Goal: Task Accomplishment & Management: Complete application form

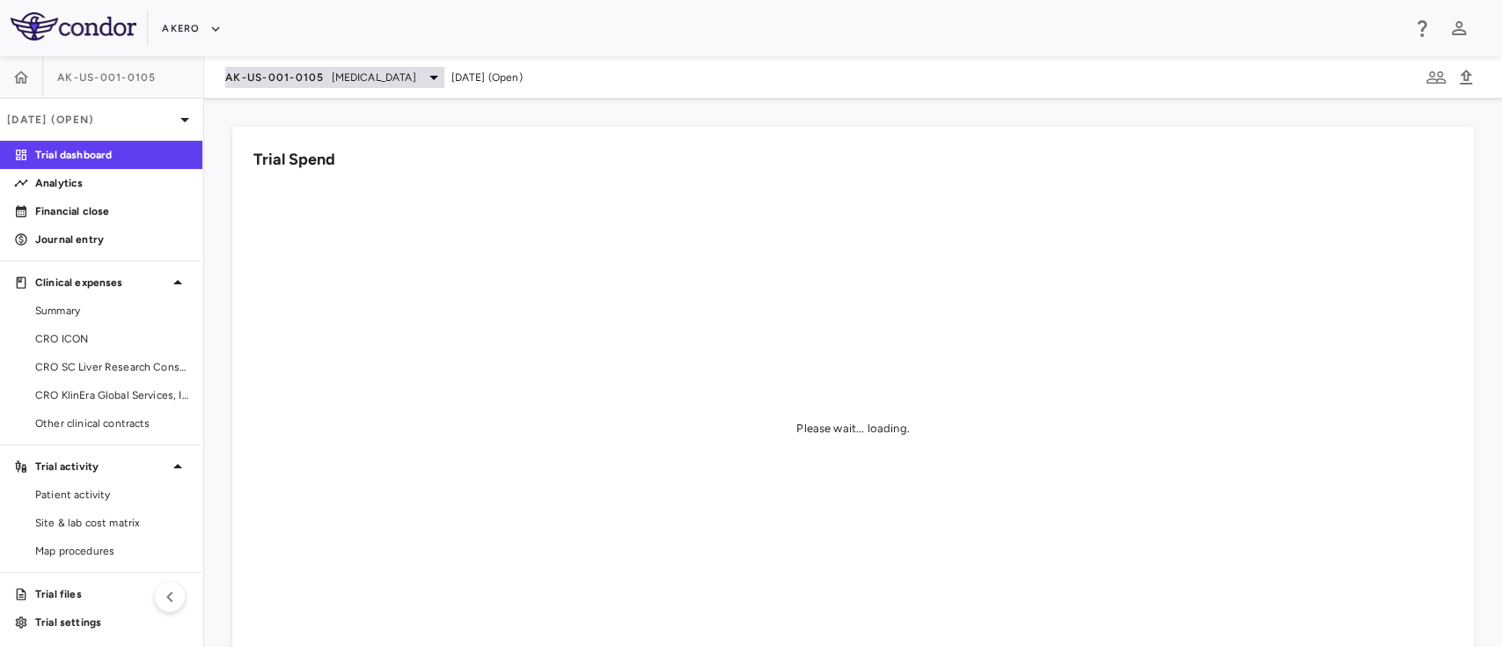
click at [416, 73] on span "[MEDICAL_DATA]" at bounding box center [374, 78] width 84 height 16
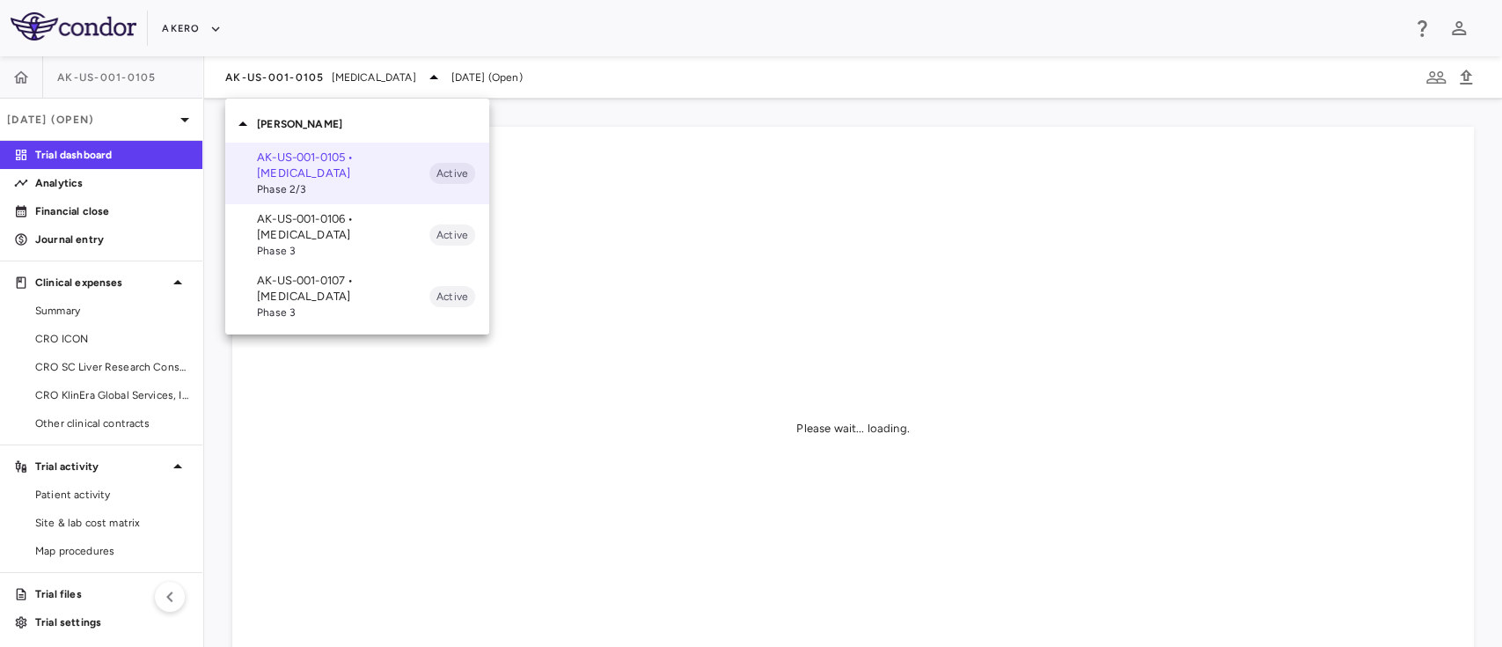
click at [418, 76] on div at bounding box center [751, 323] width 1502 height 647
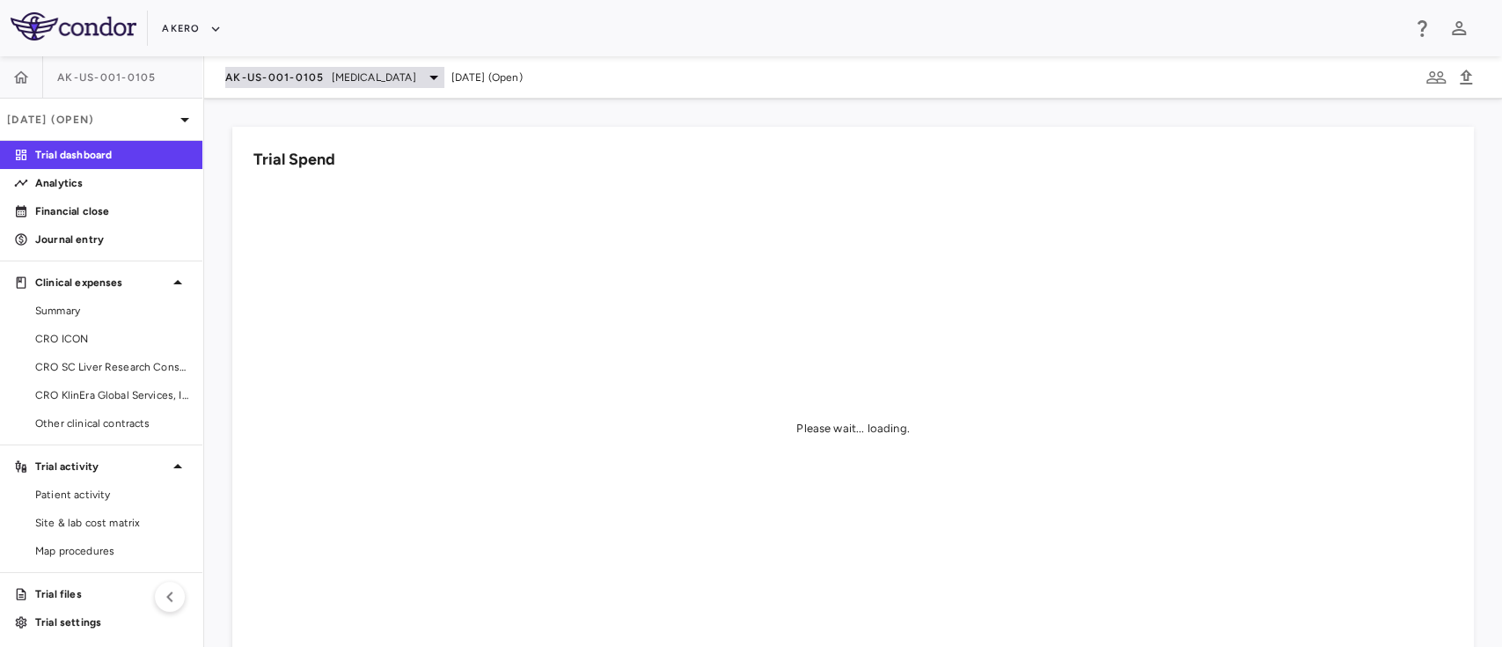
click at [416, 75] on span "[MEDICAL_DATA]" at bounding box center [374, 78] width 84 height 16
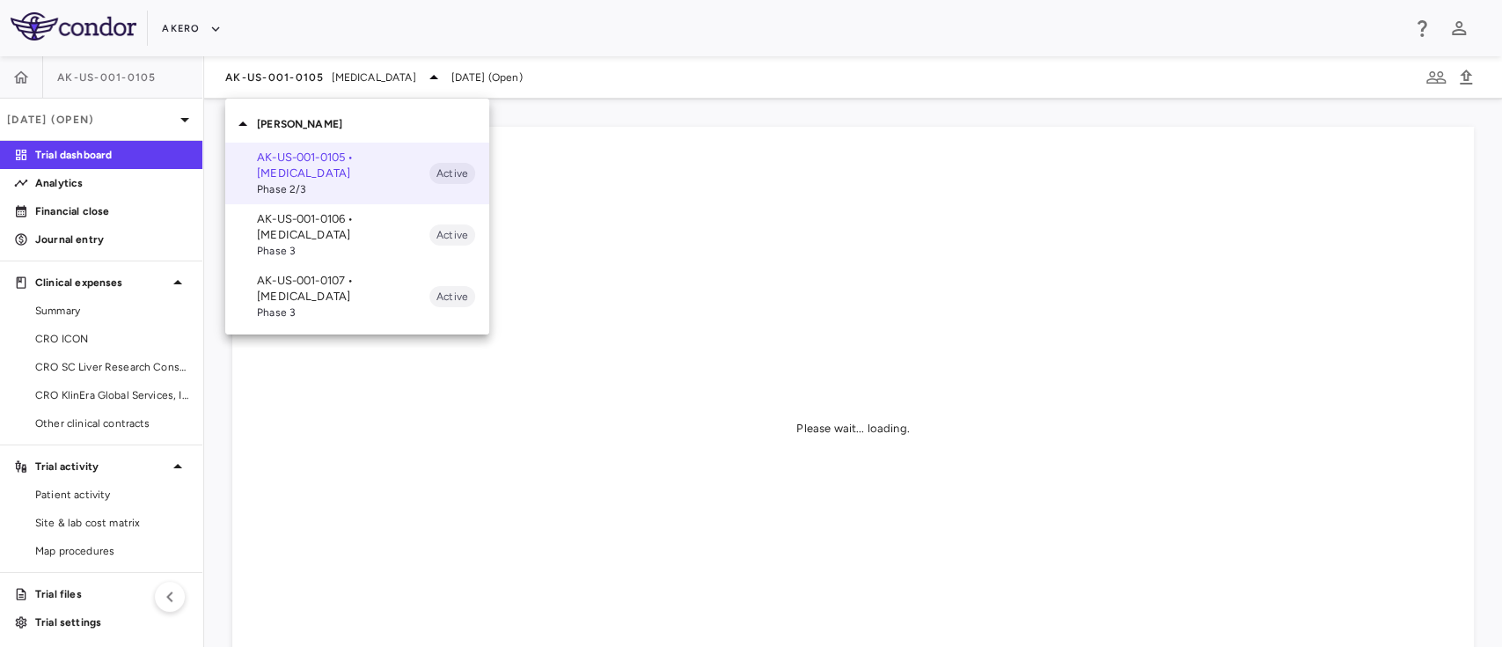
click at [97, 124] on div at bounding box center [751, 323] width 1502 height 647
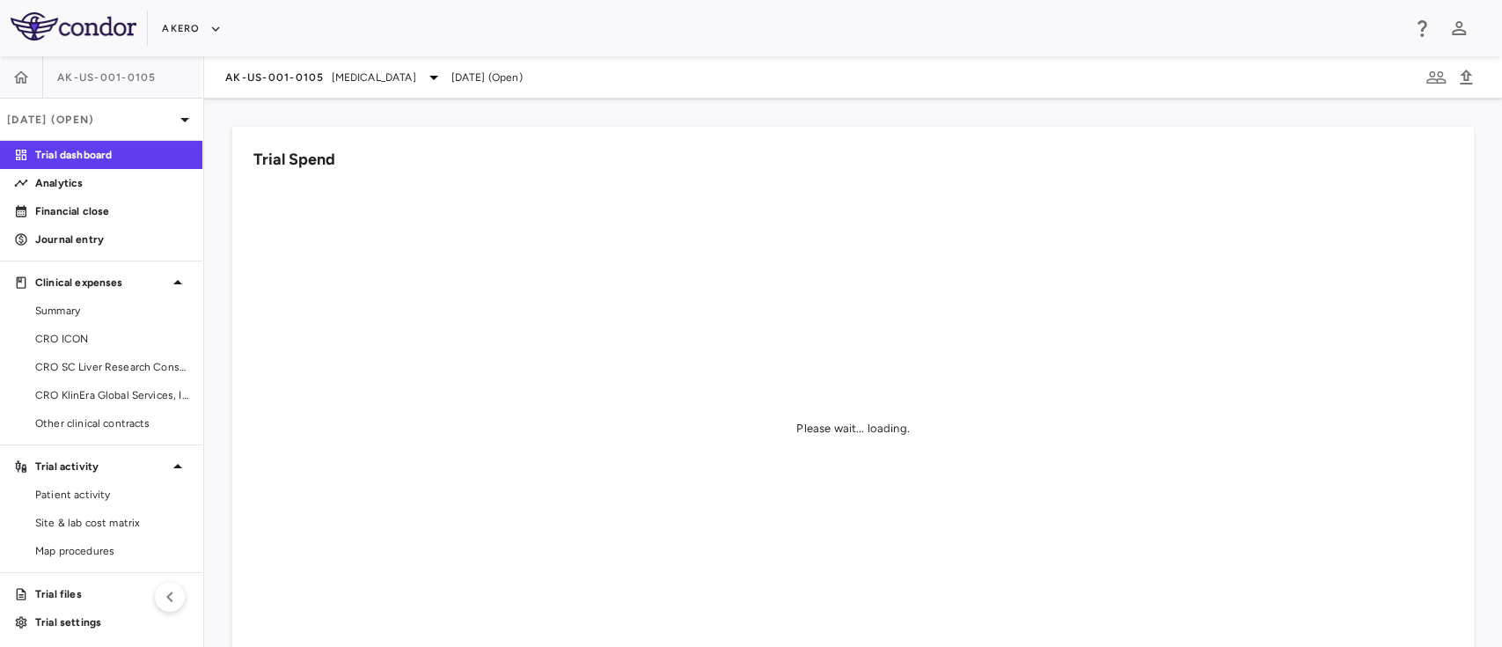
click at [97, 124] on p "[DATE] (Open)" at bounding box center [90, 120] width 167 height 16
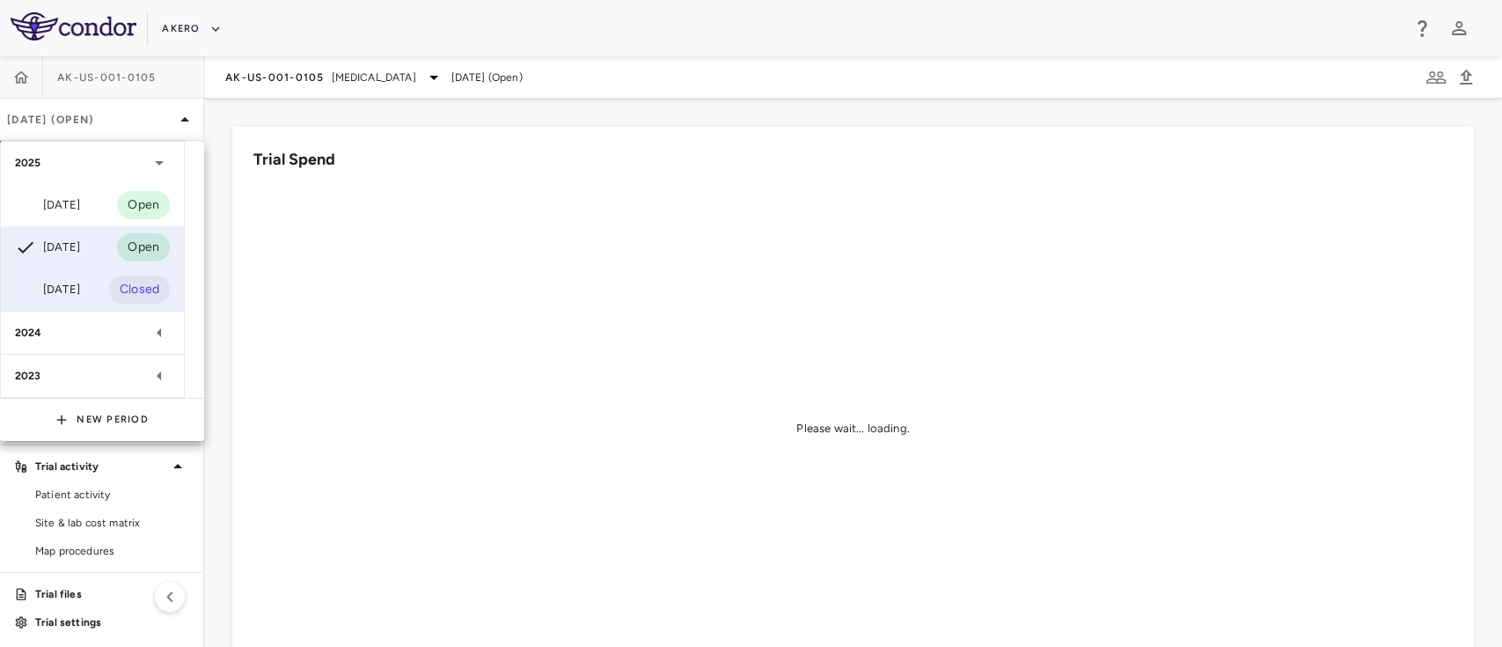
click at [43, 279] on div "[DATE]" at bounding box center [47, 289] width 65 height 21
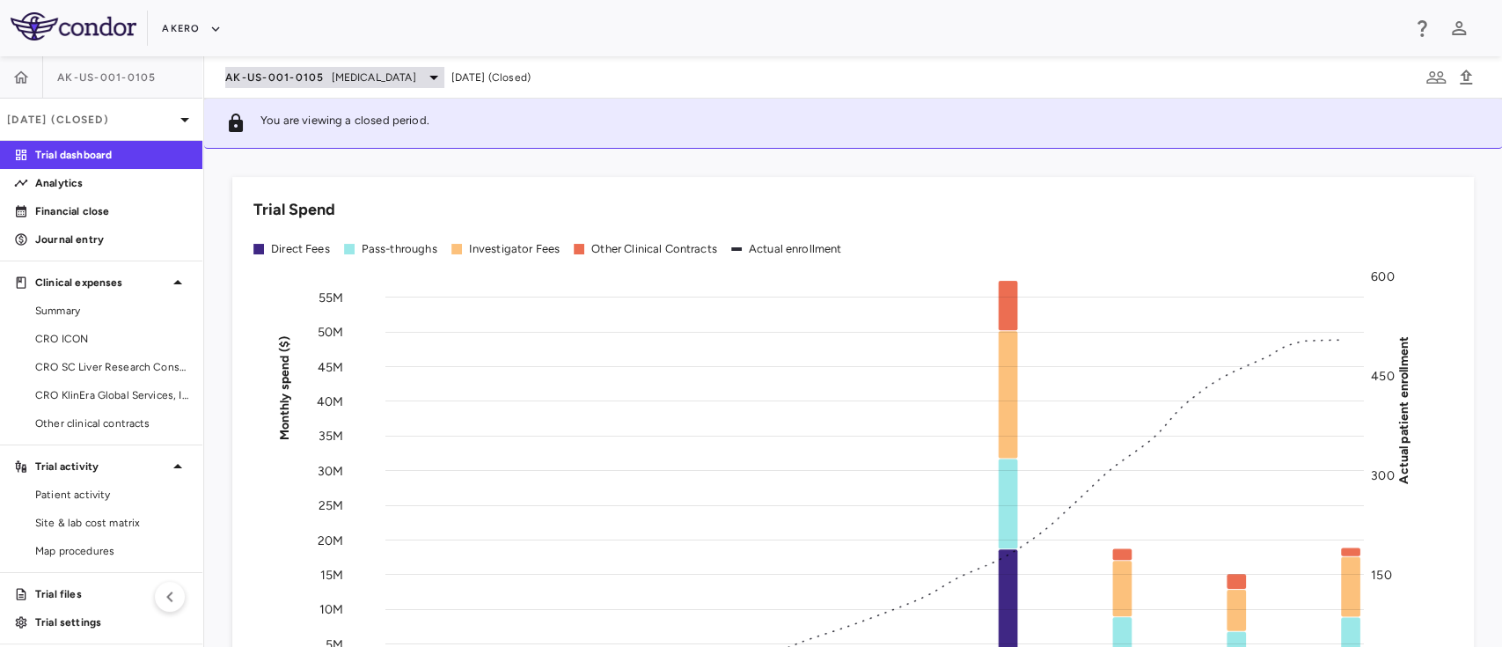
click at [404, 74] on span "[MEDICAL_DATA]" at bounding box center [374, 78] width 84 height 16
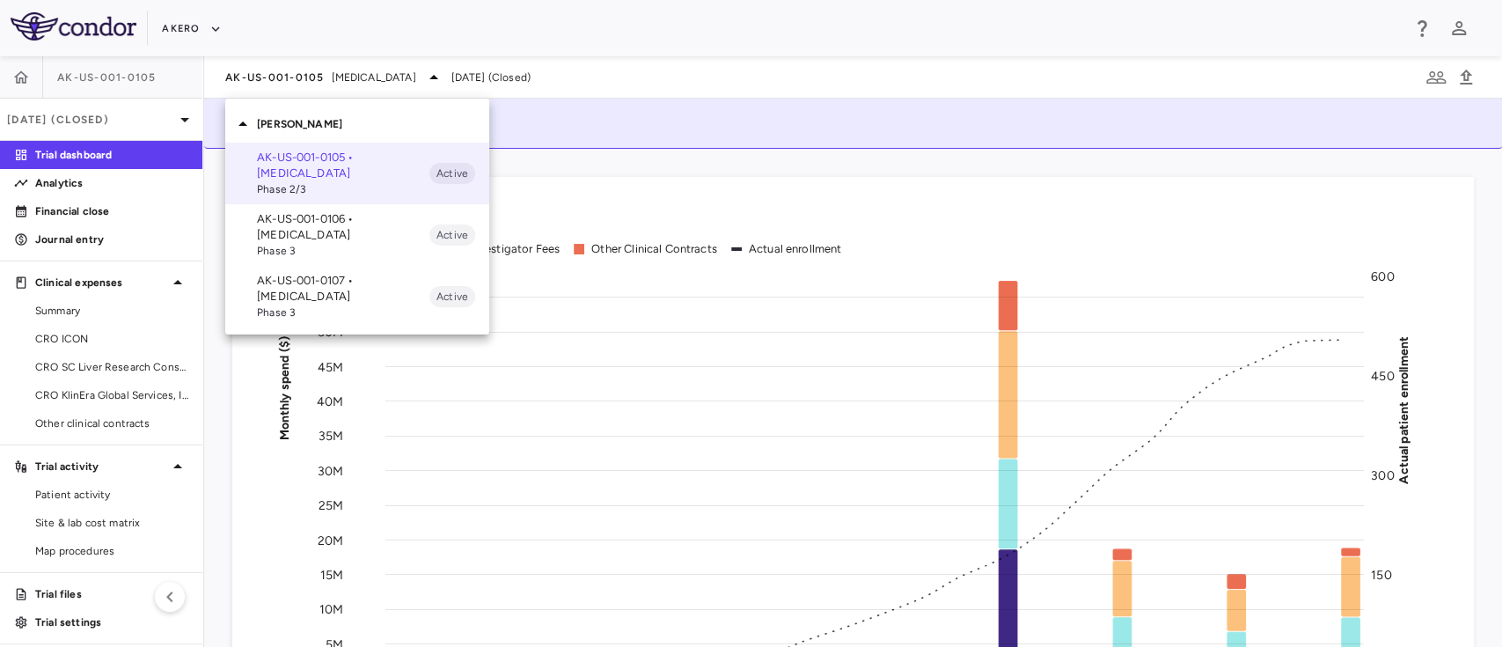
click at [95, 429] on div at bounding box center [751, 323] width 1502 height 647
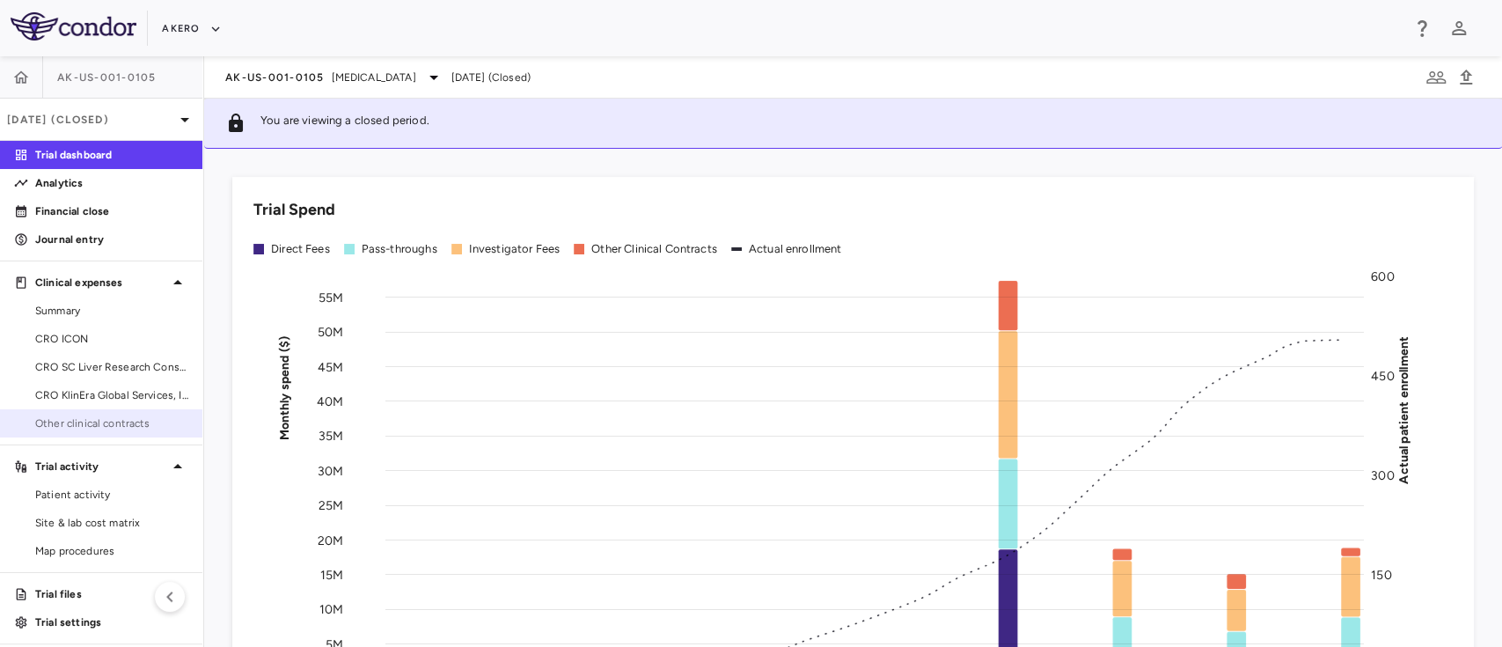
click at [103, 423] on span "Other clinical contracts" at bounding box center [111, 423] width 153 height 16
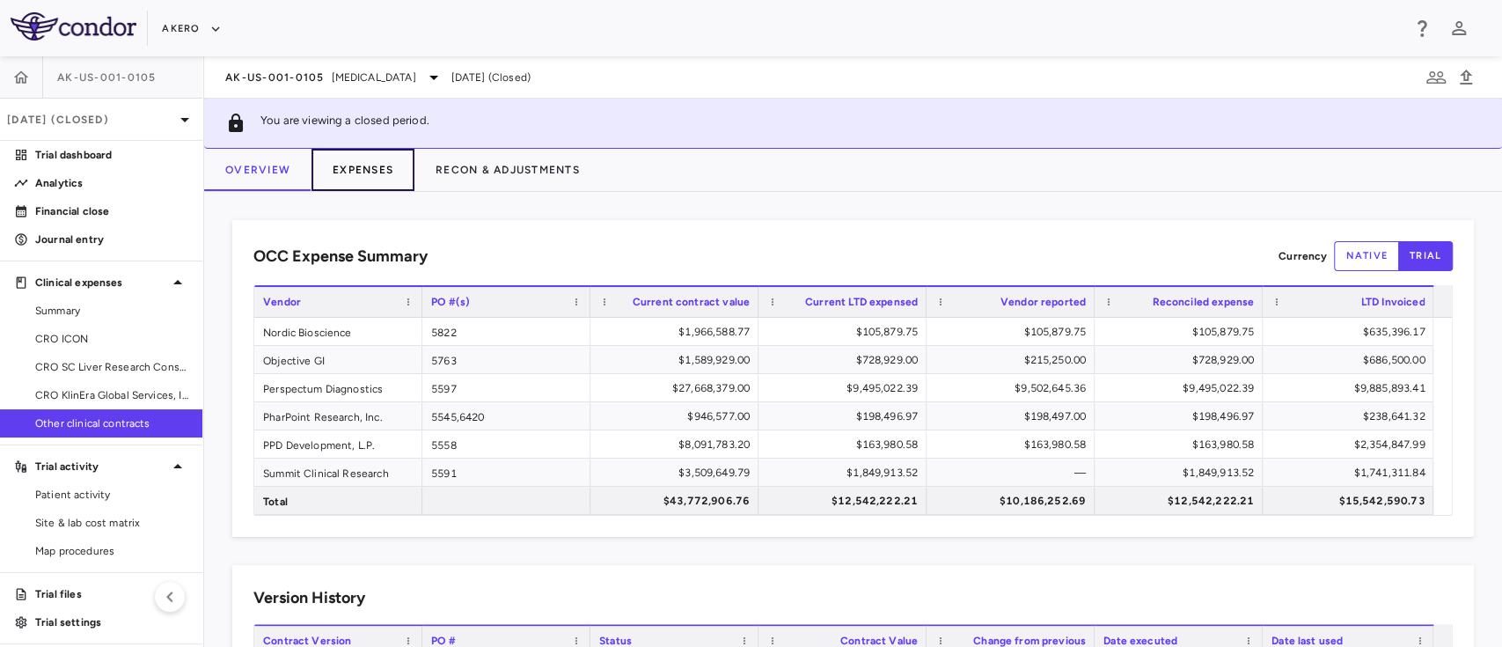
click at [352, 167] on button "Expenses" at bounding box center [363, 170] width 103 height 42
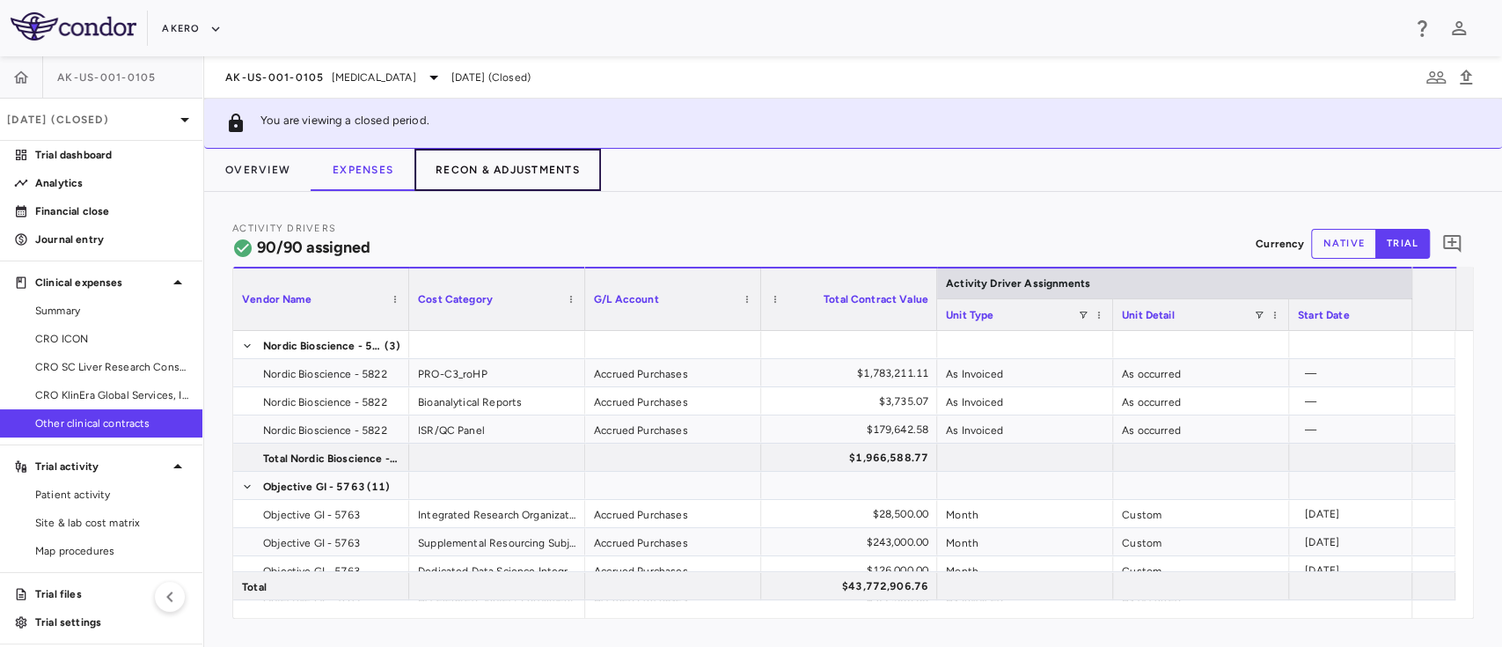
click at [495, 159] on button "Recon & Adjustments" at bounding box center [508, 170] width 187 height 42
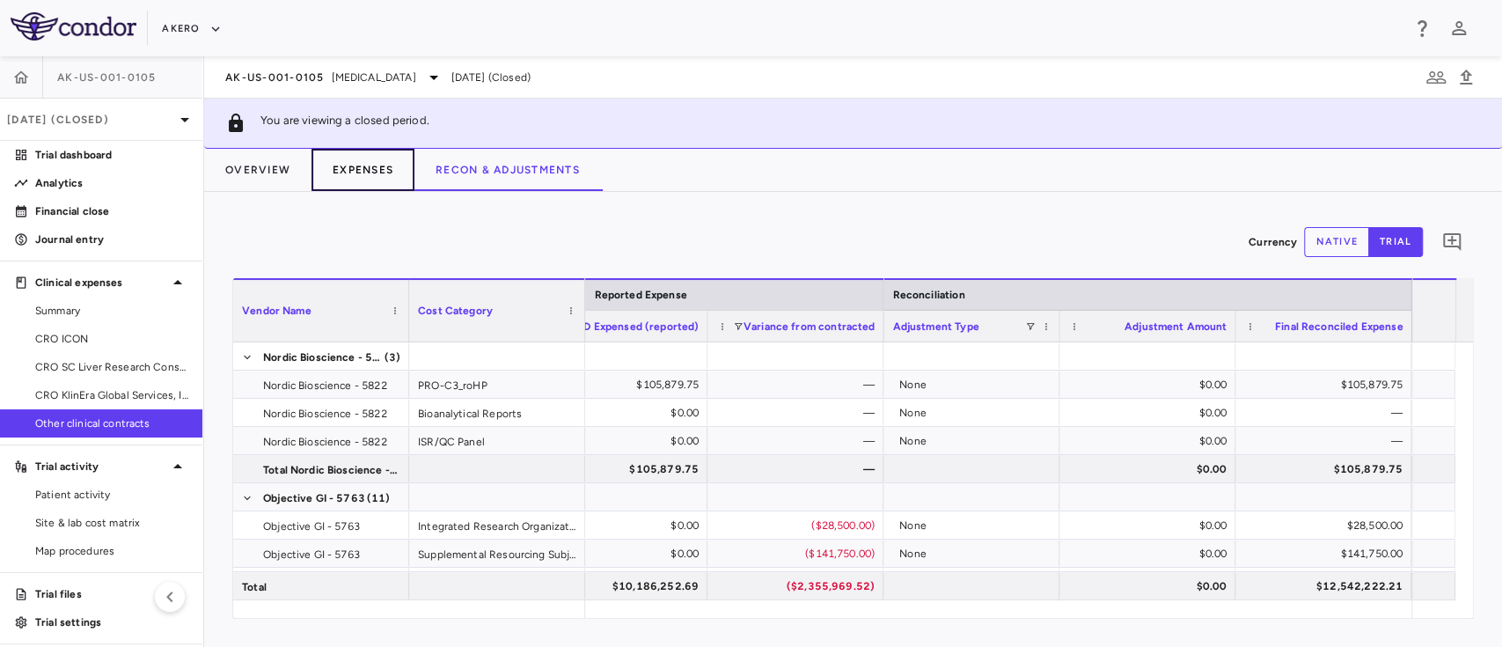
click at [358, 184] on button "Expenses" at bounding box center [363, 170] width 103 height 42
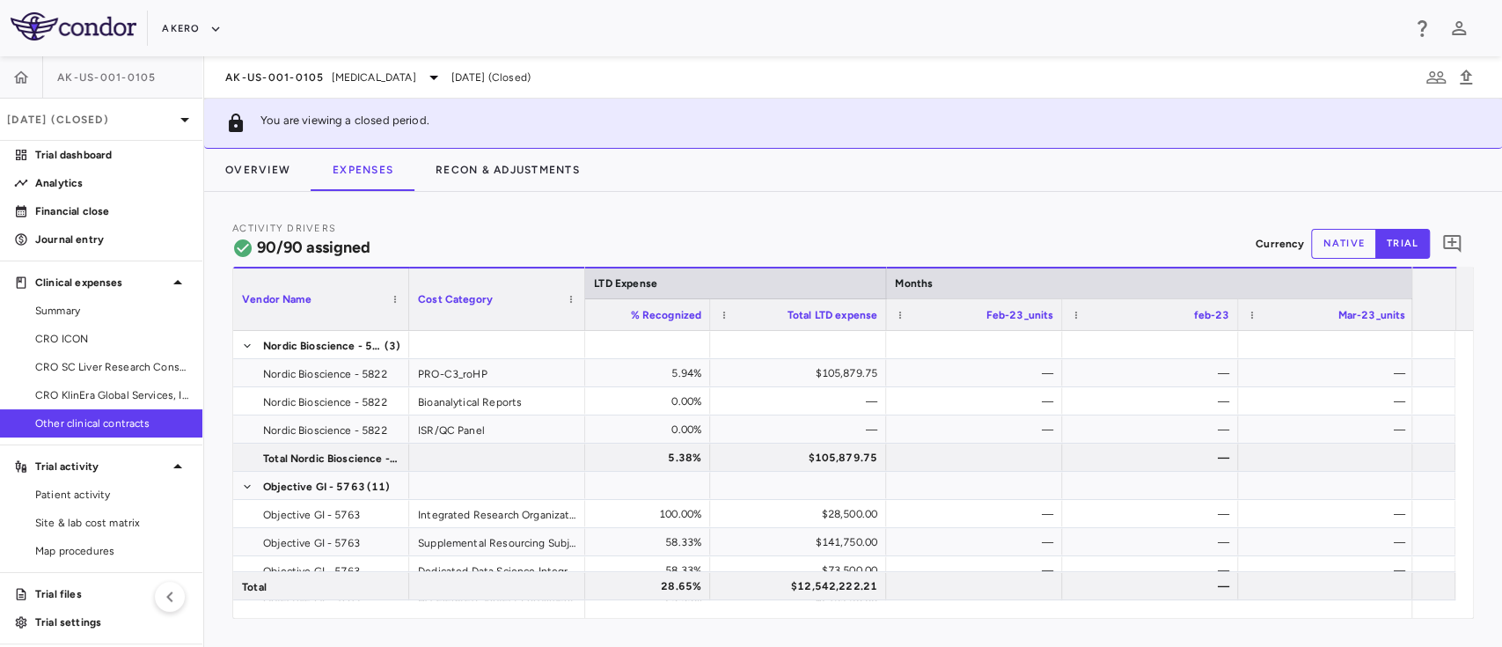
click at [108, 418] on span "Other clinical contracts" at bounding box center [111, 423] width 153 height 16
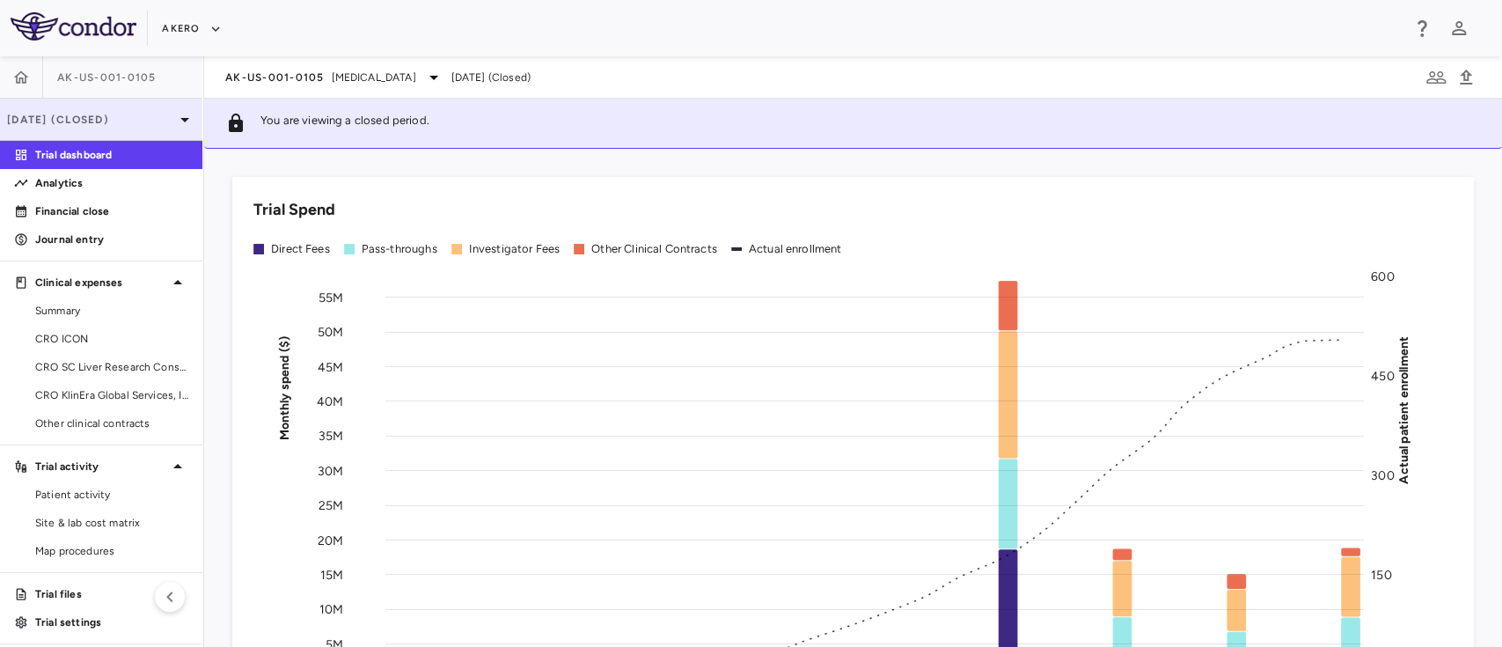
click at [174, 119] on icon at bounding box center [184, 119] width 21 height 21
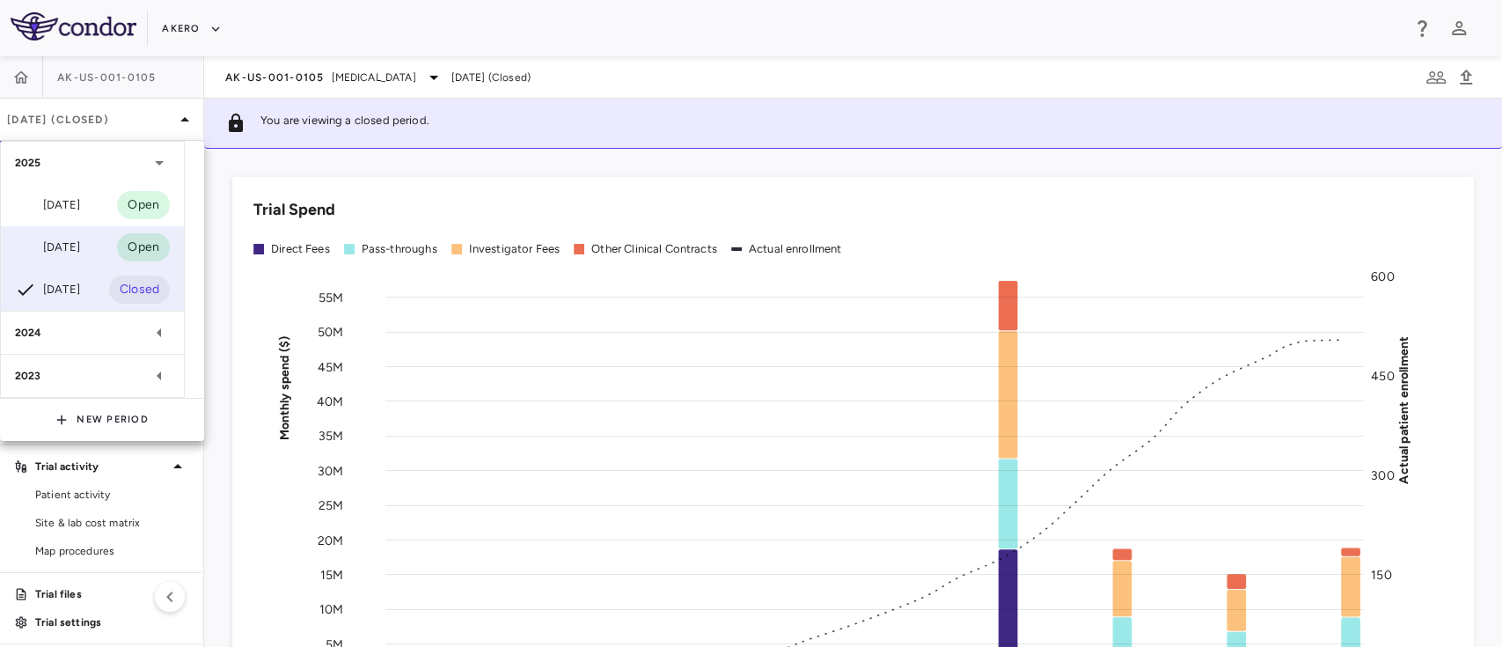
click at [92, 234] on div "Jun 2025 Open" at bounding box center [92, 247] width 183 height 42
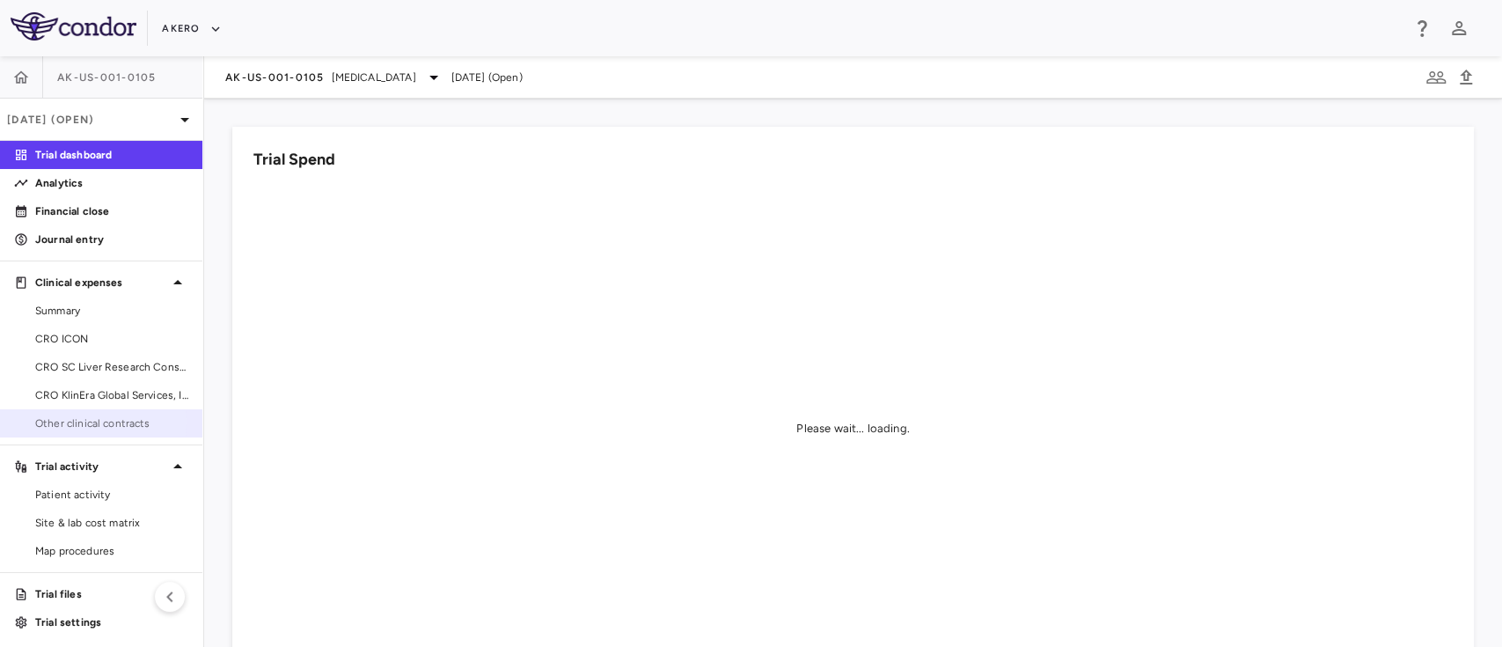
click at [69, 422] on span "Other clinical contracts" at bounding box center [111, 423] width 153 height 16
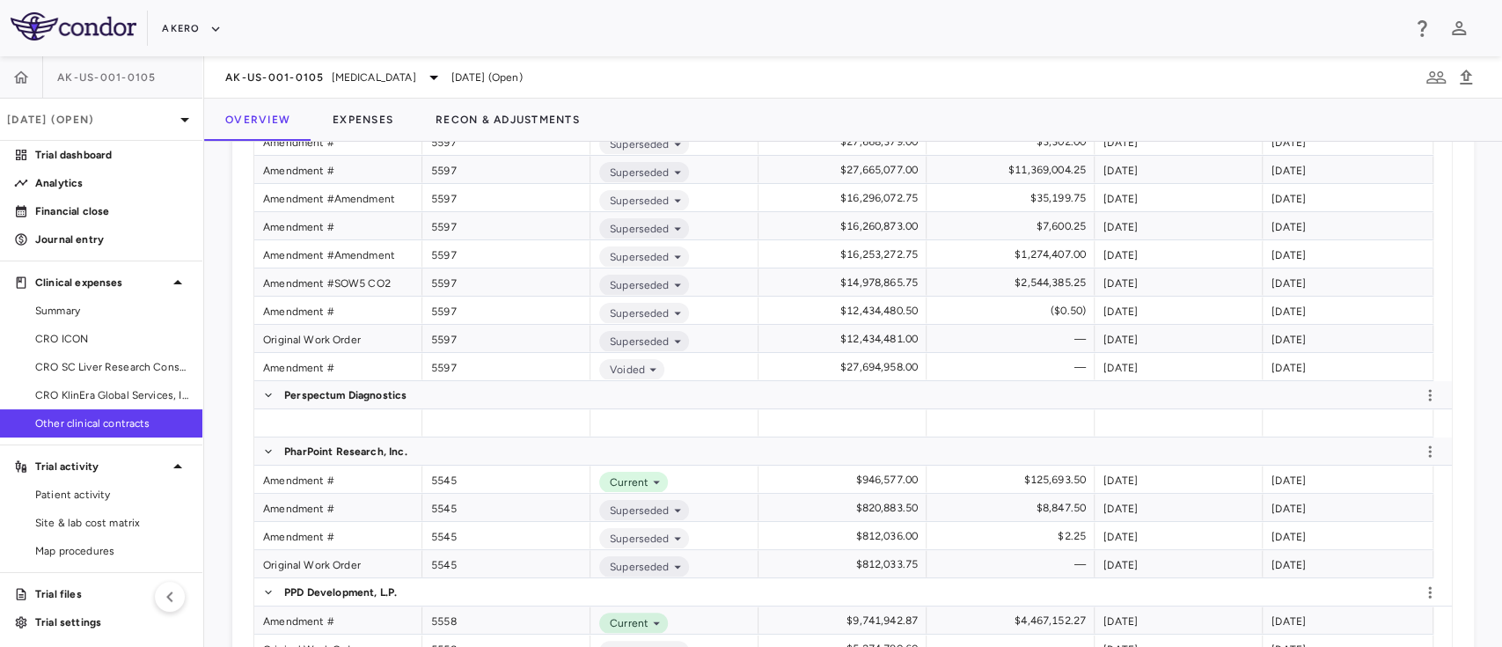
scroll to position [994, 0]
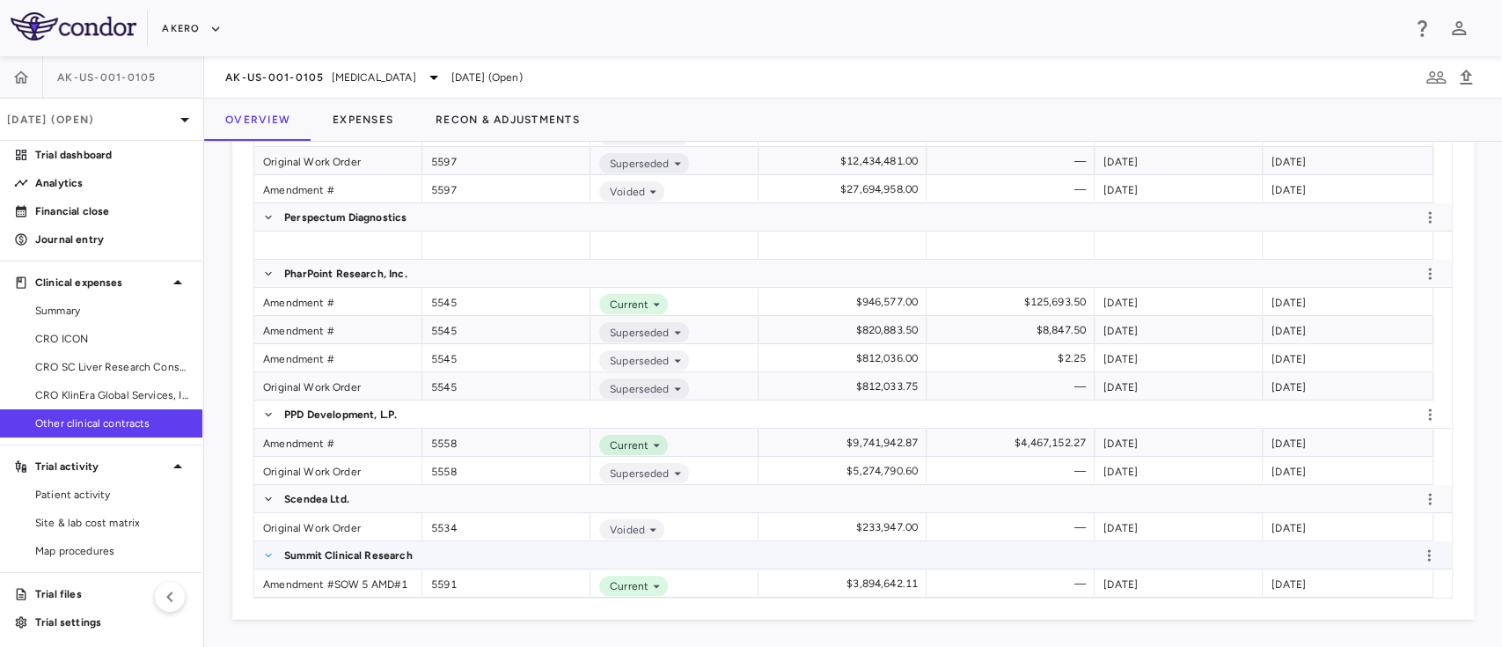
click at [267, 552] on span at bounding box center [268, 555] width 11 height 11
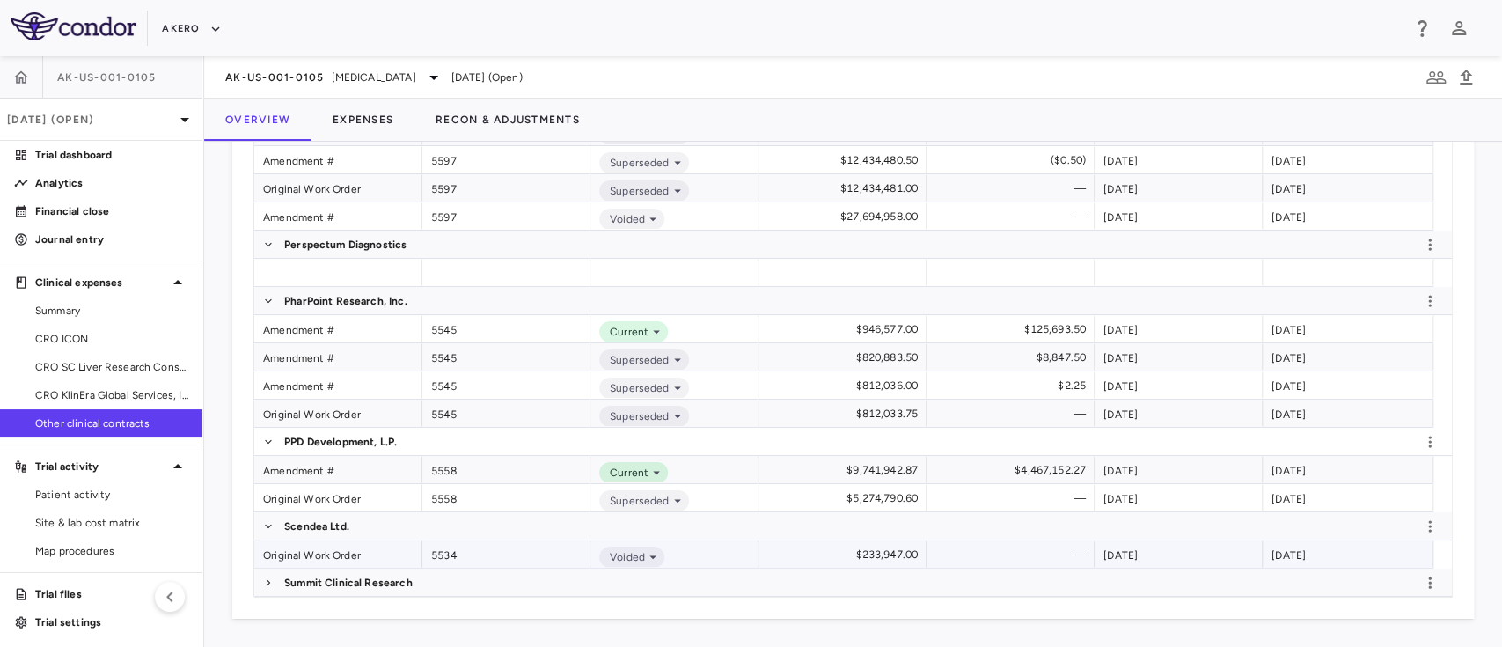
scroll to position [966, 0]
click at [348, 576] on p "Summit Clinical Research" at bounding box center [348, 584] width 128 height 16
click at [261, 582] on span "Summit Clinical Research" at bounding box center [853, 582] width 1198 height 27
click at [268, 581] on span at bounding box center [268, 583] width 11 height 11
click at [346, 615] on div "Amendment #SOW 5 AMD#1" at bounding box center [338, 611] width 168 height 27
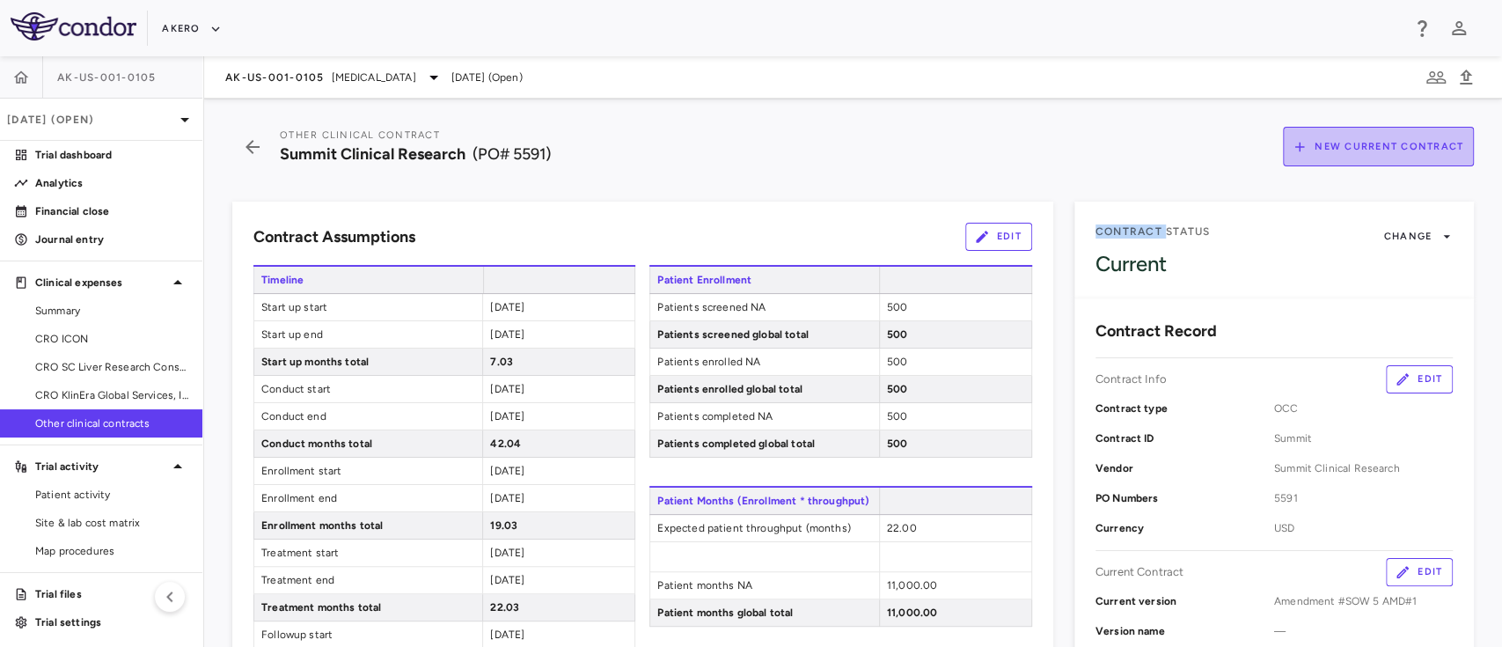
click at [1334, 155] on button "New Current Contract" at bounding box center [1378, 147] width 191 height 40
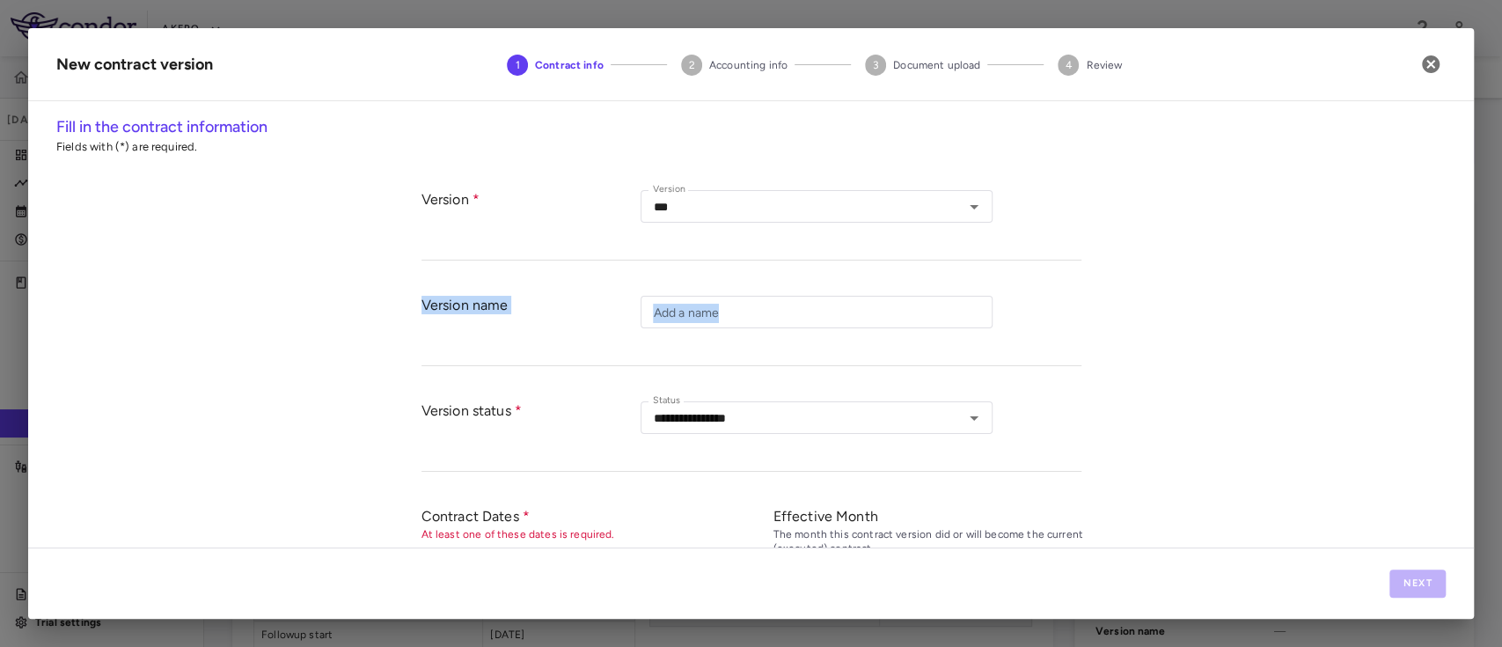
drag, startPoint x: 1498, startPoint y: 214, endPoint x: 1494, endPoint y: 296, distance: 81.9
click at [1494, 296] on div "**********" at bounding box center [751, 323] width 1502 height 647
click at [1431, 68] on icon "button" at bounding box center [1431, 64] width 18 height 18
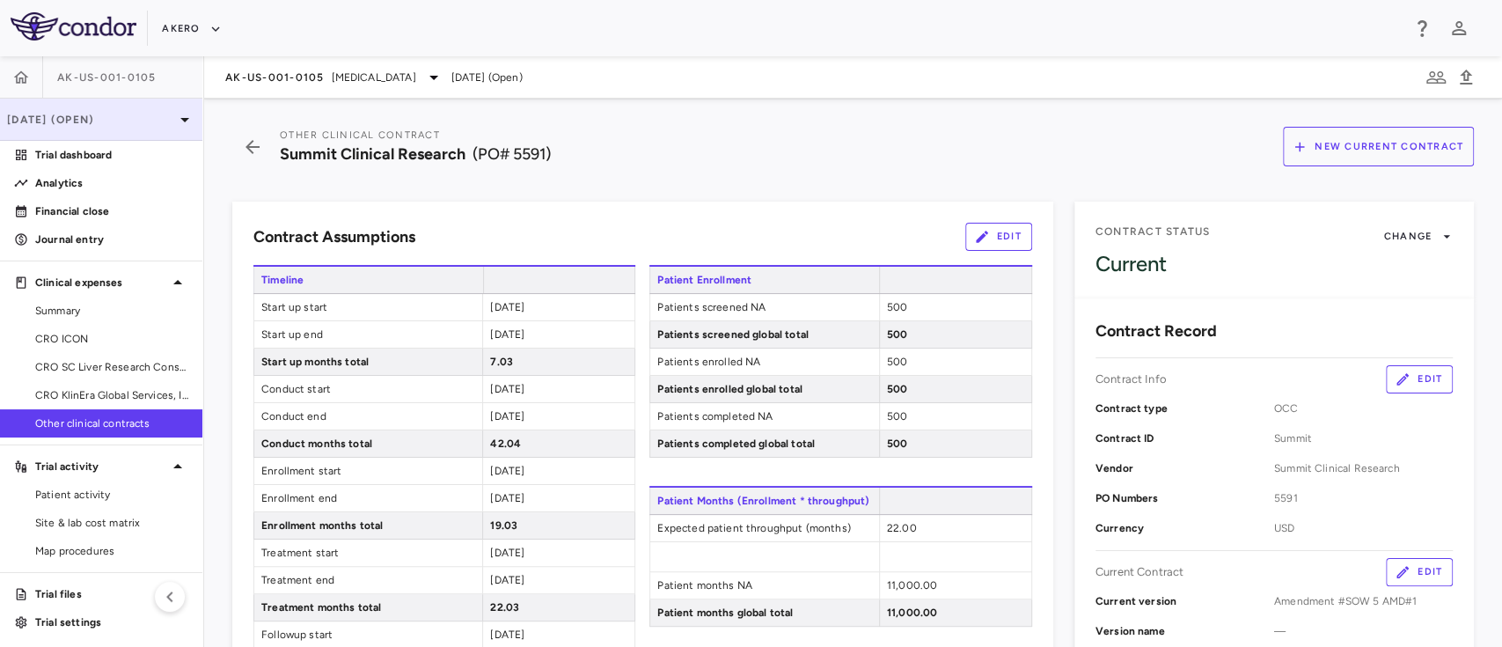
click at [99, 134] on div "[DATE] (Open)" at bounding box center [101, 120] width 202 height 42
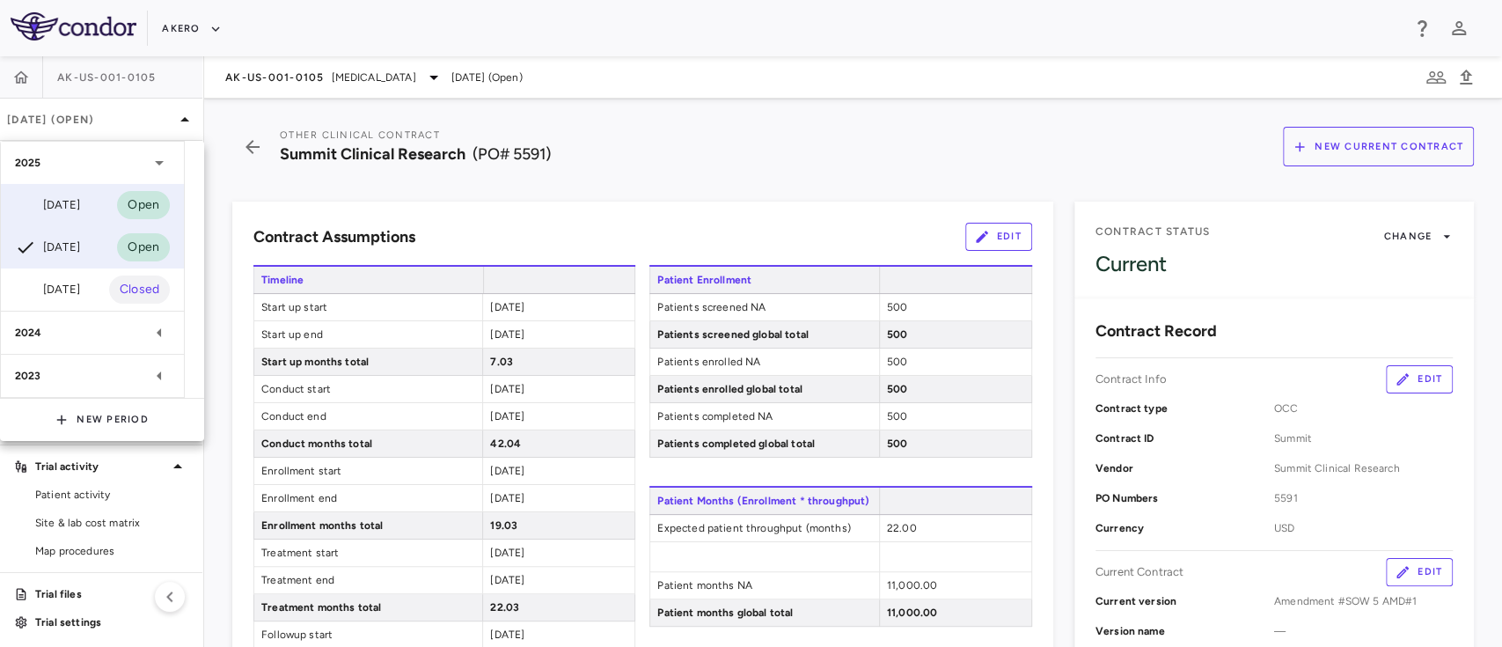
click at [77, 201] on div "[DATE]" at bounding box center [47, 204] width 65 height 21
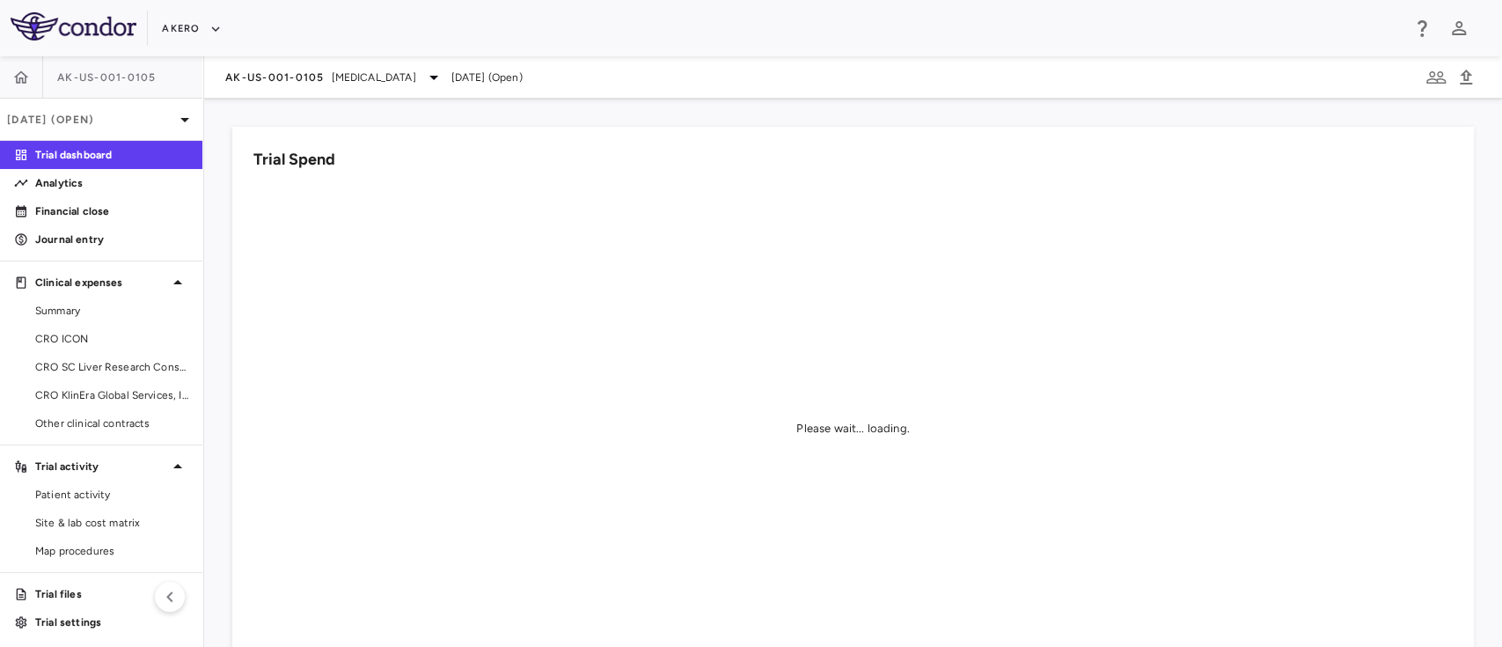
scroll to position [3, 0]
click at [79, 407] on link "Other clinical contracts" at bounding box center [101, 420] width 202 height 26
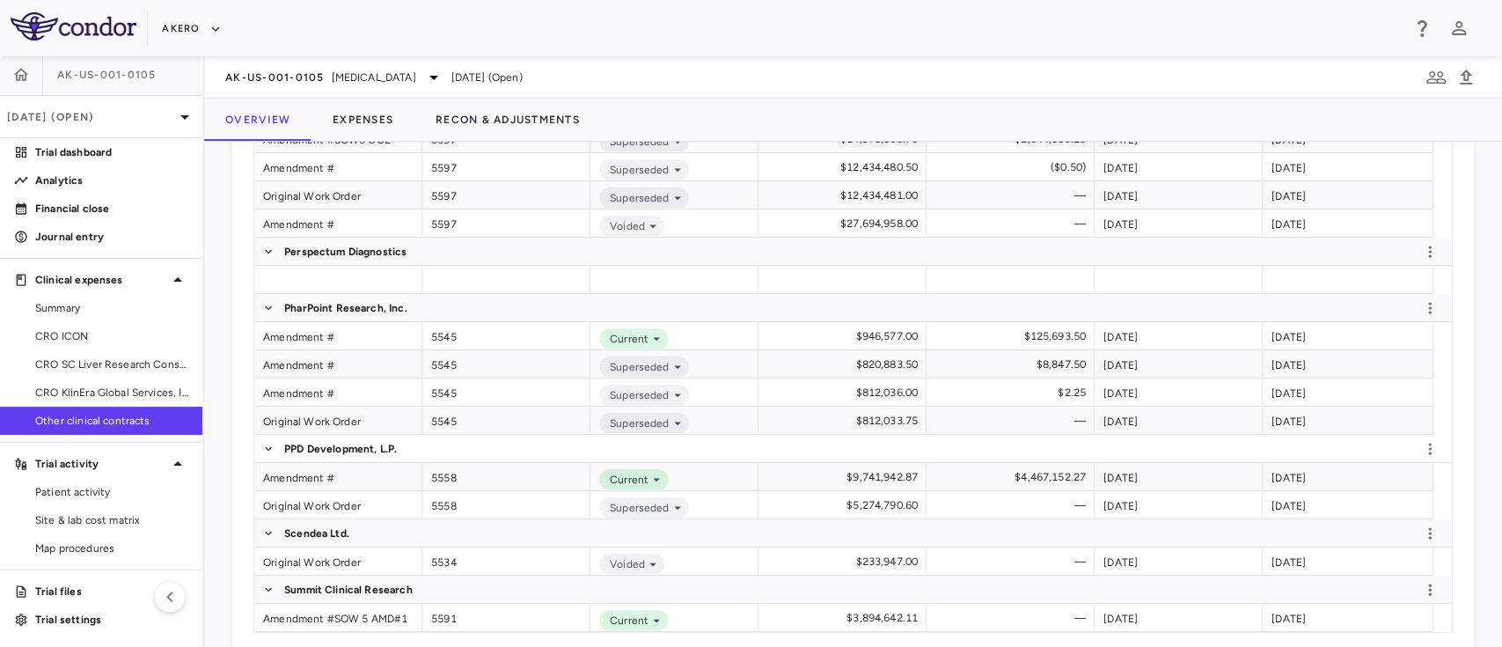
scroll to position [994, 0]
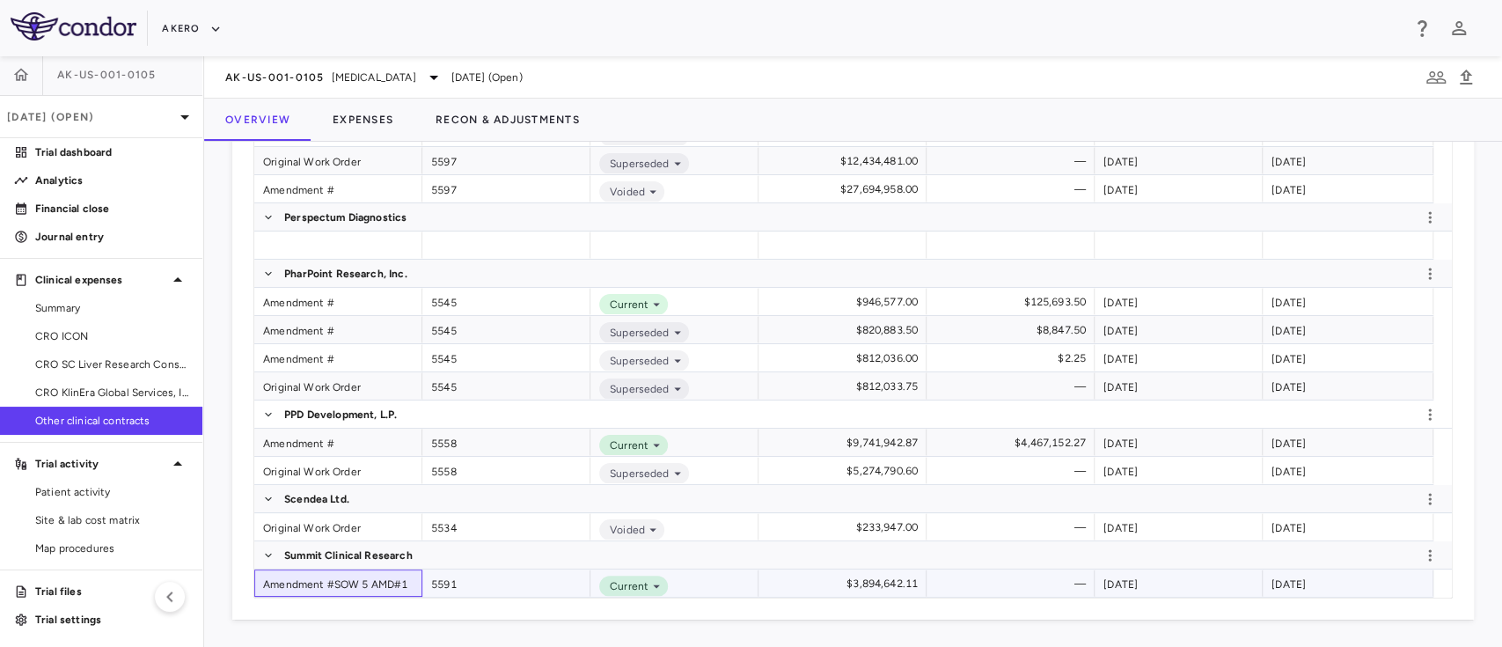
click at [318, 582] on div "Amendment #SOW 5 AMD#1" at bounding box center [338, 582] width 168 height 27
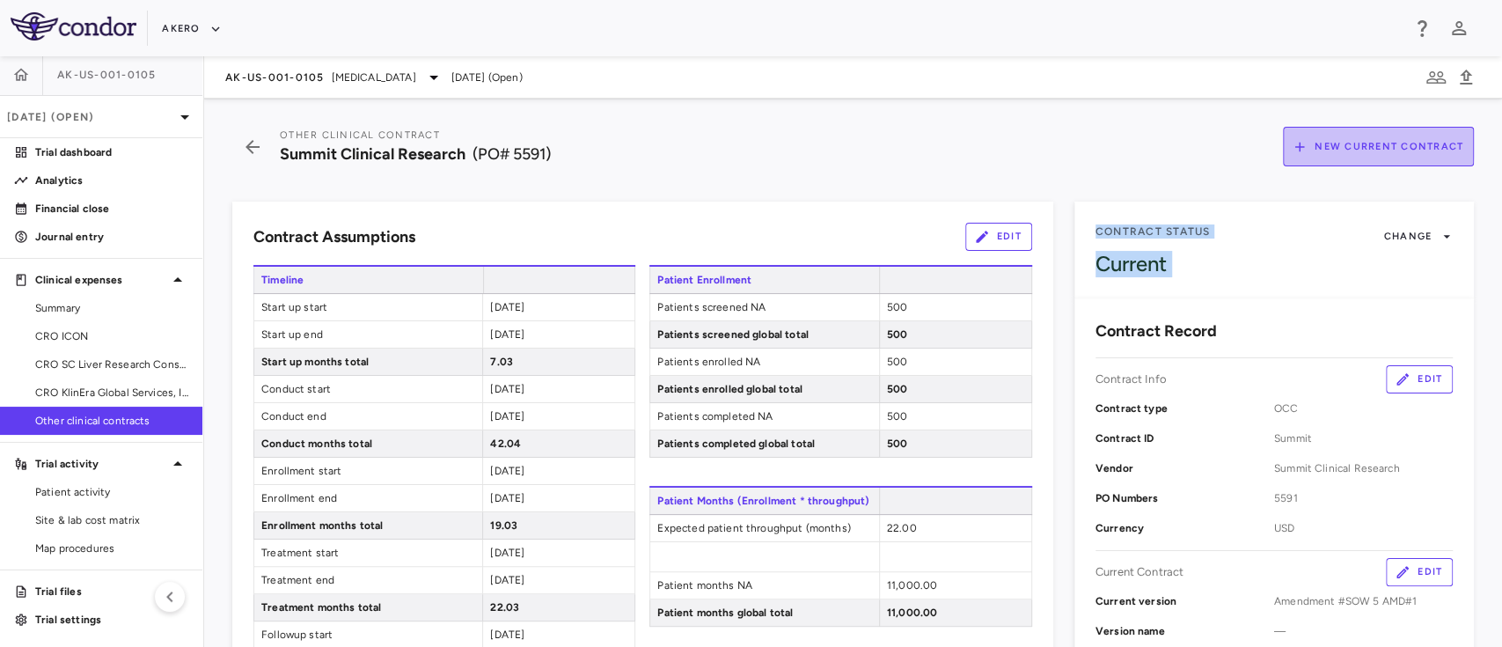
click at [1332, 140] on button "New Current Contract" at bounding box center [1378, 147] width 191 height 40
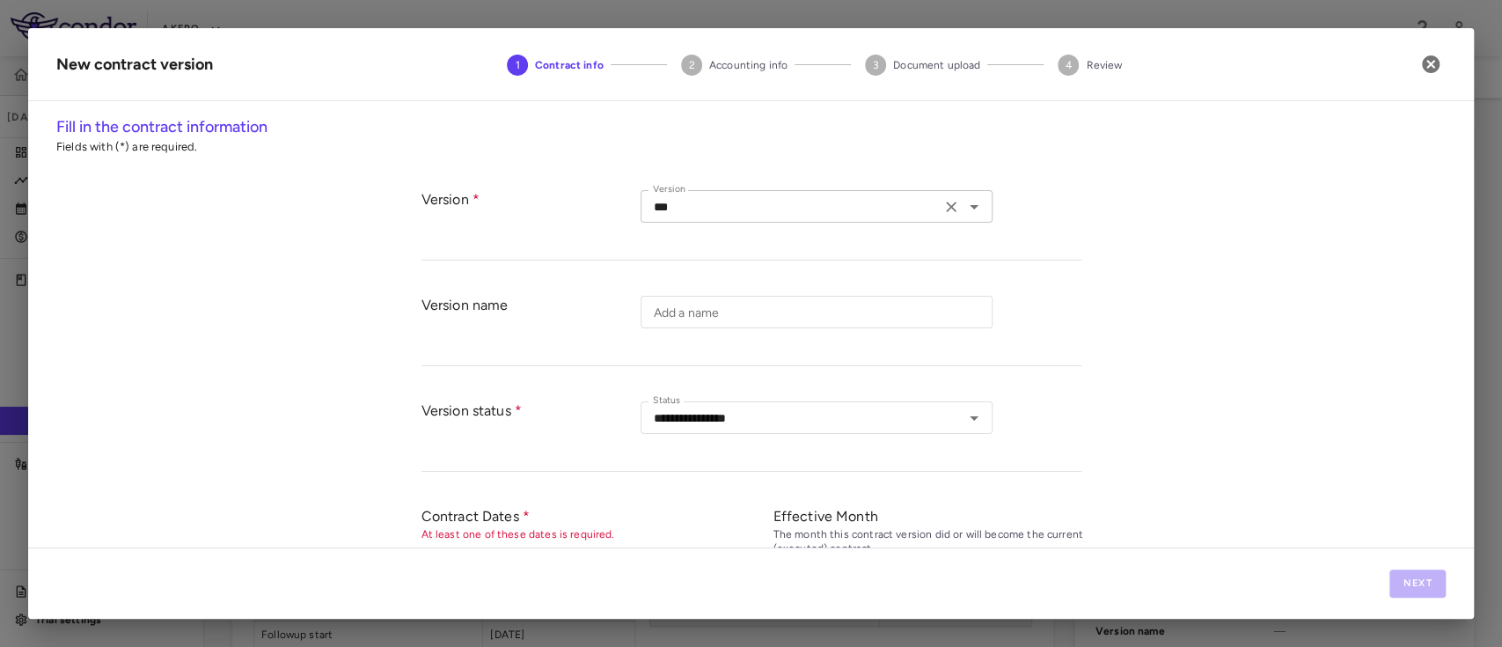
click at [968, 203] on icon "Open" at bounding box center [974, 206] width 21 height 21
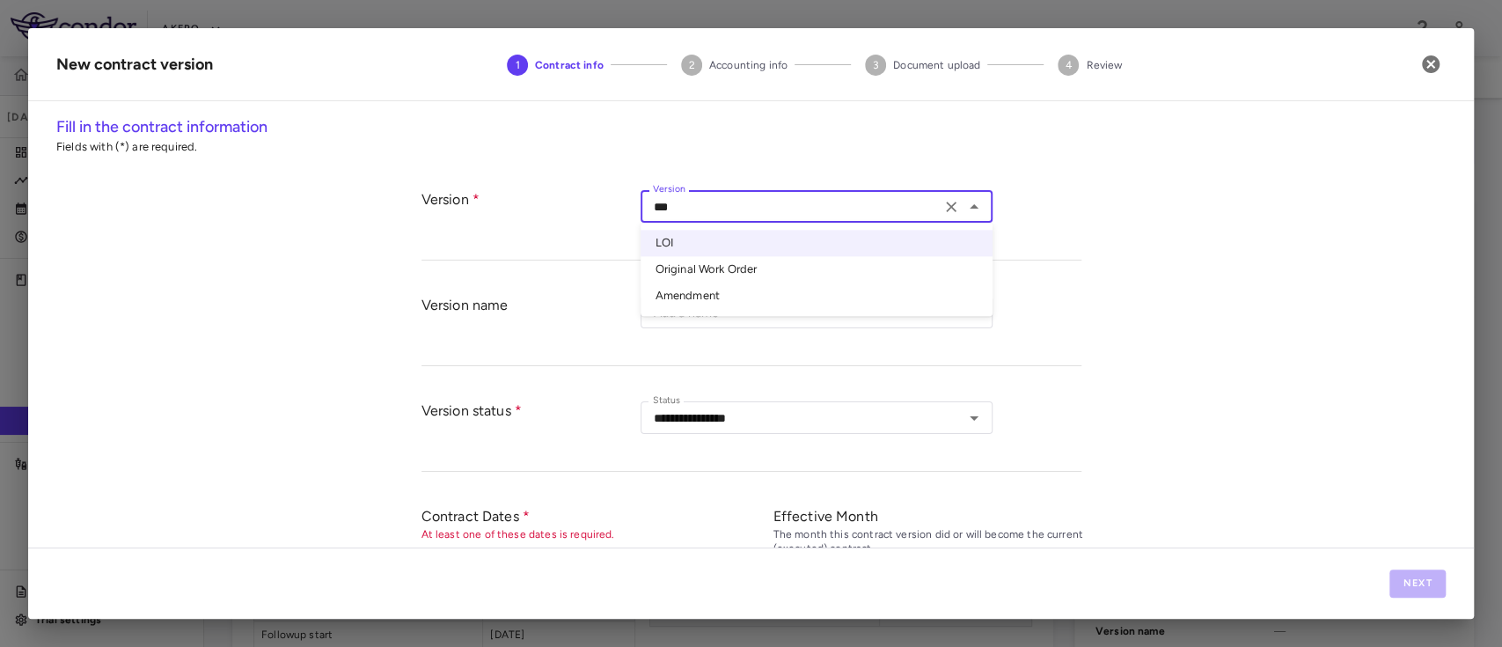
click at [1183, 344] on div "**********" at bounding box center [751, 331] width 1446 height 432
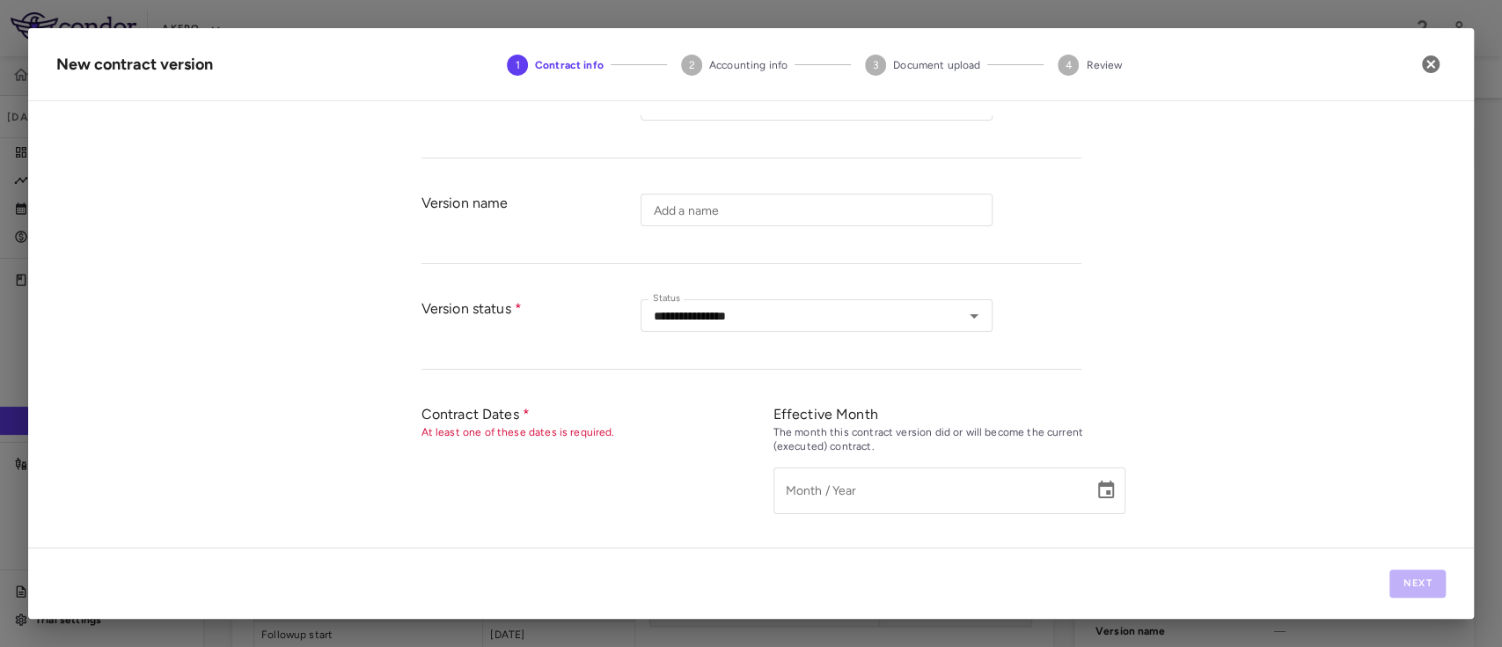
scroll to position [106, 0]
click at [811, 221] on input "Add a name" at bounding box center [817, 206] width 352 height 33
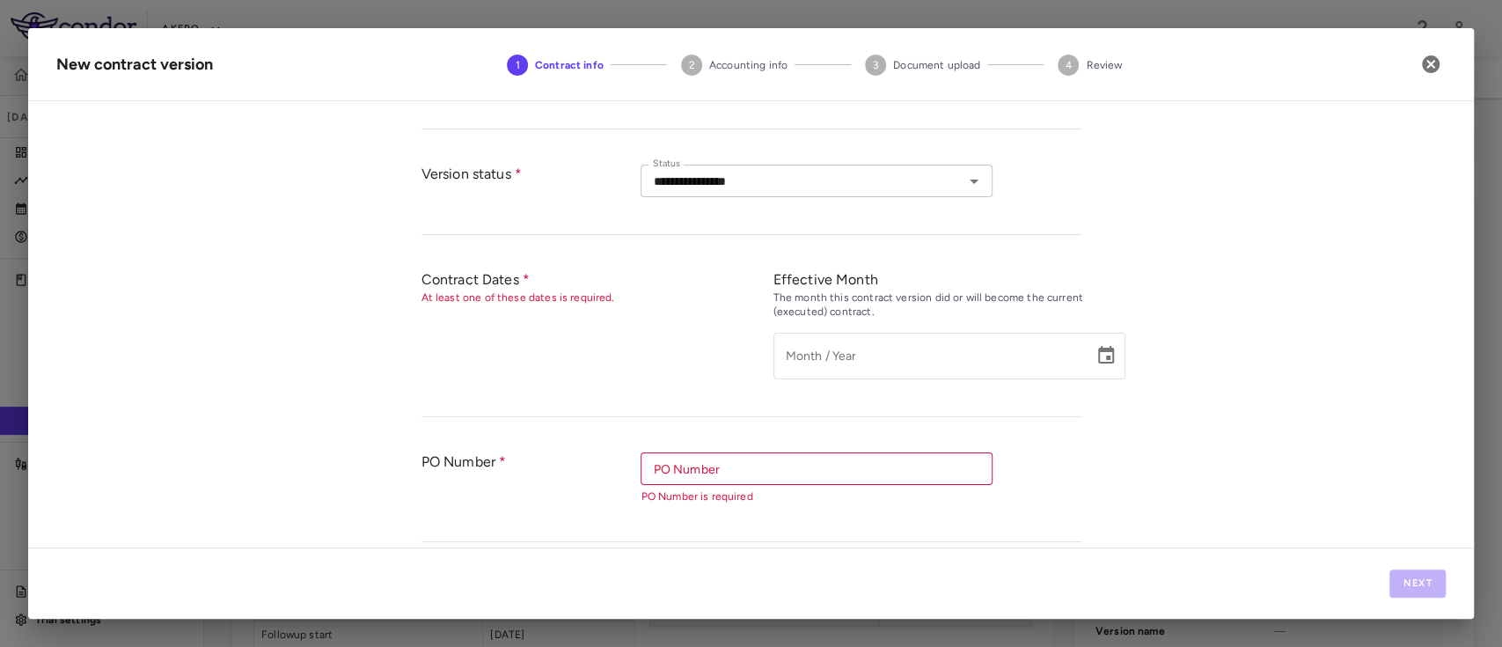
click at [933, 187] on input "**********" at bounding box center [802, 181] width 312 height 22
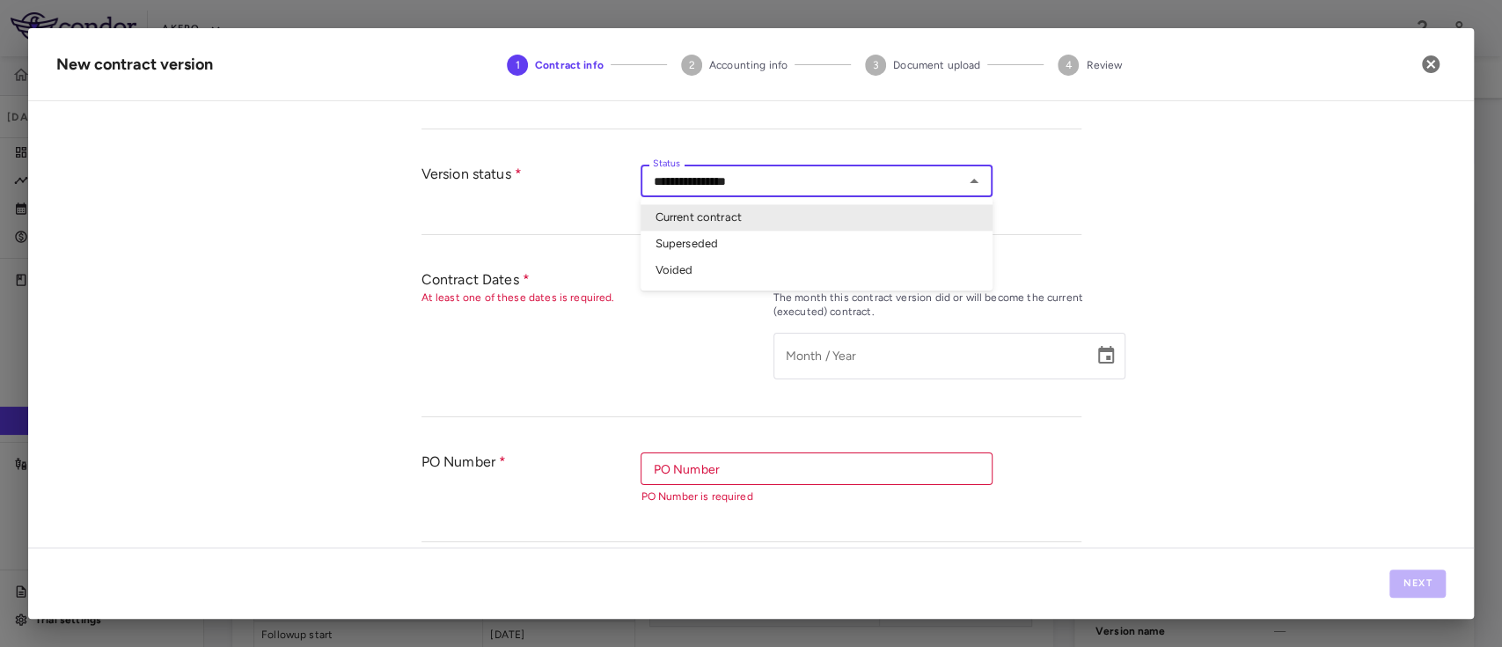
click at [882, 205] on li "Current contract" at bounding box center [817, 218] width 352 height 26
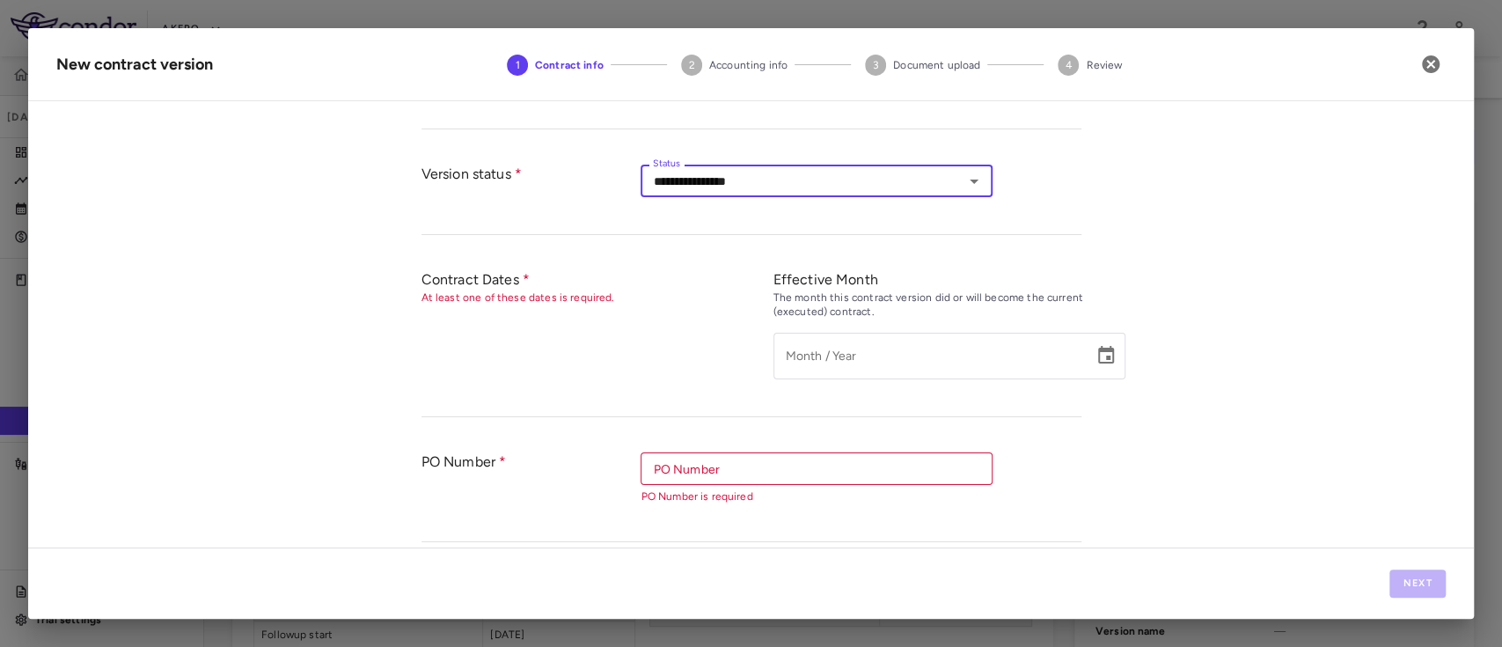
click at [964, 183] on icon "Open" at bounding box center [974, 181] width 21 height 21
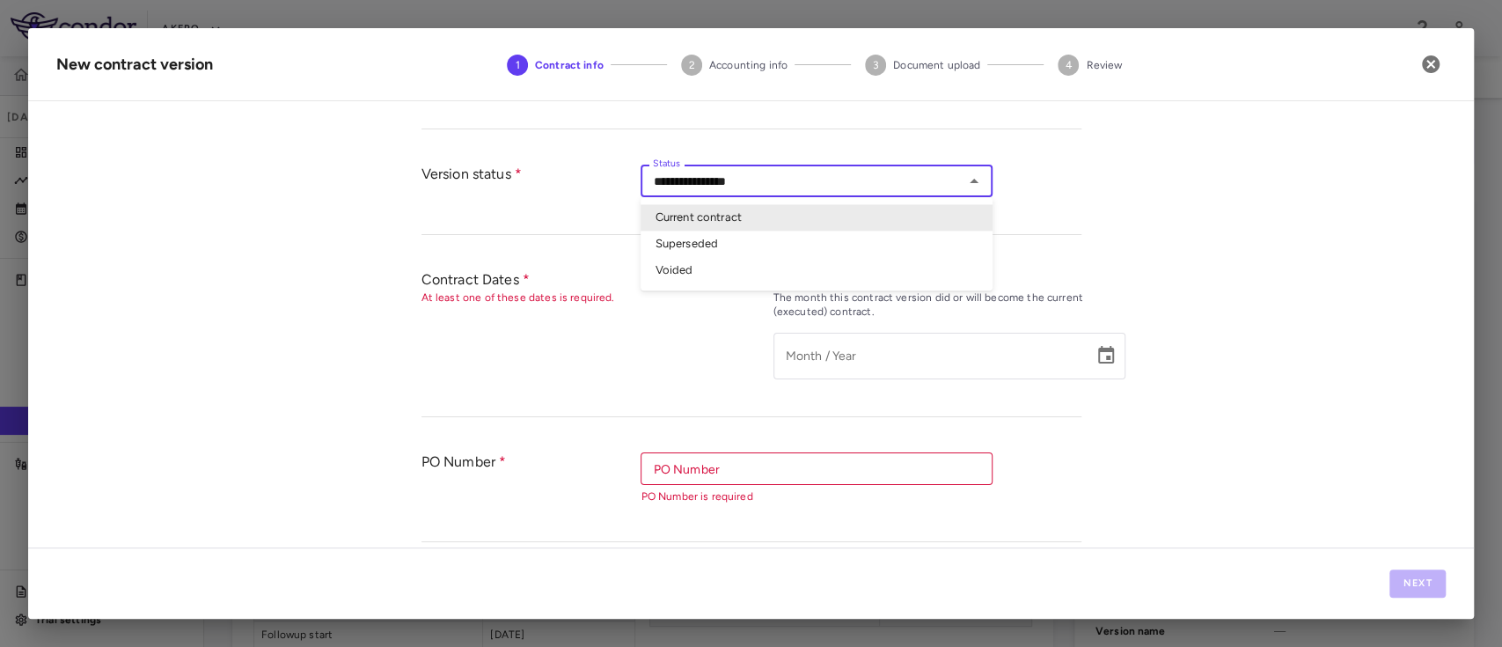
click at [1243, 182] on div "**********" at bounding box center [751, 331] width 1446 height 432
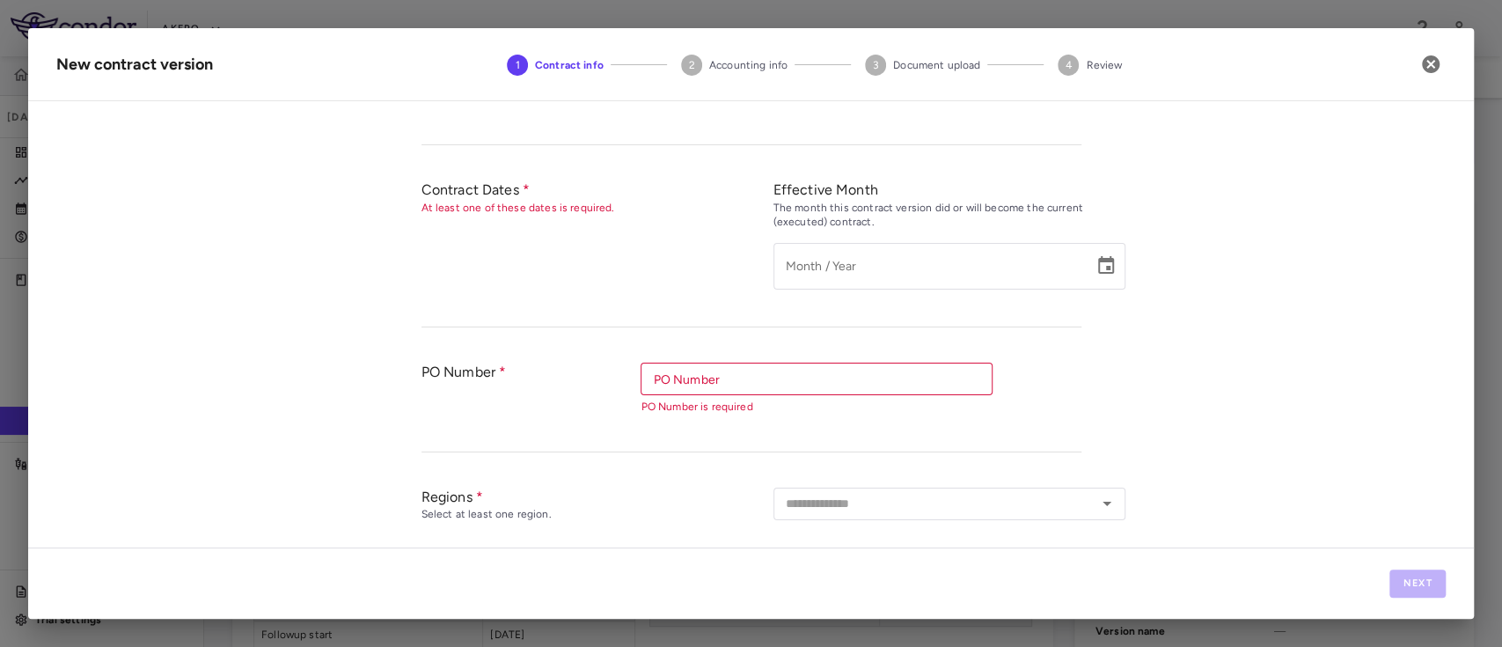
scroll to position [328, 0]
click at [1096, 255] on icon "Choose date" at bounding box center [1106, 263] width 21 height 21
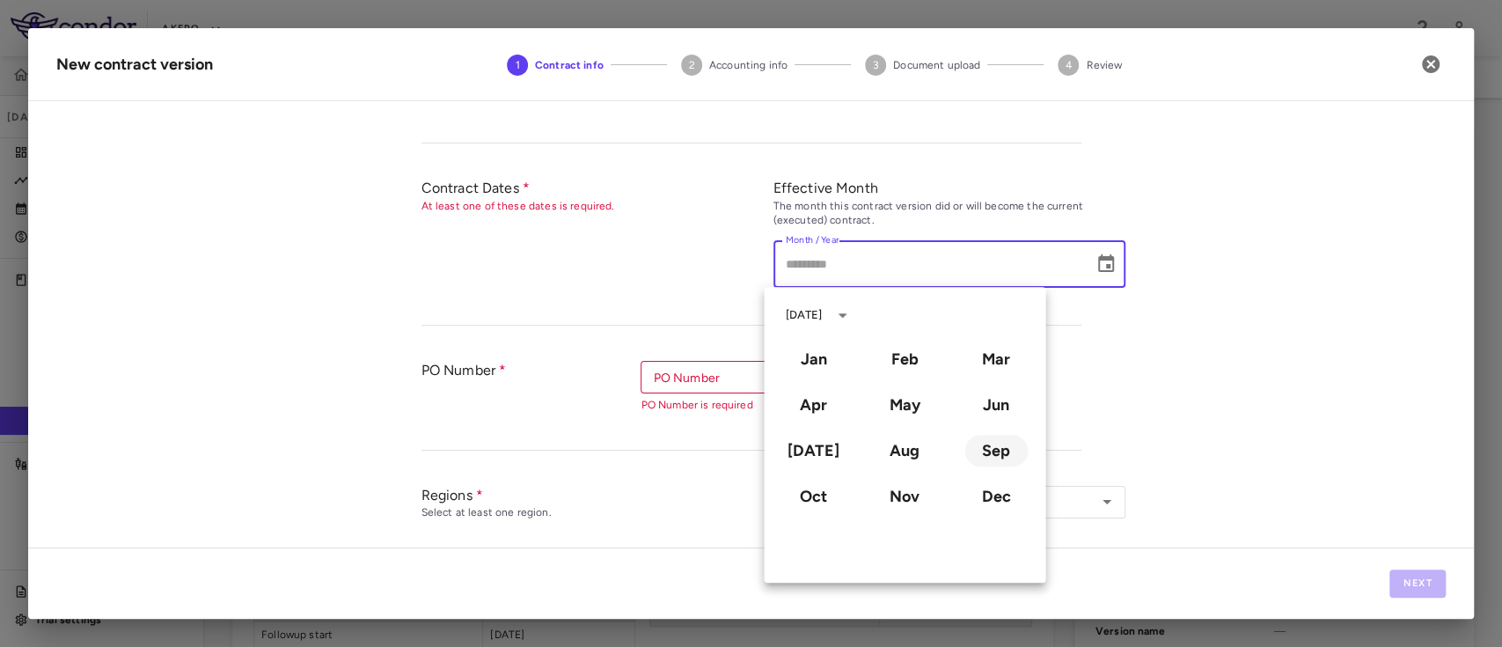
click at [986, 453] on button "Sep" at bounding box center [996, 451] width 63 height 32
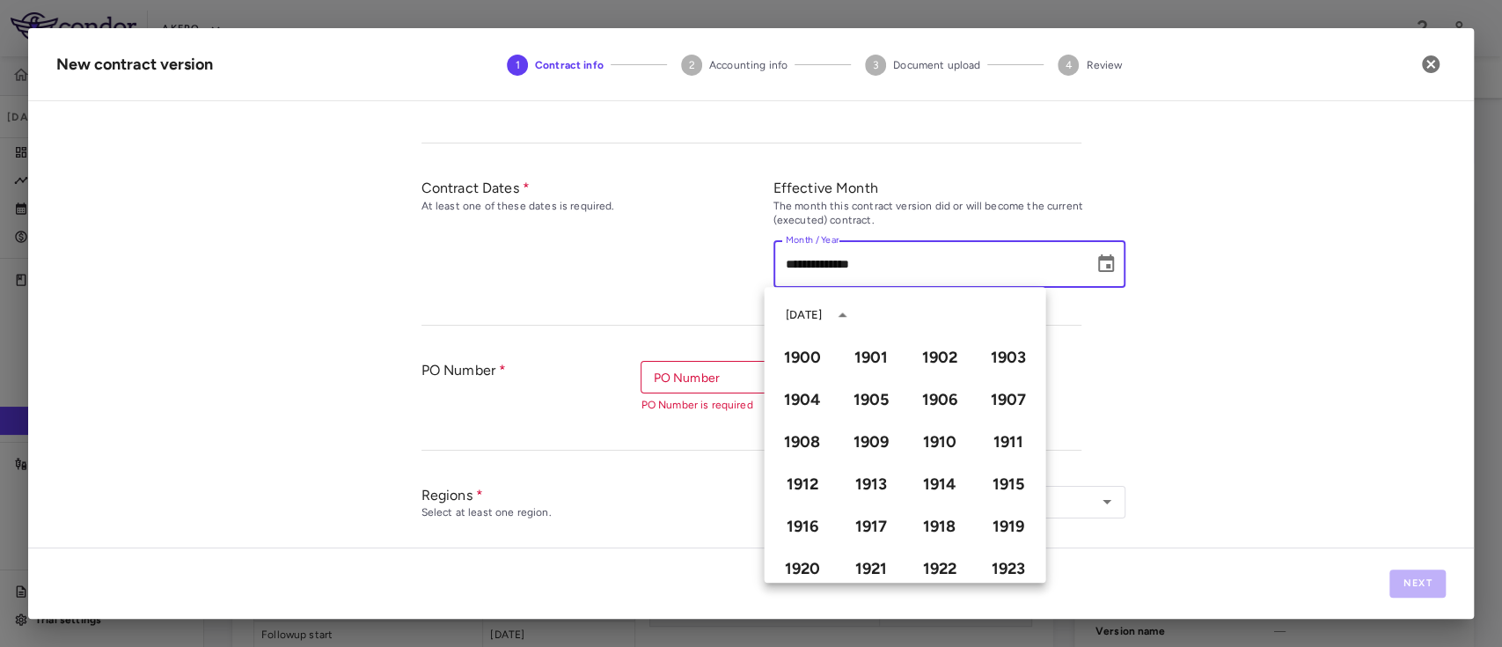
type input "**********"
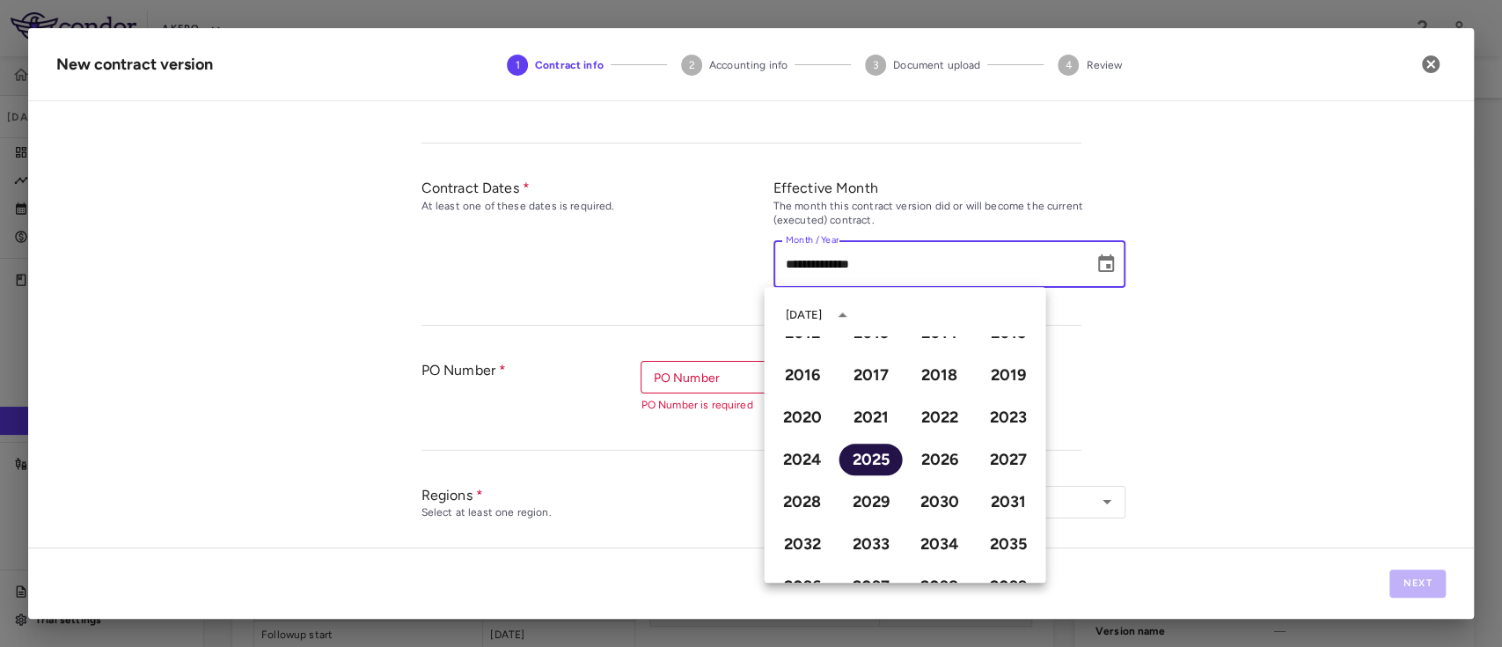
click at [861, 454] on button "2025" at bounding box center [870, 460] width 63 height 32
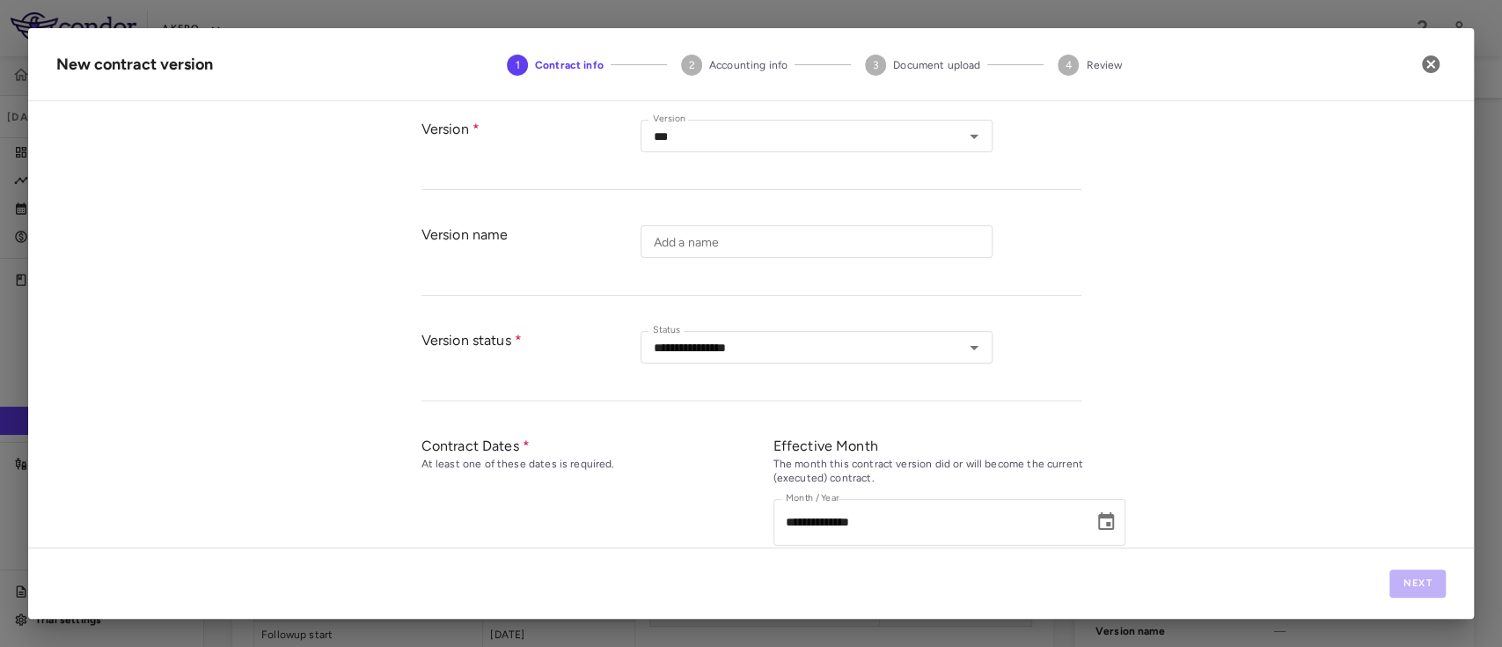
scroll to position [0, 0]
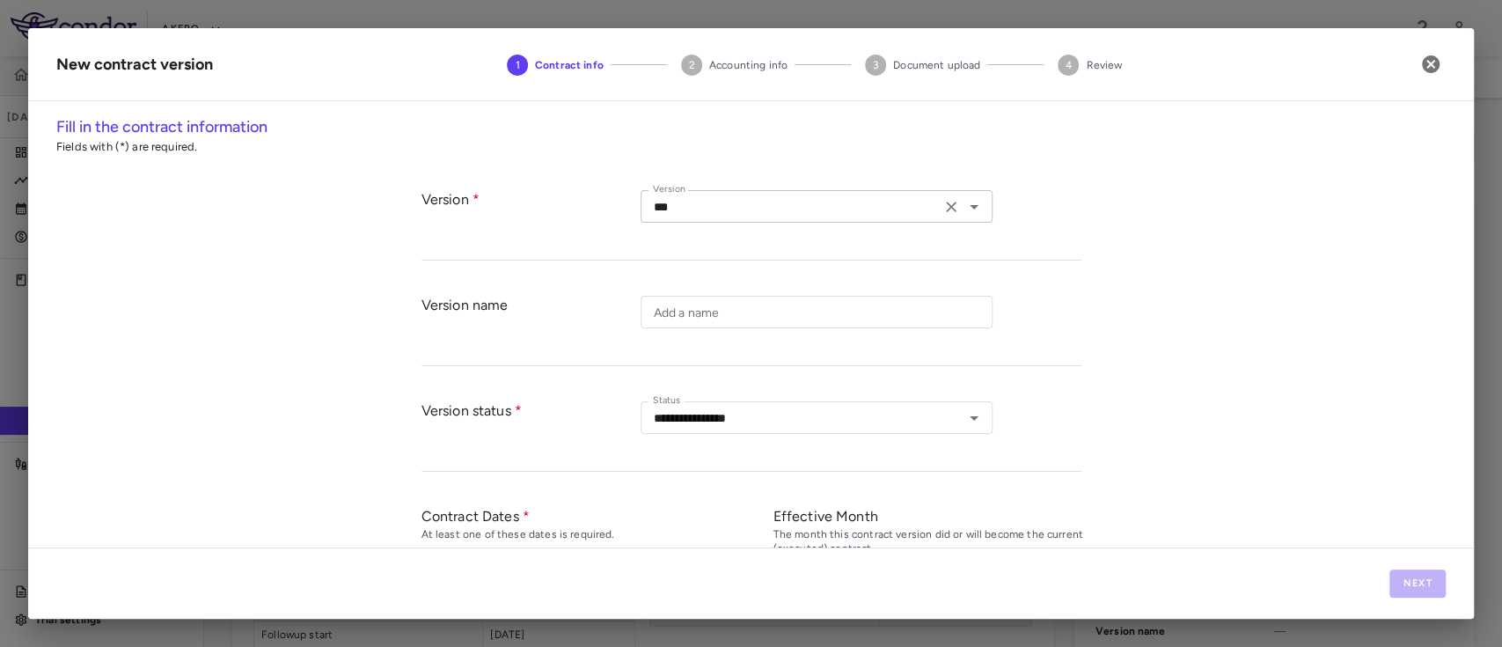
click at [950, 214] on icon "Clear" at bounding box center [952, 207] width 18 height 18
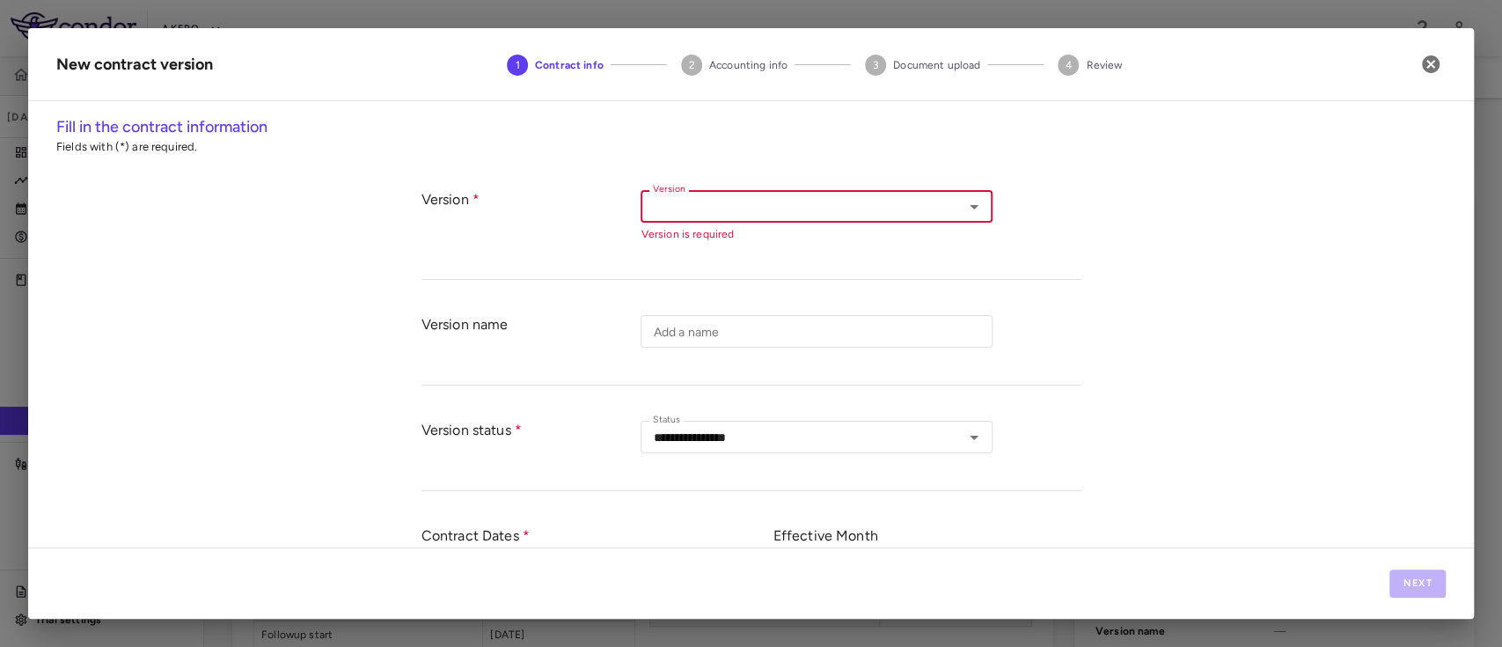
click at [966, 208] on icon "Open" at bounding box center [974, 206] width 21 height 21
click at [711, 299] on li "Amendment" at bounding box center [817, 296] width 352 height 26
type input "*********"
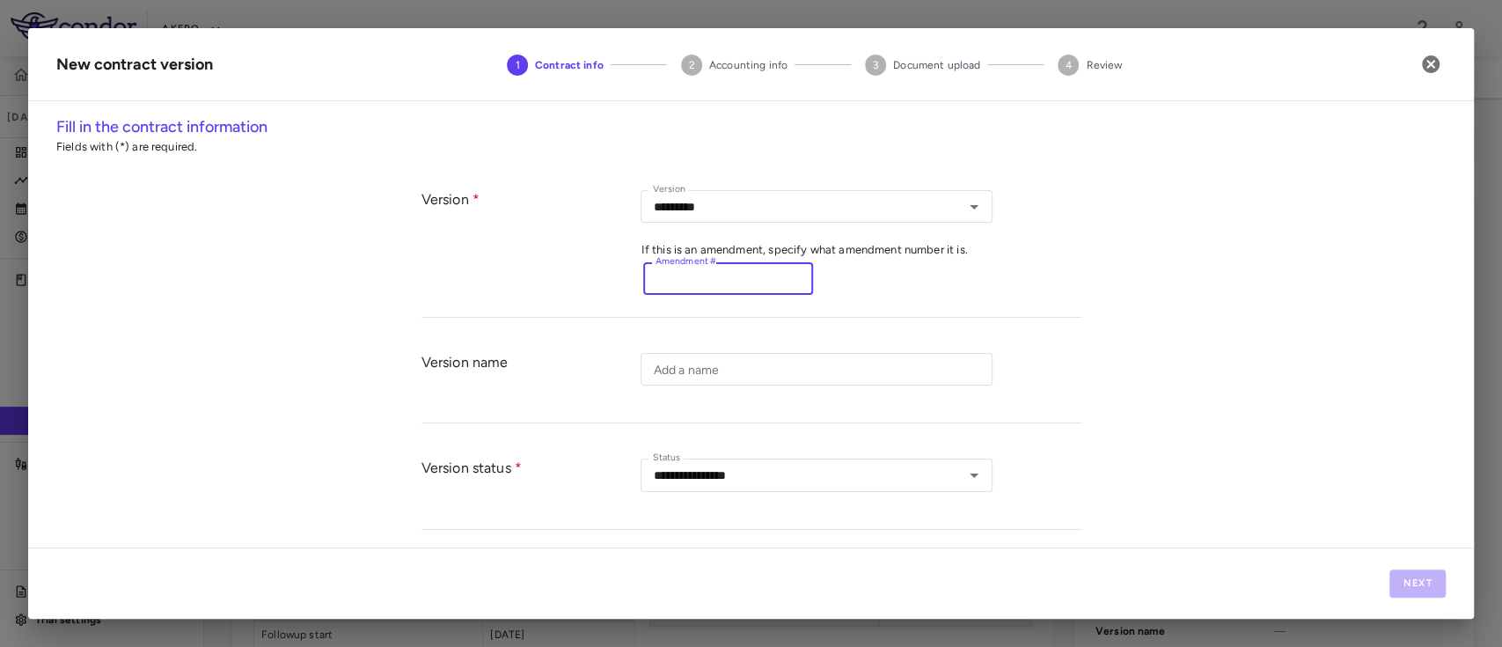
click at [708, 270] on div "Amendment # Amendment #" at bounding box center [728, 278] width 170 height 33
paste input "********"
type input "********"
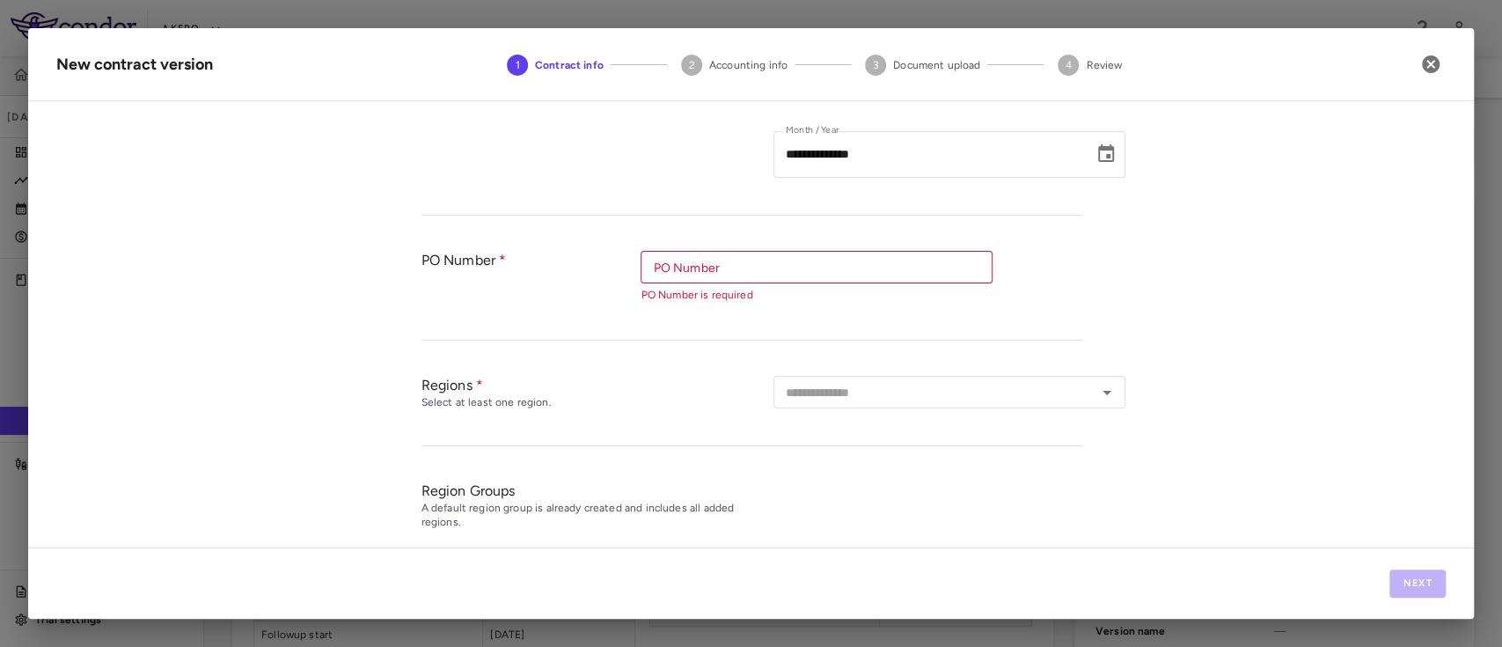
scroll to position [494, 0]
click at [674, 267] on div "PO Number PO Number PO Number is required" at bounding box center [817, 279] width 352 height 52
click at [673, 307] on li "5591" at bounding box center [817, 305] width 352 height 26
type input "****"
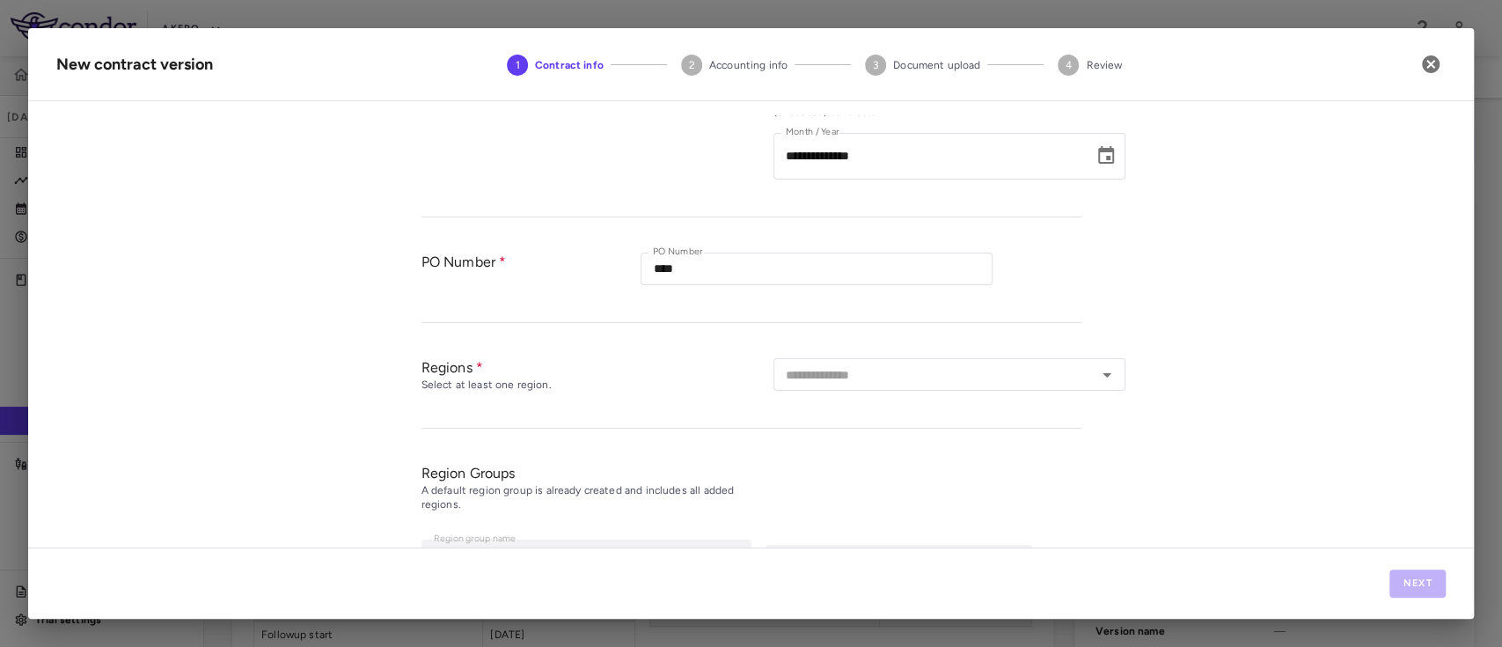
scroll to position [617, 0]
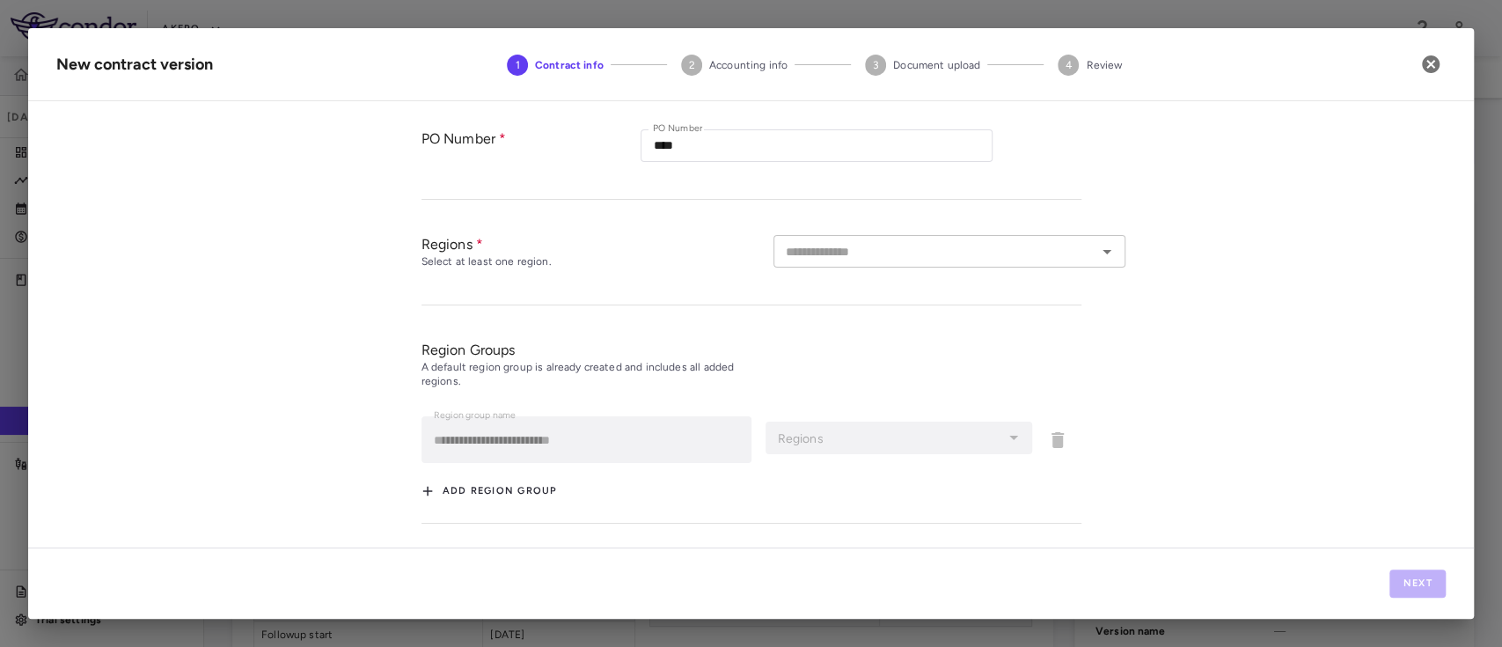
click at [886, 242] on input "text" at bounding box center [935, 251] width 312 height 22
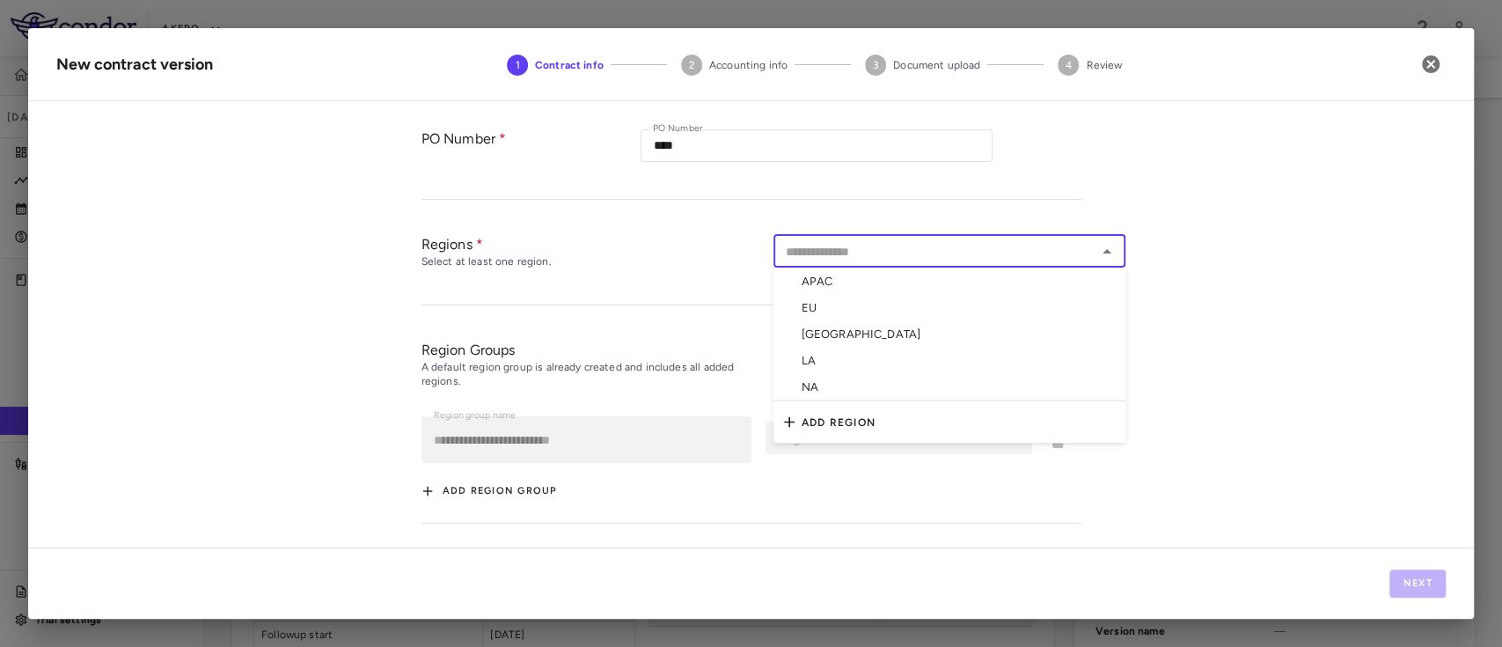
click at [1331, 204] on div "**********" at bounding box center [751, 331] width 1446 height 432
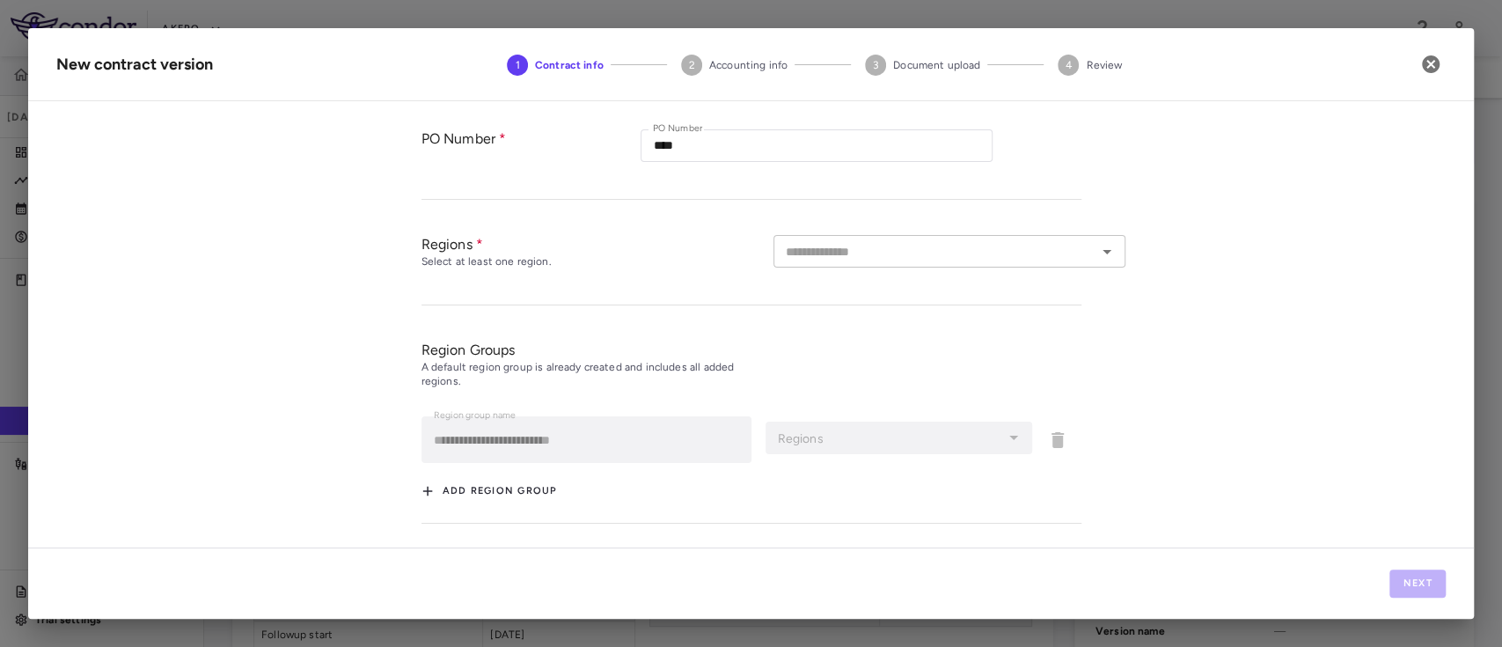
click at [906, 249] on input "text" at bounding box center [935, 251] width 312 height 22
click at [253, 363] on div "**********" at bounding box center [751, 331] width 1446 height 432
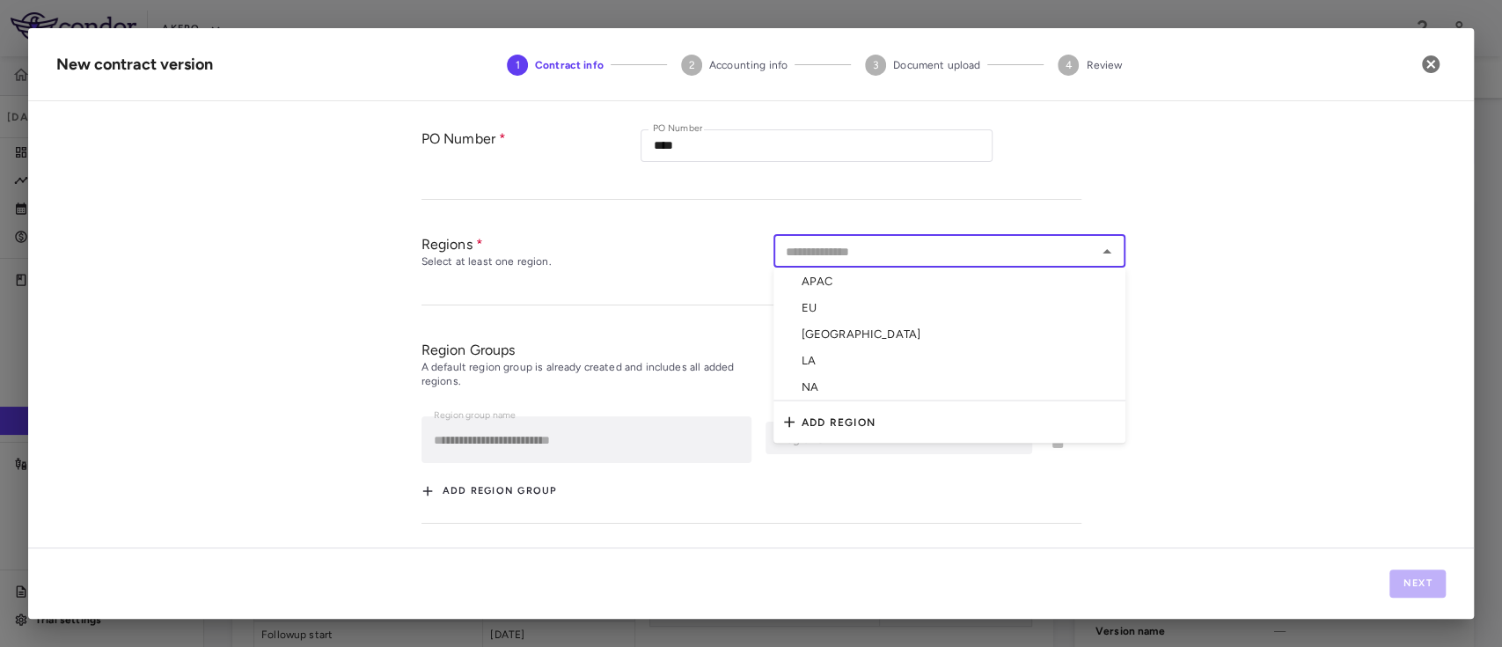
click at [882, 249] on input "text" at bounding box center [935, 251] width 312 height 22
click at [826, 378] on li "NA" at bounding box center [950, 386] width 352 height 27
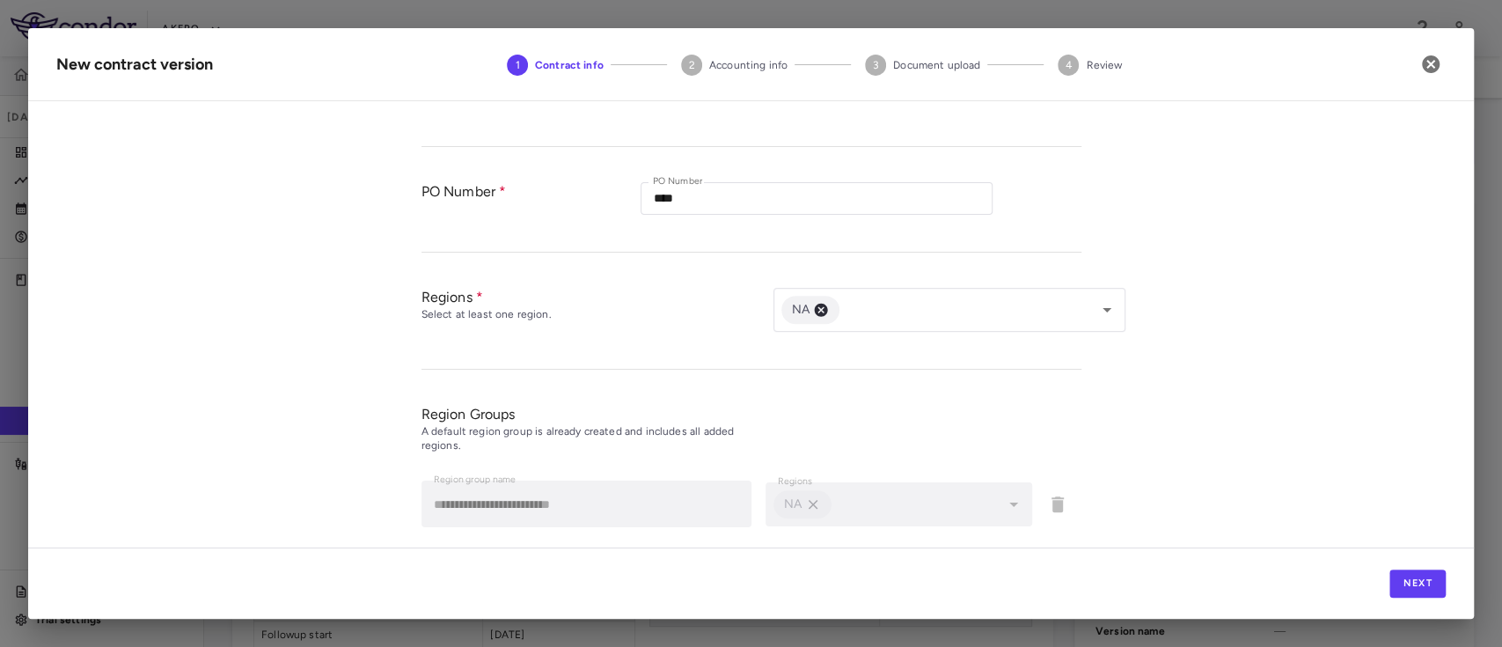
scroll to position [628, 0]
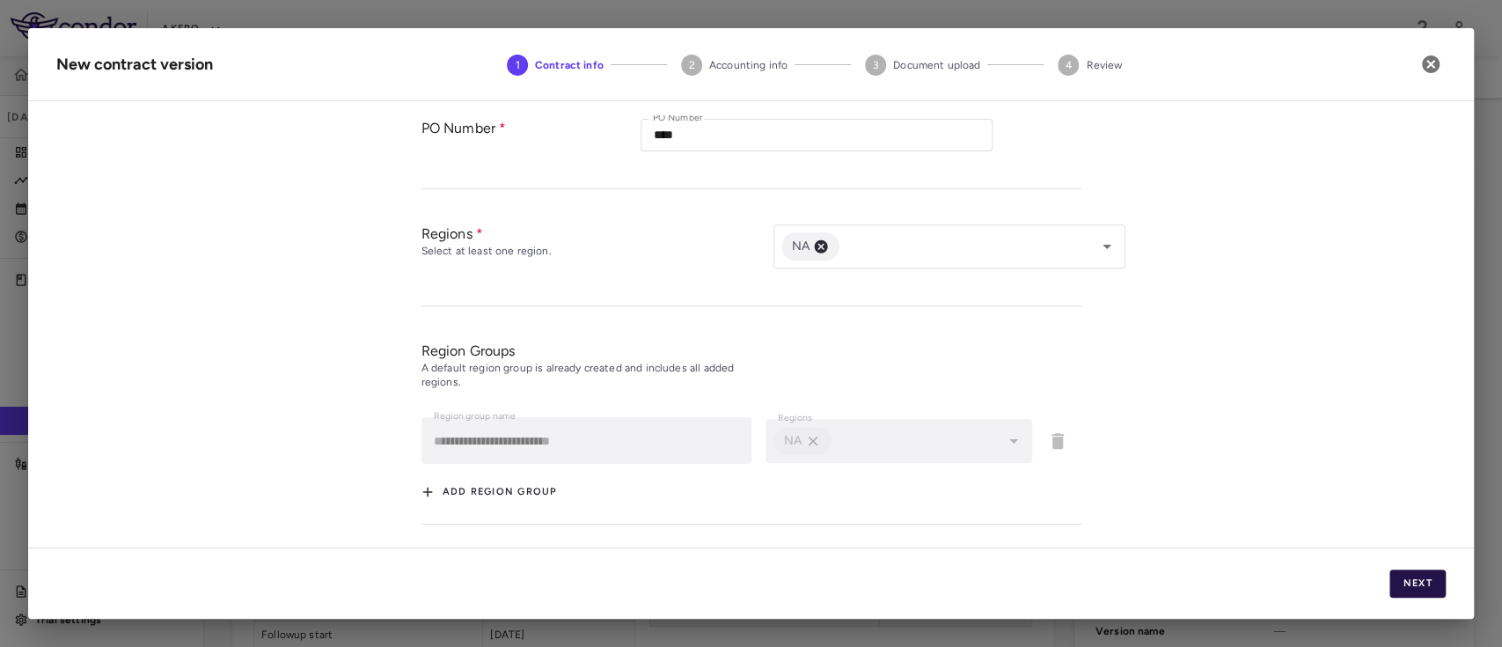
click at [1421, 573] on button "Next" at bounding box center [1418, 583] width 56 height 28
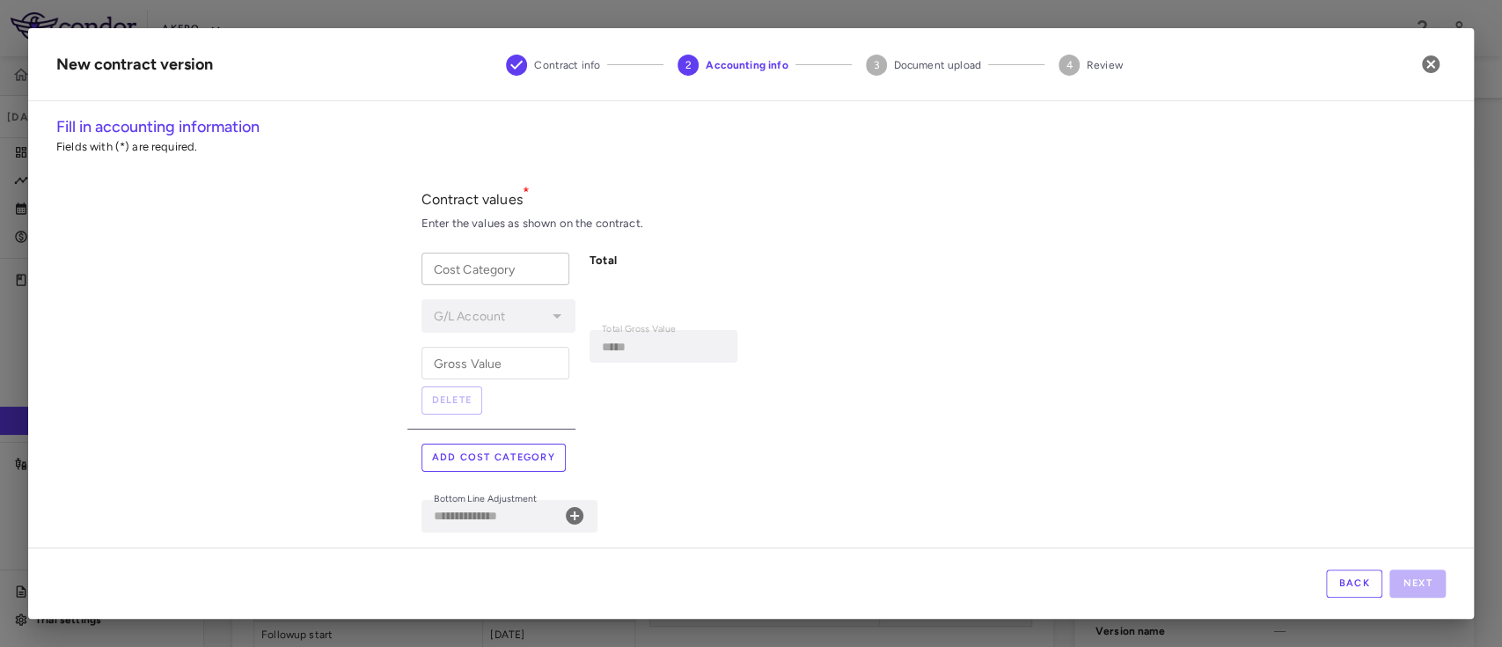
click at [501, 265] on input "Cost Category" at bounding box center [496, 269] width 148 height 33
paste input "**********"
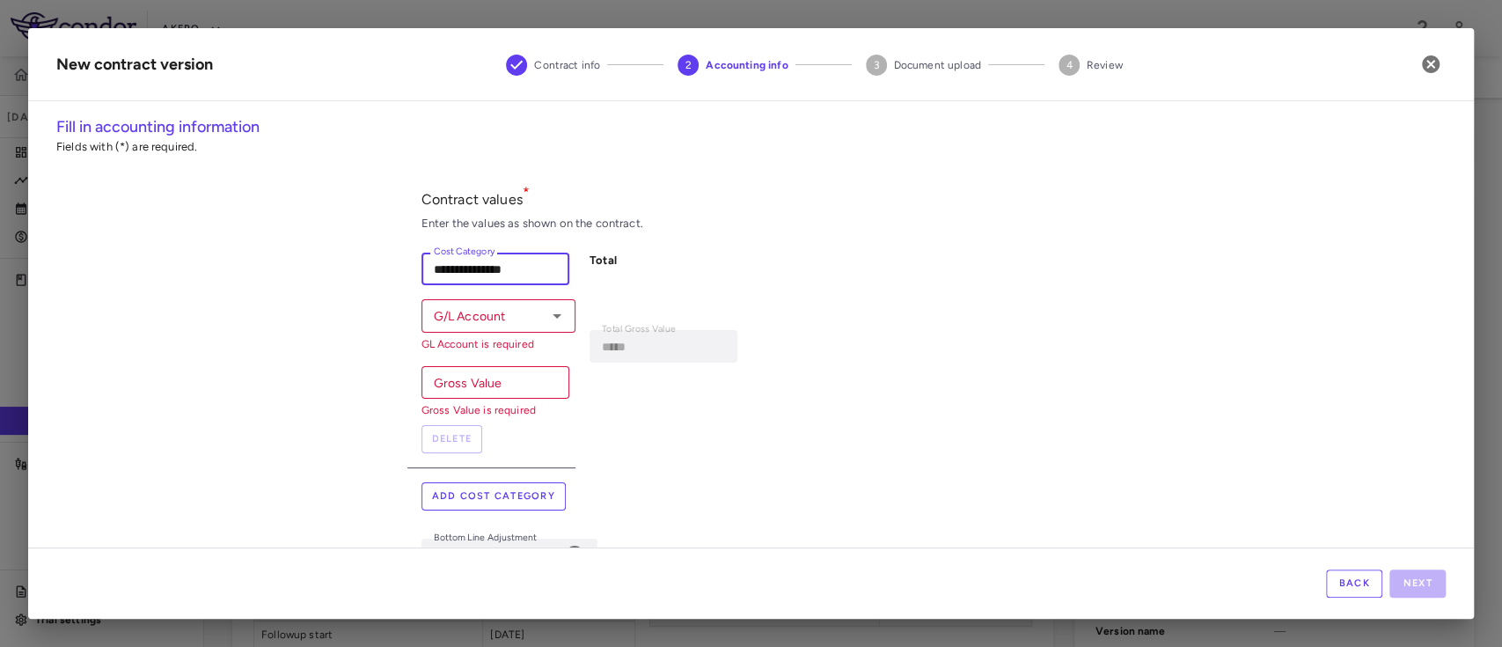
click at [547, 305] on icon "Open" at bounding box center [557, 315] width 21 height 21
type input "**********"
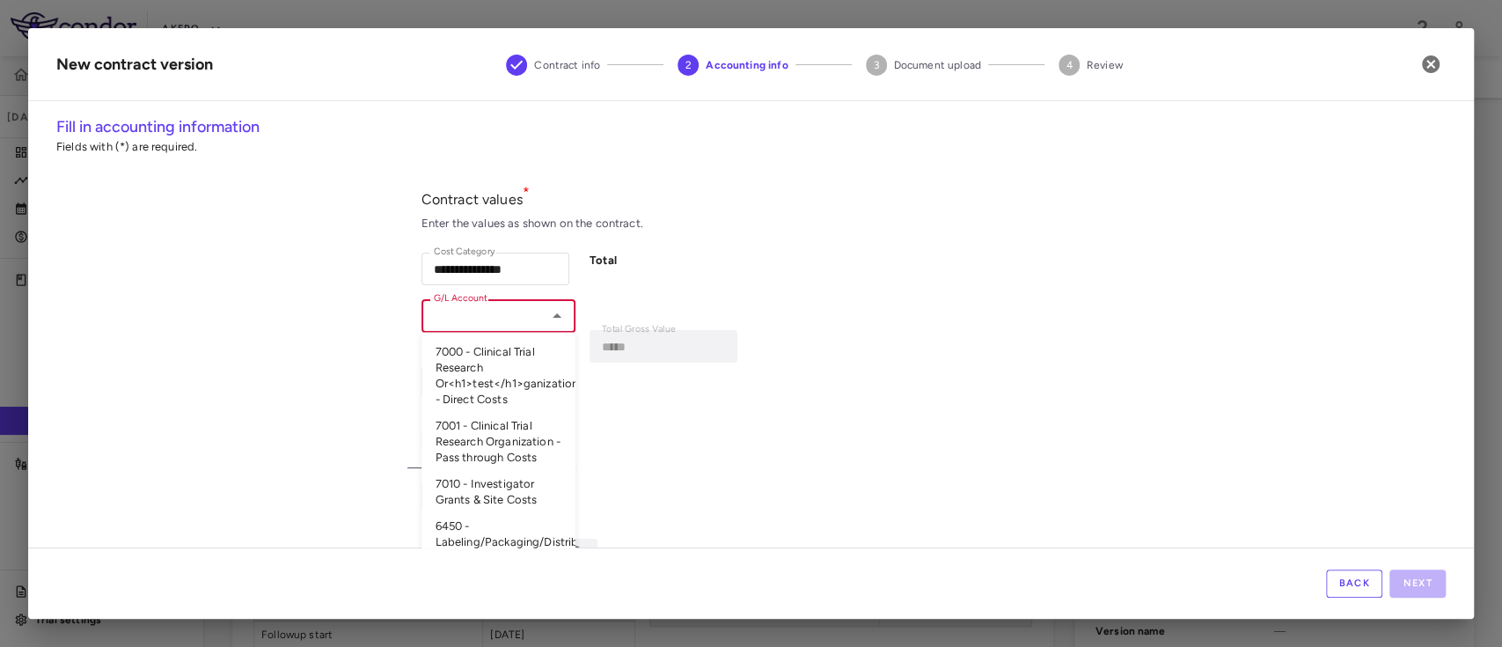
drag, startPoint x: 547, startPoint y: 391, endPoint x: 551, endPoint y: 454, distance: 63.5
click at [551, 454] on ul "7000 - Clinical Trial Research Or<h1>test</h1>ganization - Direct Costs 7001 - …" at bounding box center [499, 462] width 154 height 259
click at [473, 467] on li "Accrued Purchases - Accrued Purchases Clearing Account" at bounding box center [499, 484] width 154 height 59
type input "**********"
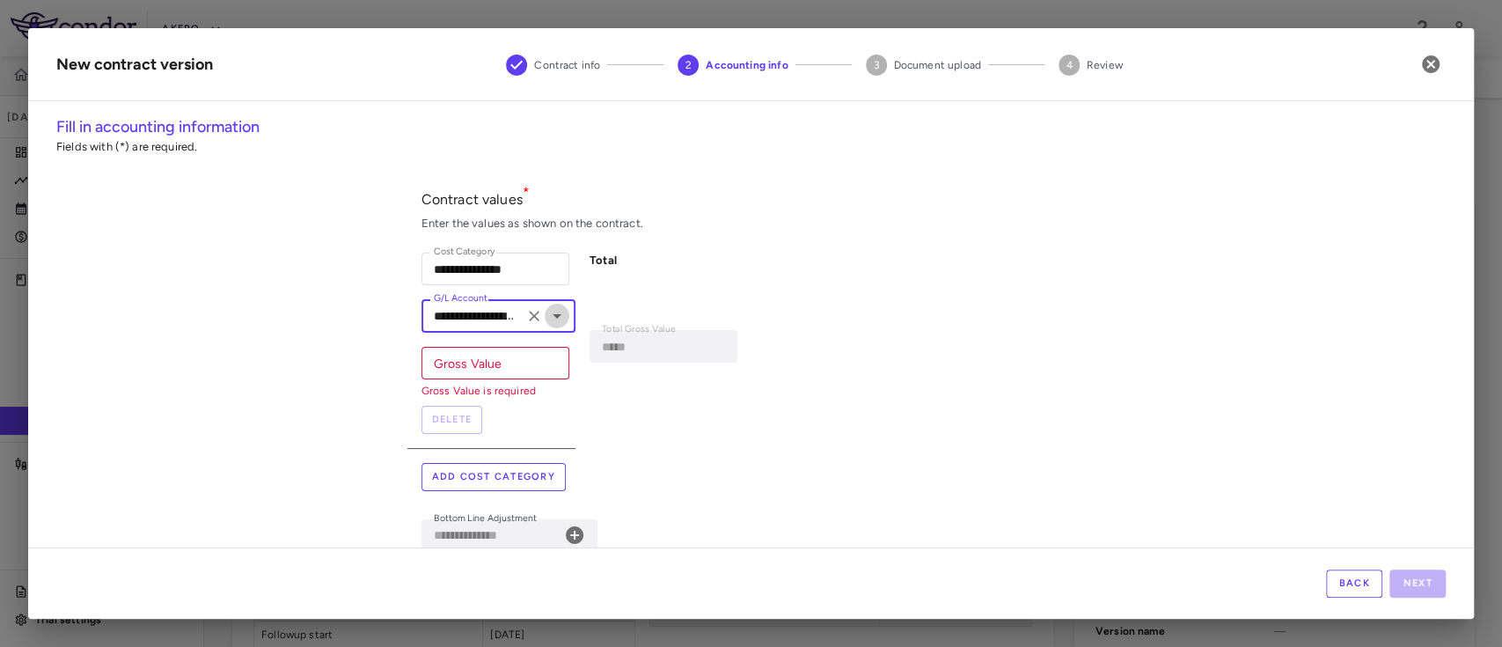
click at [549, 320] on icon "Open" at bounding box center [557, 315] width 21 height 21
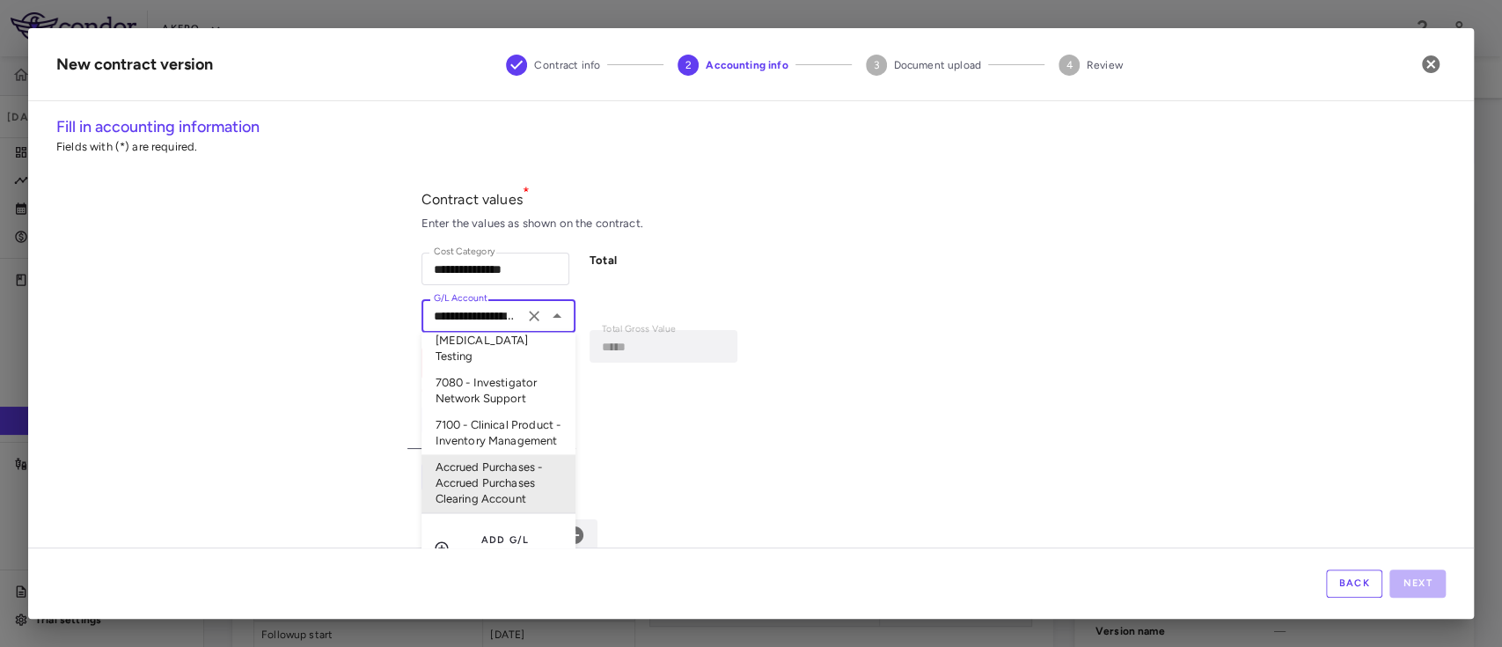
scroll to position [344, 0]
click at [477, 503] on li "Accrued Purchases - Accrued Purchases Clearing Account" at bounding box center [499, 484] width 154 height 59
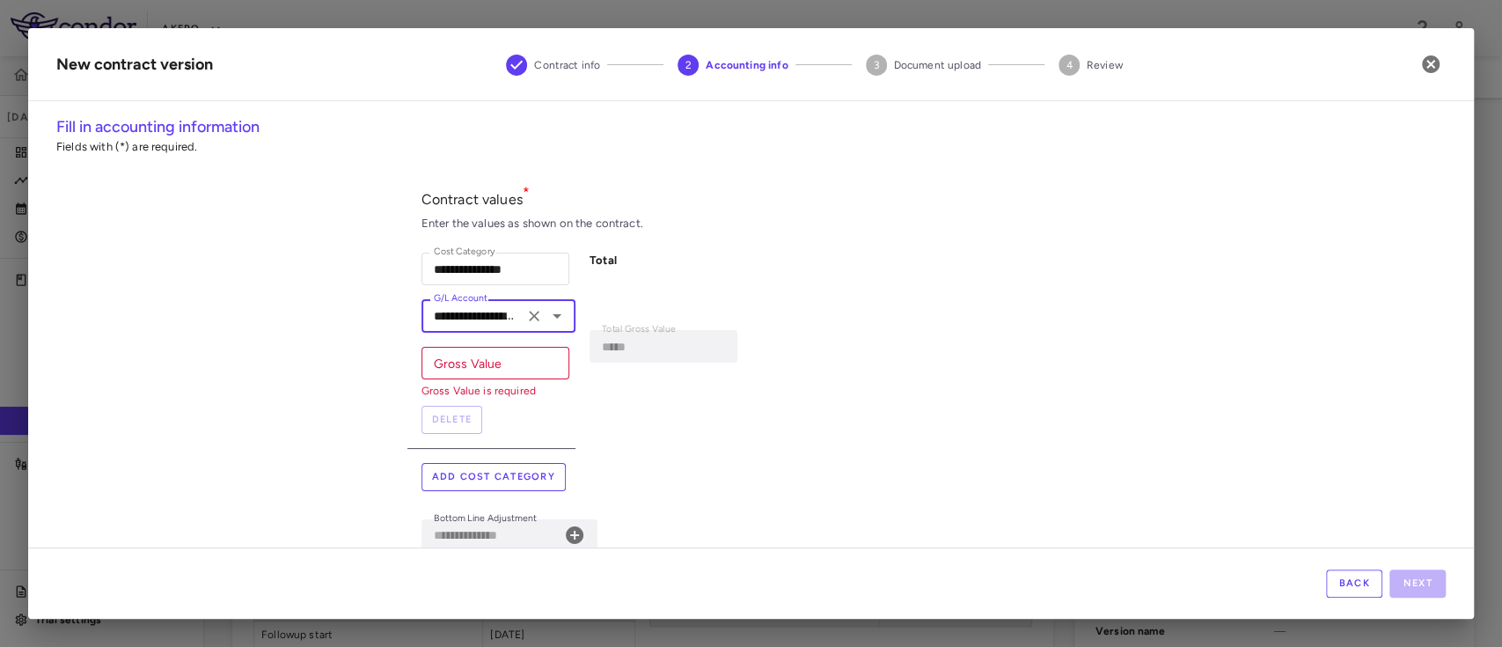
click at [523, 349] on input "Gross Value" at bounding box center [496, 363] width 148 height 33
paste input "*****"
type input "*****"
type input "**********"
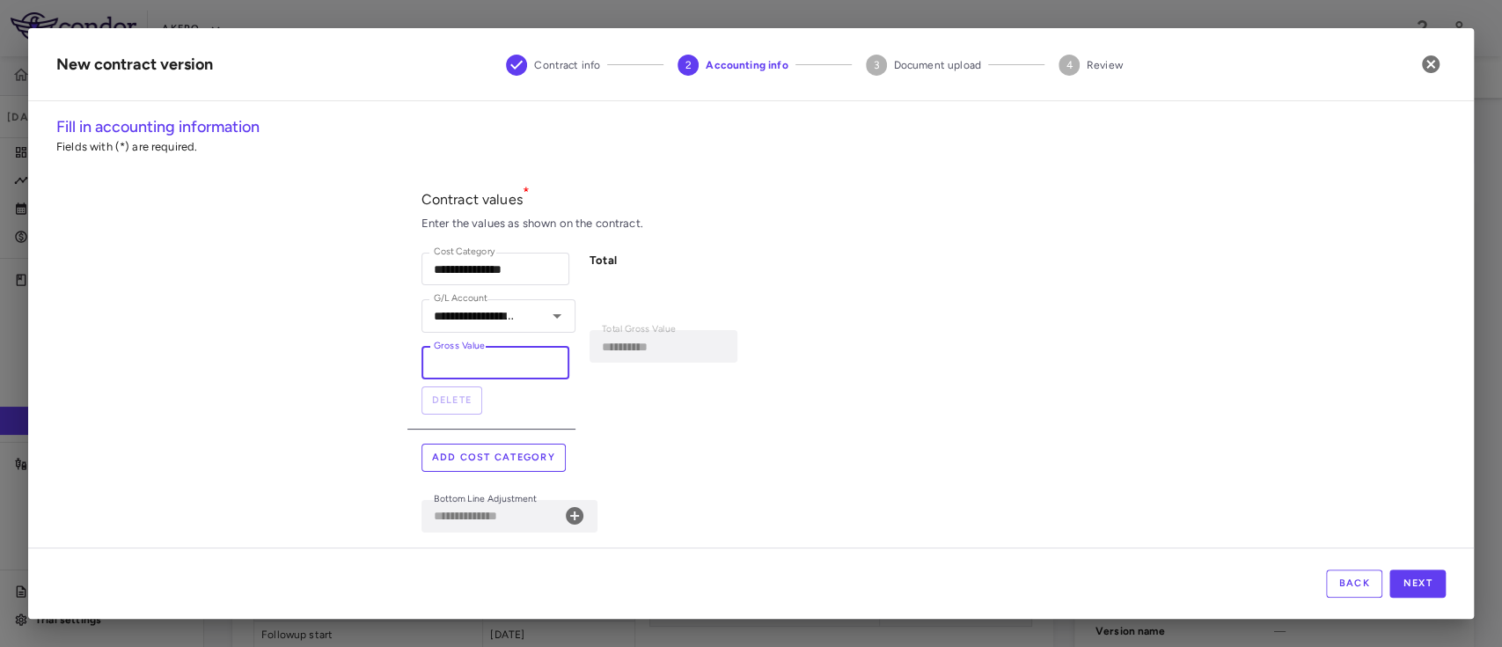
type input "*****"
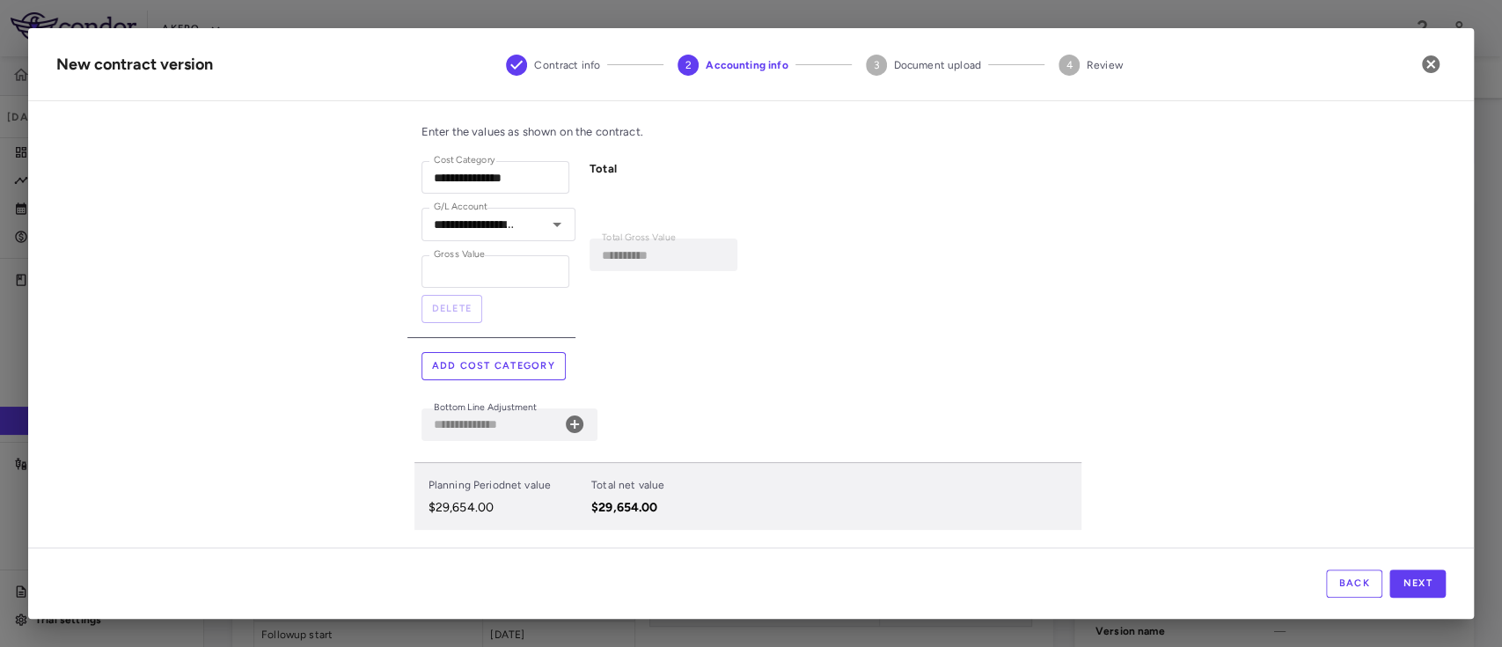
scroll to position [0, 0]
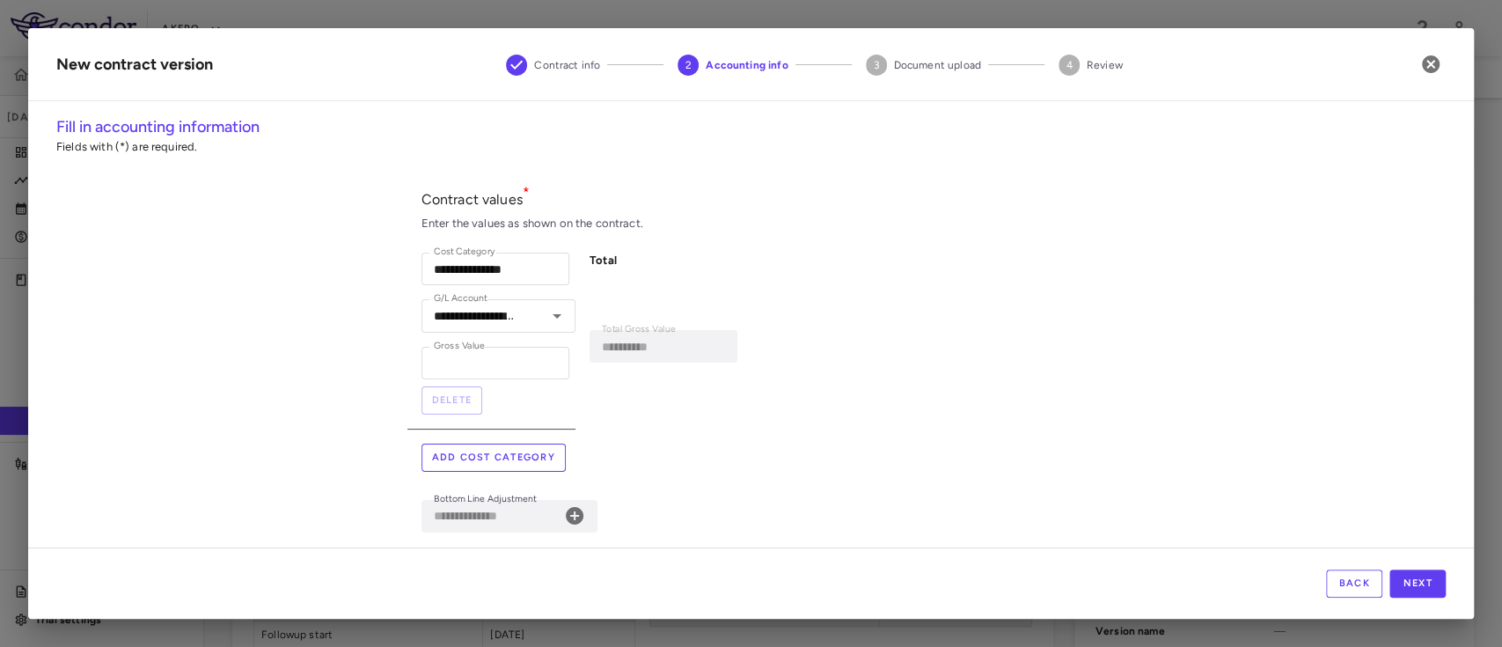
click at [489, 453] on button "Add cost category" at bounding box center [494, 458] width 144 height 28
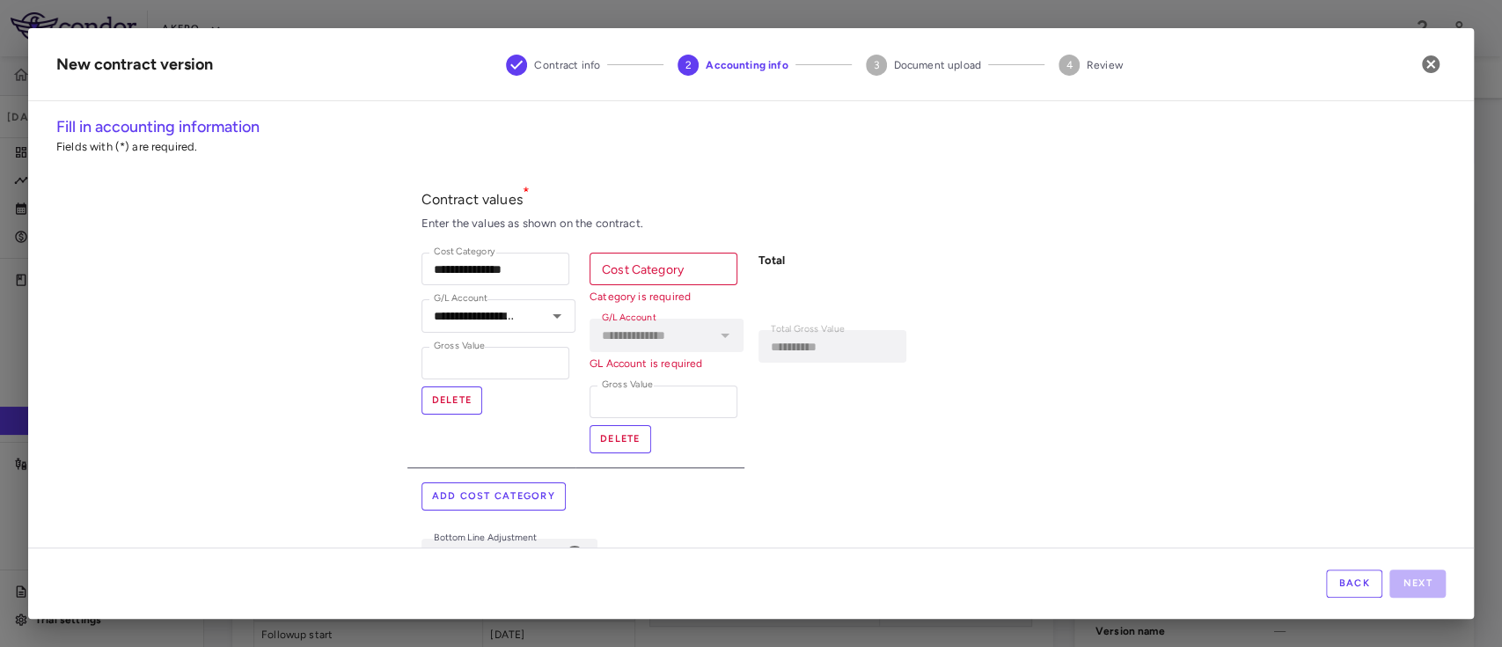
click at [466, 490] on button "Add cost category" at bounding box center [494, 496] width 144 height 28
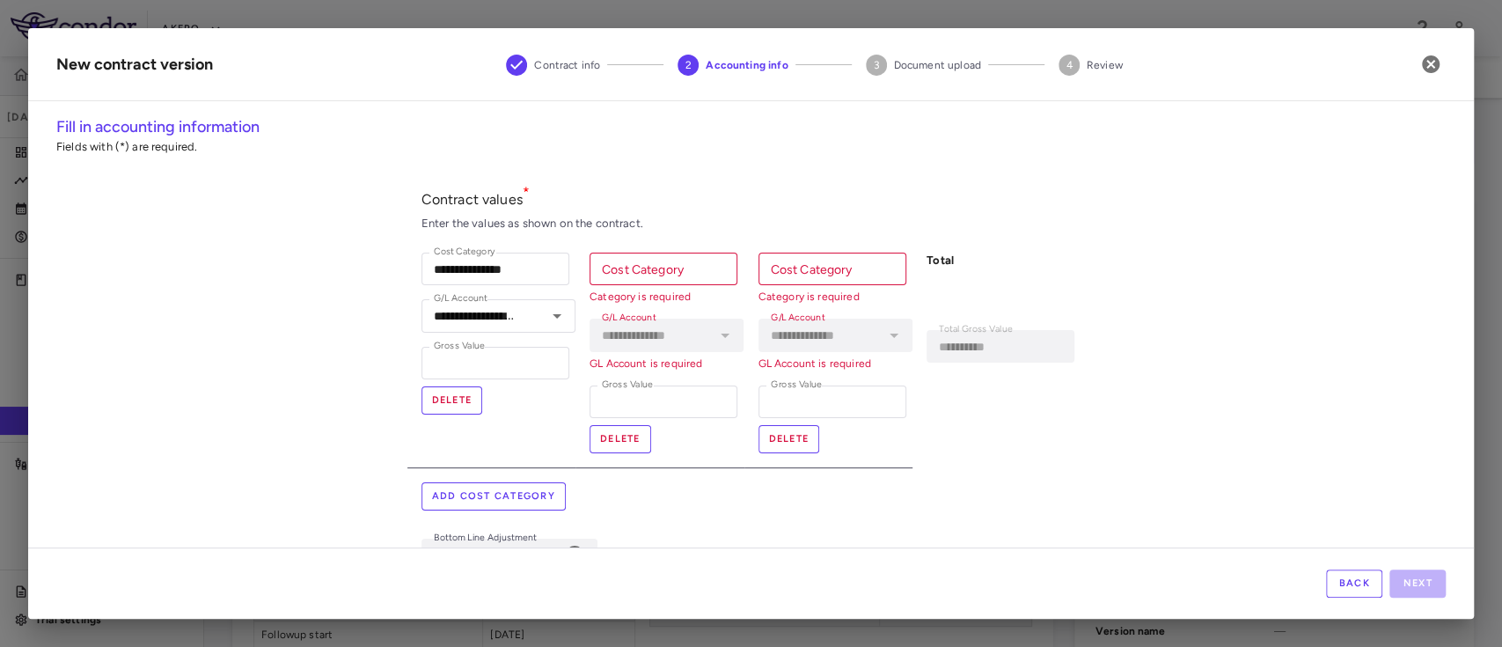
drag, startPoint x: 1479, startPoint y: 341, endPoint x: 1478, endPoint y: 436, distance: 94.2
click at [1478, 436] on div "**********" at bounding box center [751, 323] width 1502 height 647
click at [623, 440] on button "Delete" at bounding box center [621, 439] width 62 height 28
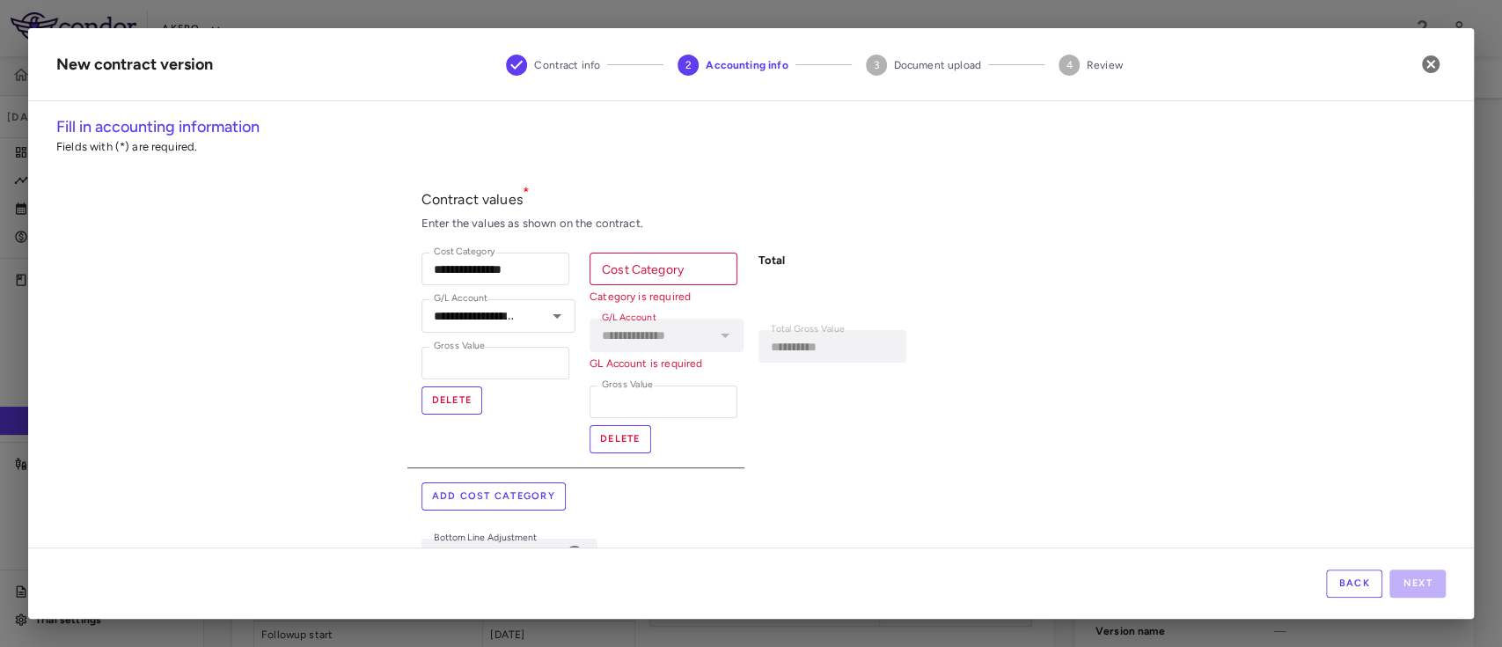
click at [615, 434] on button "Delete" at bounding box center [621, 439] width 62 height 28
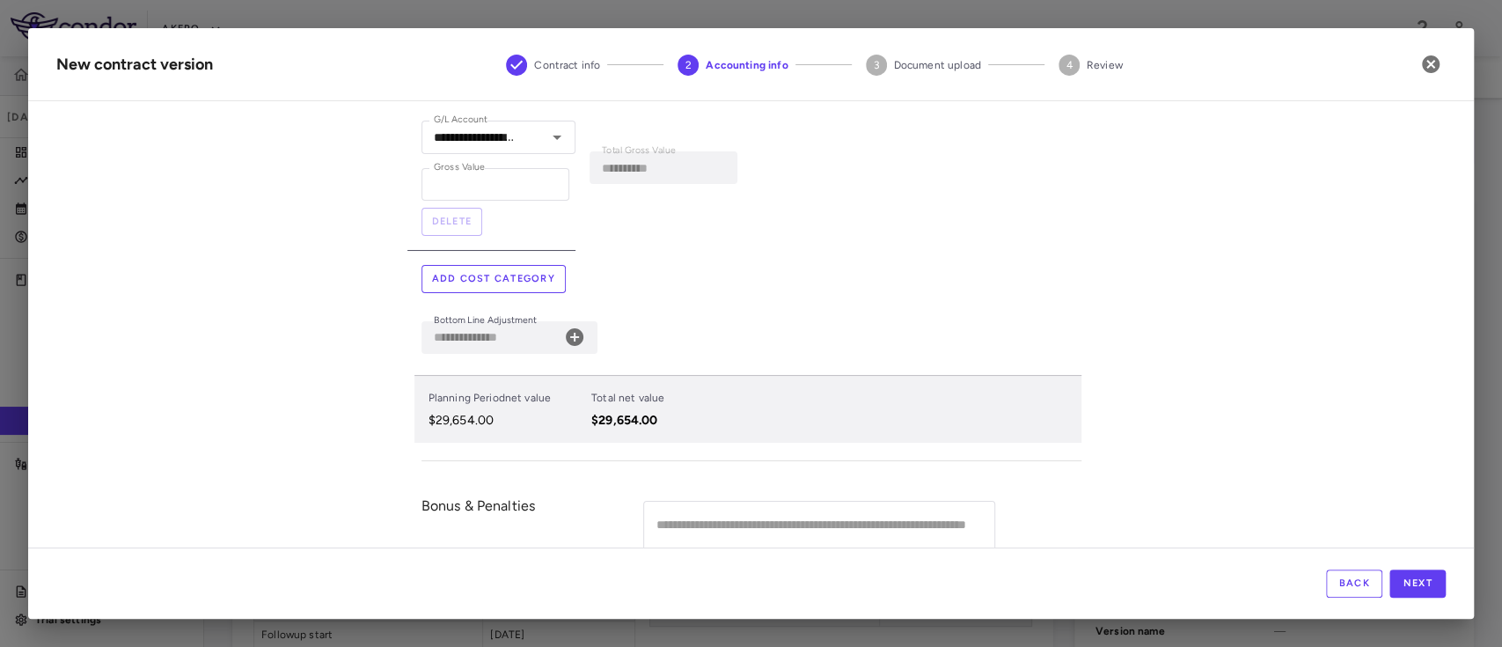
scroll to position [261, 0]
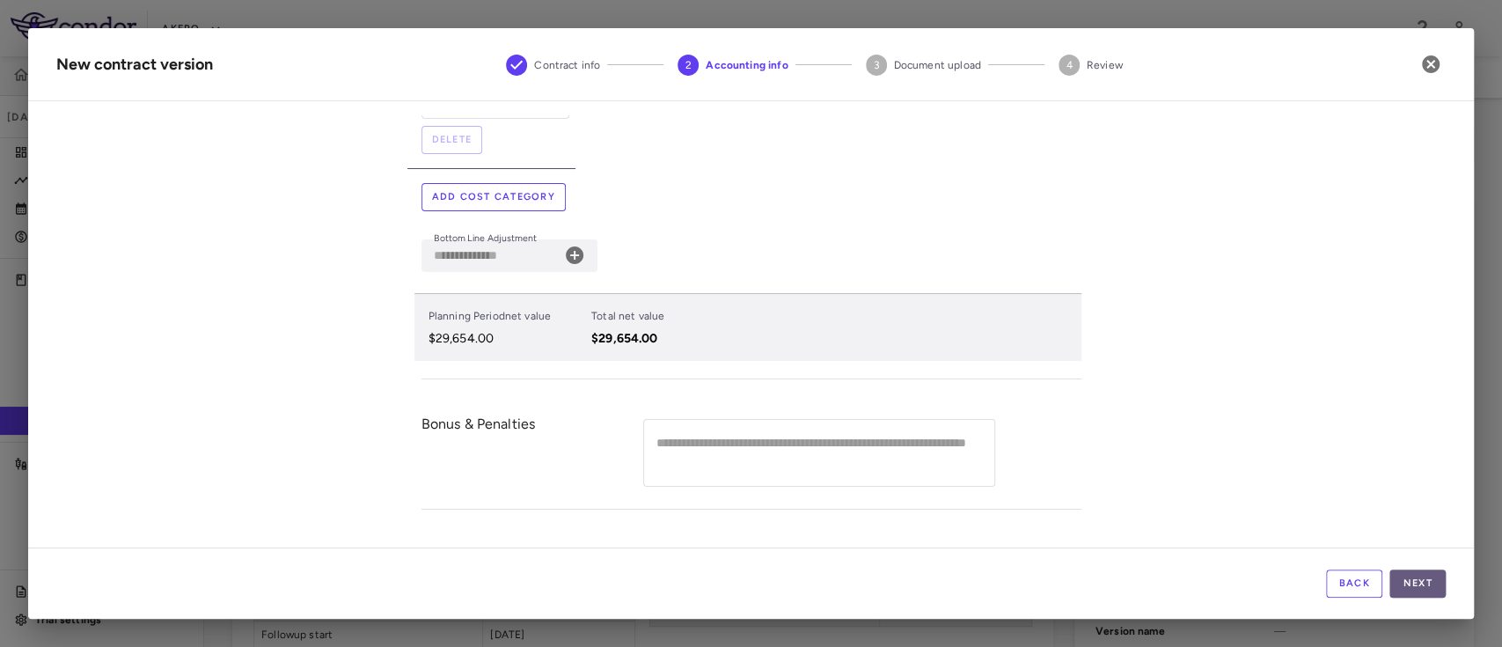
click at [1428, 596] on button "Next" at bounding box center [1418, 583] width 56 height 28
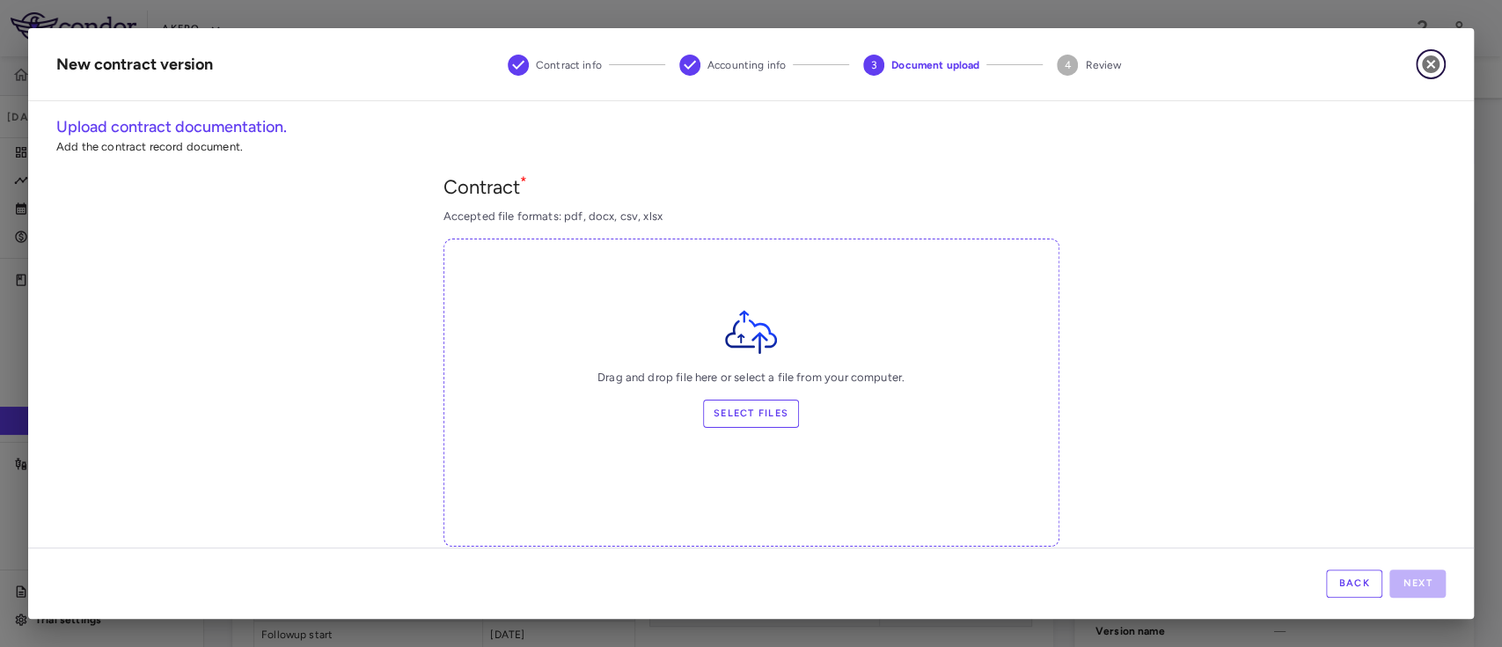
click at [1428, 77] on button "button" at bounding box center [1431, 64] width 30 height 30
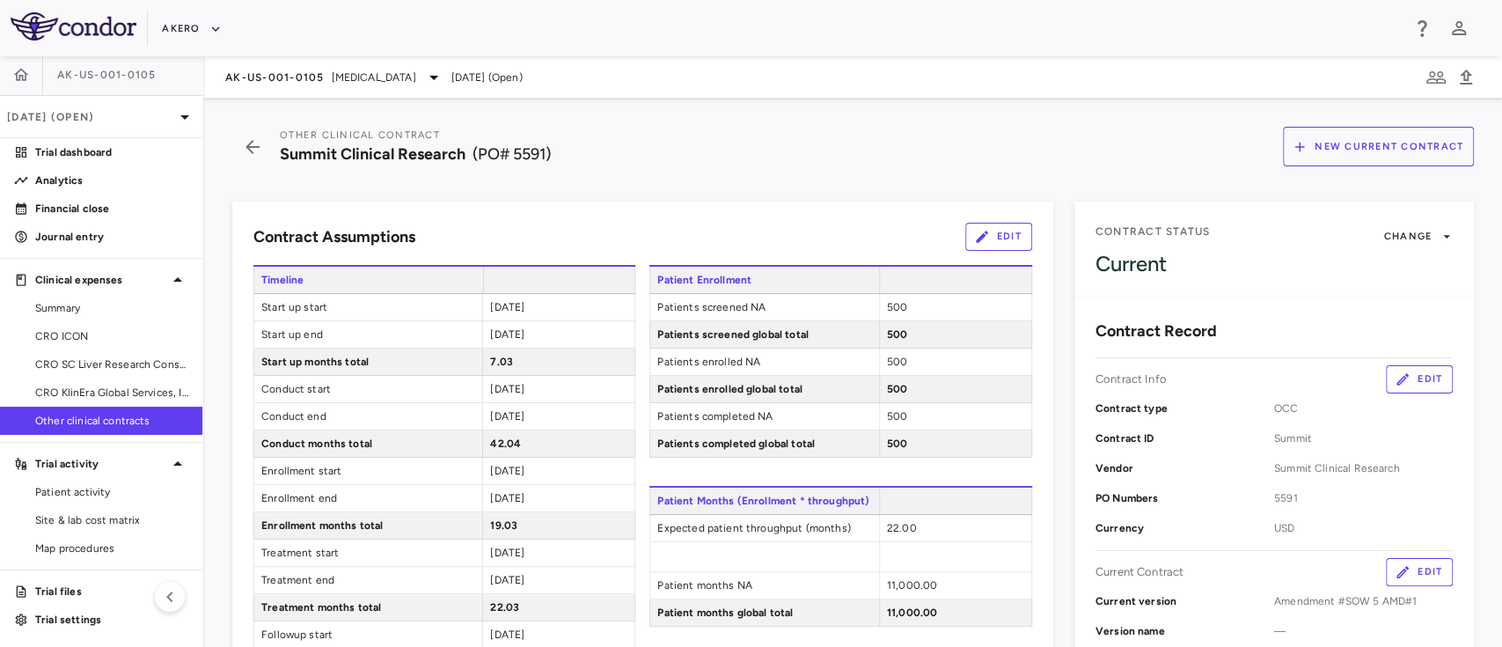
click at [114, 422] on span "Other clinical contracts" at bounding box center [111, 421] width 153 height 16
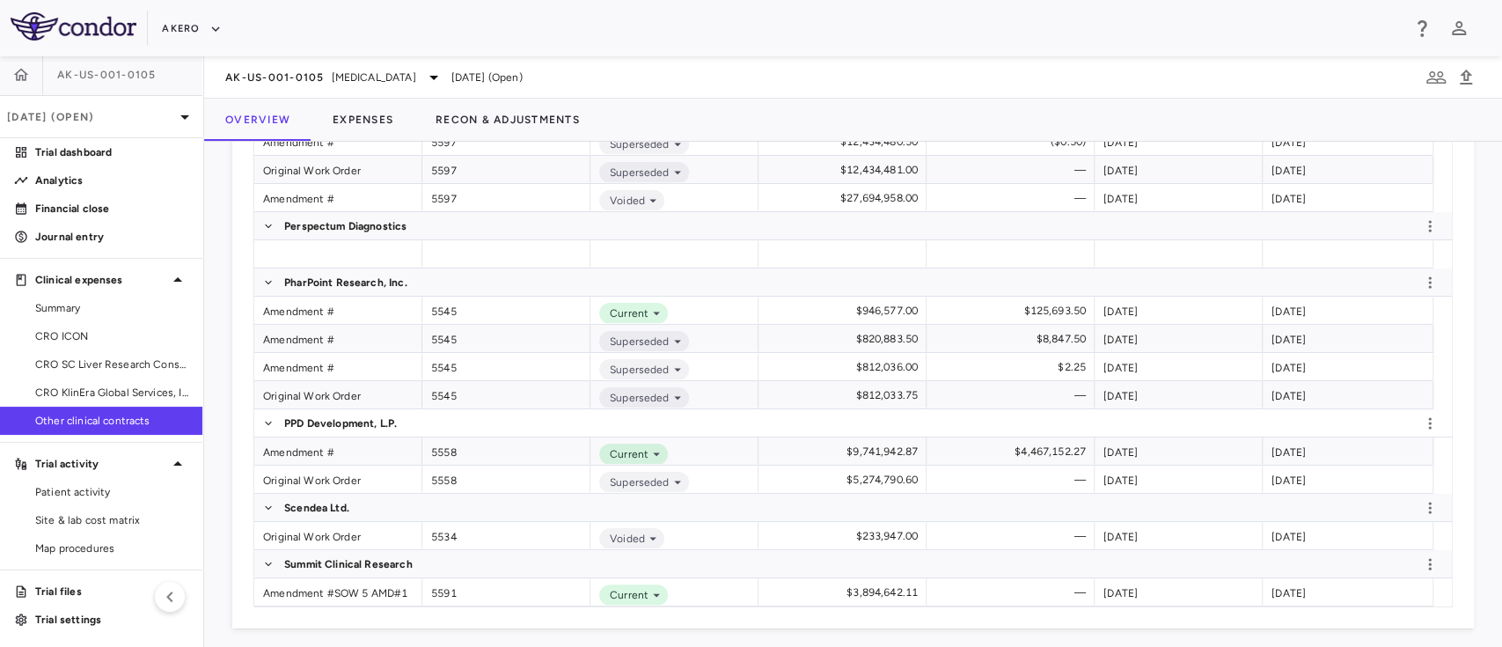
scroll to position [994, 0]
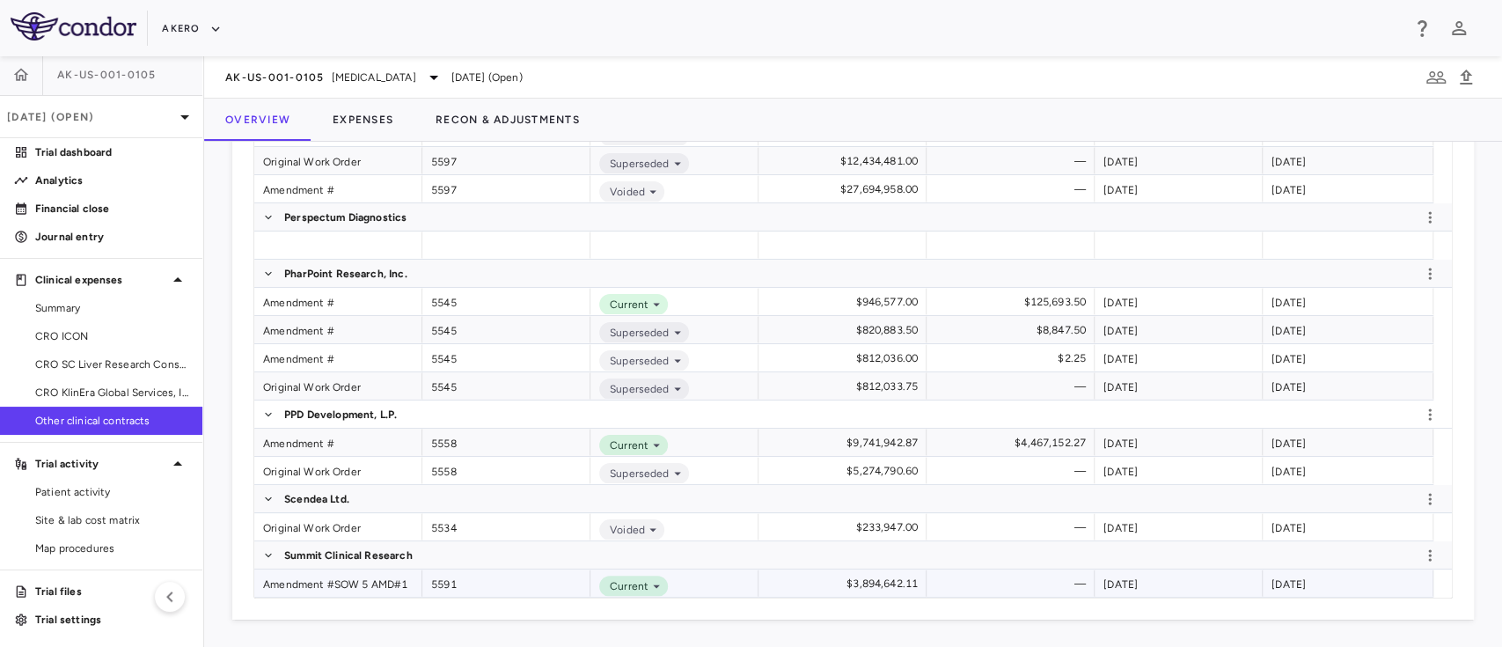
click at [303, 583] on div "Amendment #SOW 5 AMD#1" at bounding box center [338, 582] width 168 height 27
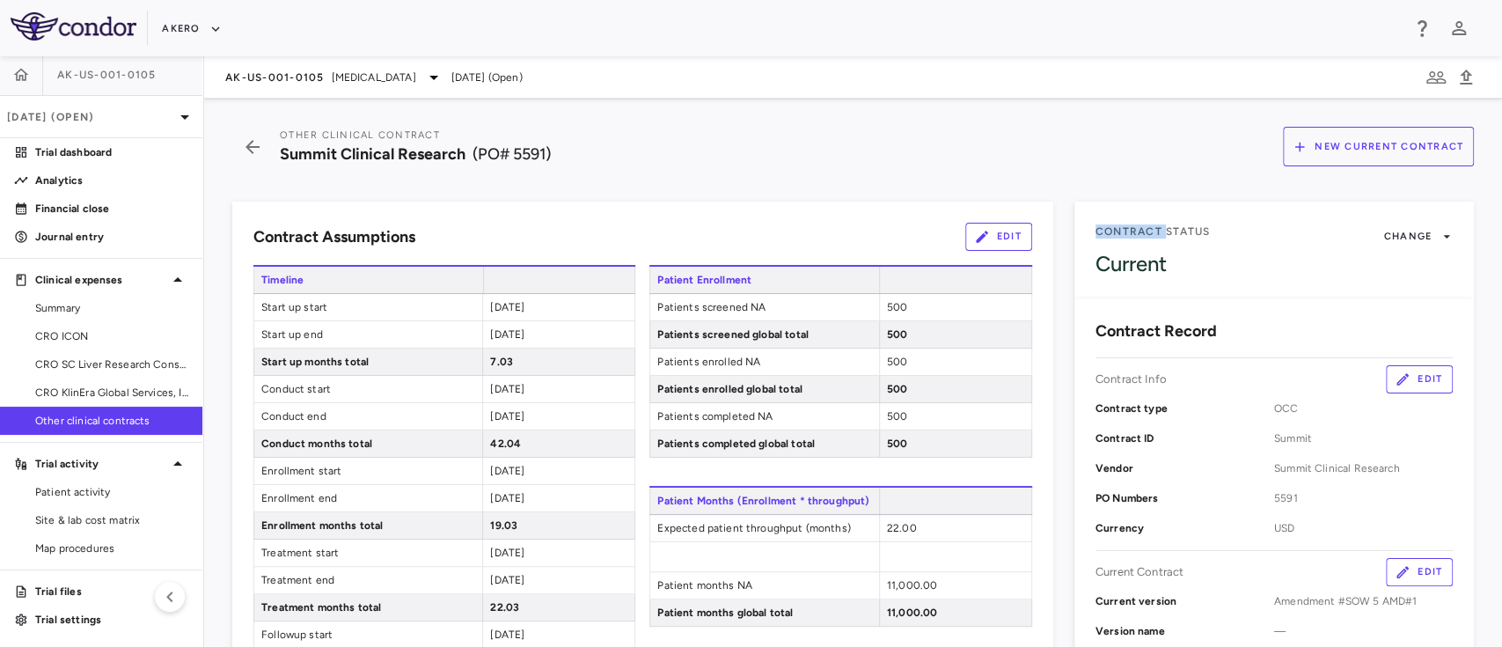
drag, startPoint x: 48, startPoint y: 414, endPoint x: 187, endPoint y: 327, distance: 162.9
click at [48, 414] on span "Other clinical contracts" at bounding box center [111, 421] width 153 height 16
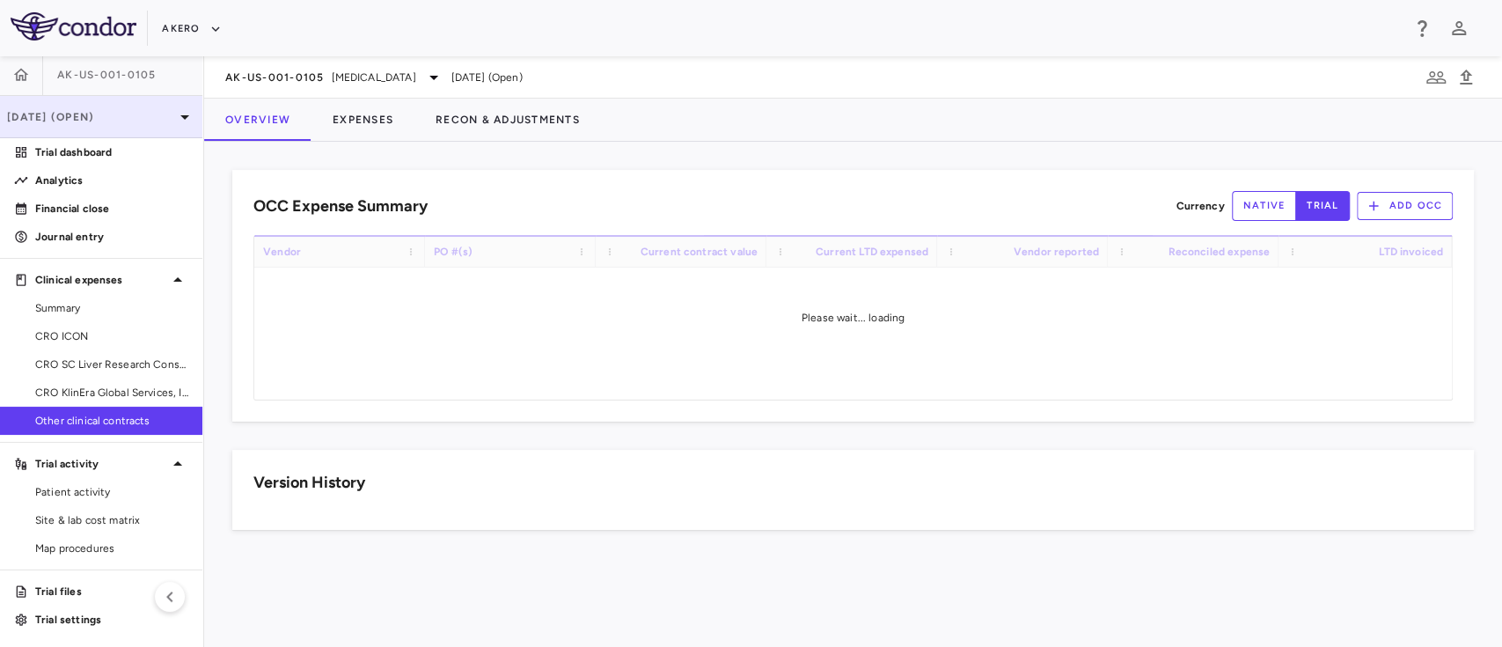
click at [174, 124] on icon at bounding box center [184, 116] width 21 height 21
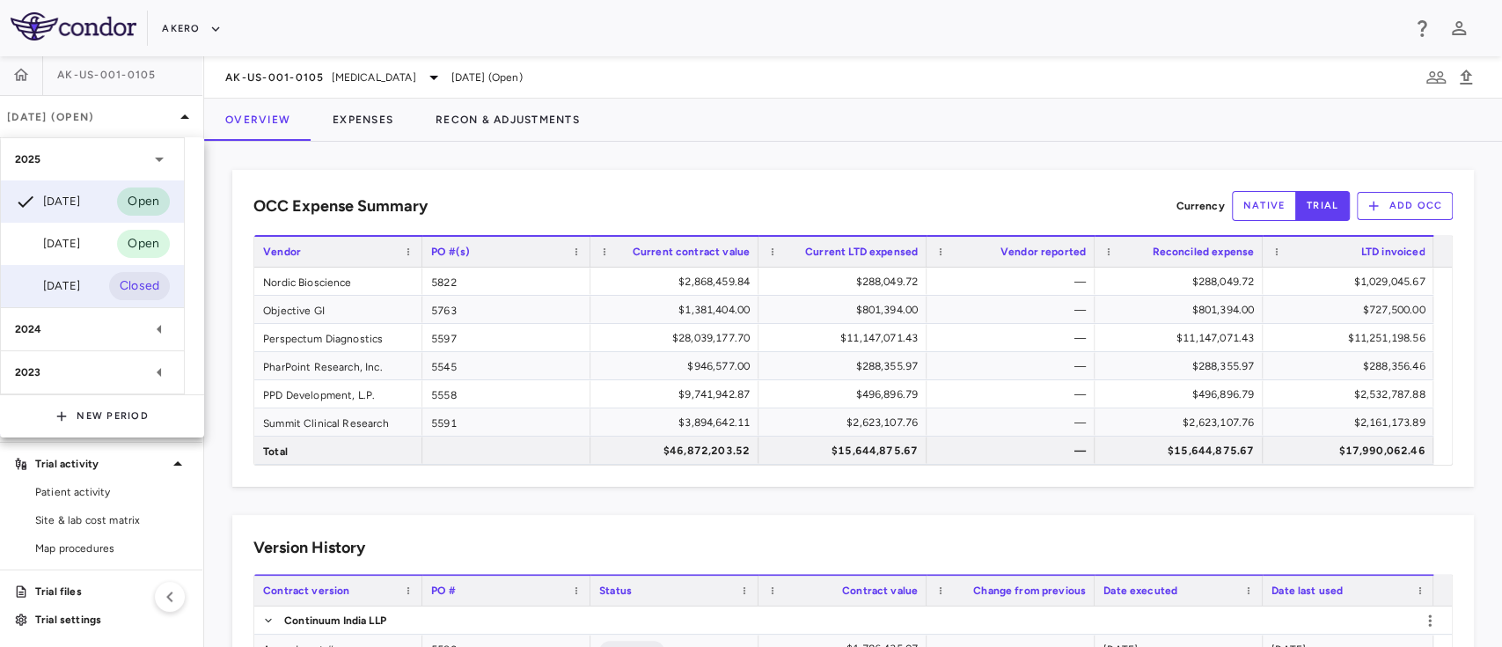
click at [77, 273] on div "Mar 2025 Closed" at bounding box center [92, 286] width 183 height 42
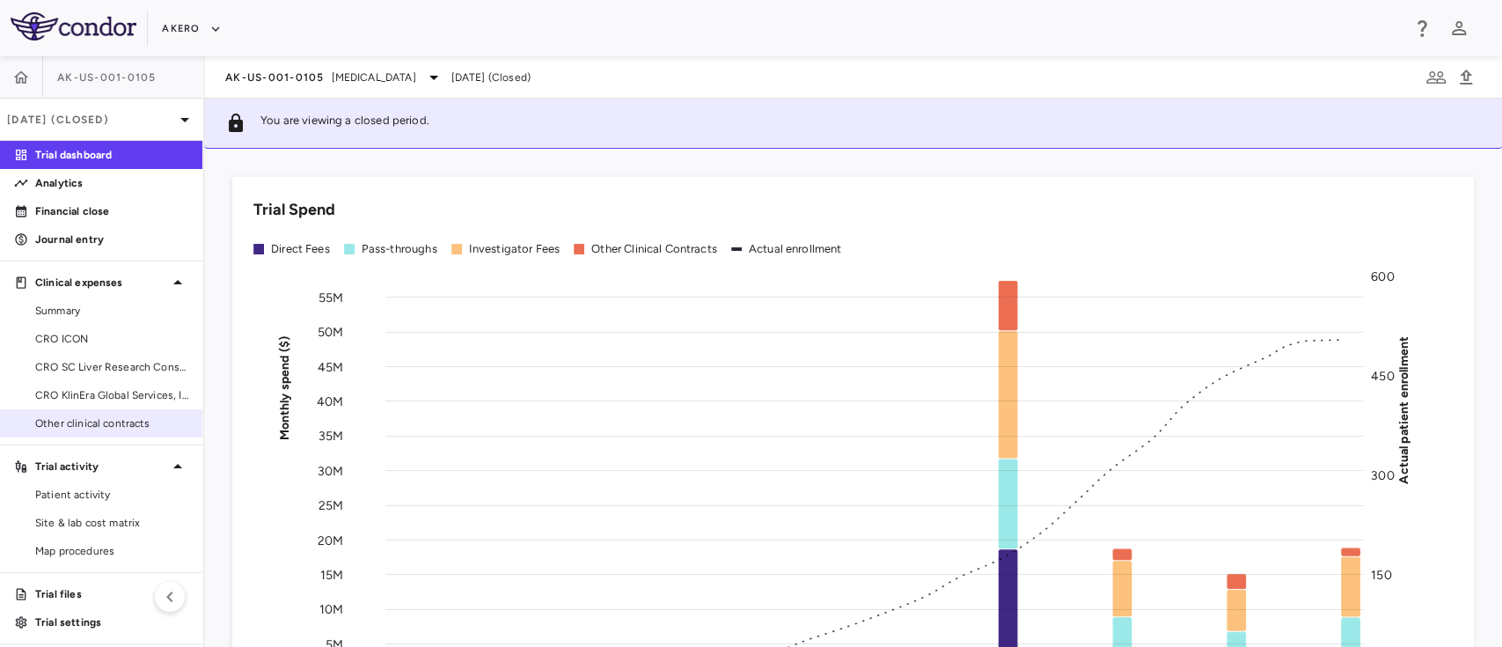
click at [87, 434] on link "Other clinical contracts" at bounding box center [101, 423] width 202 height 26
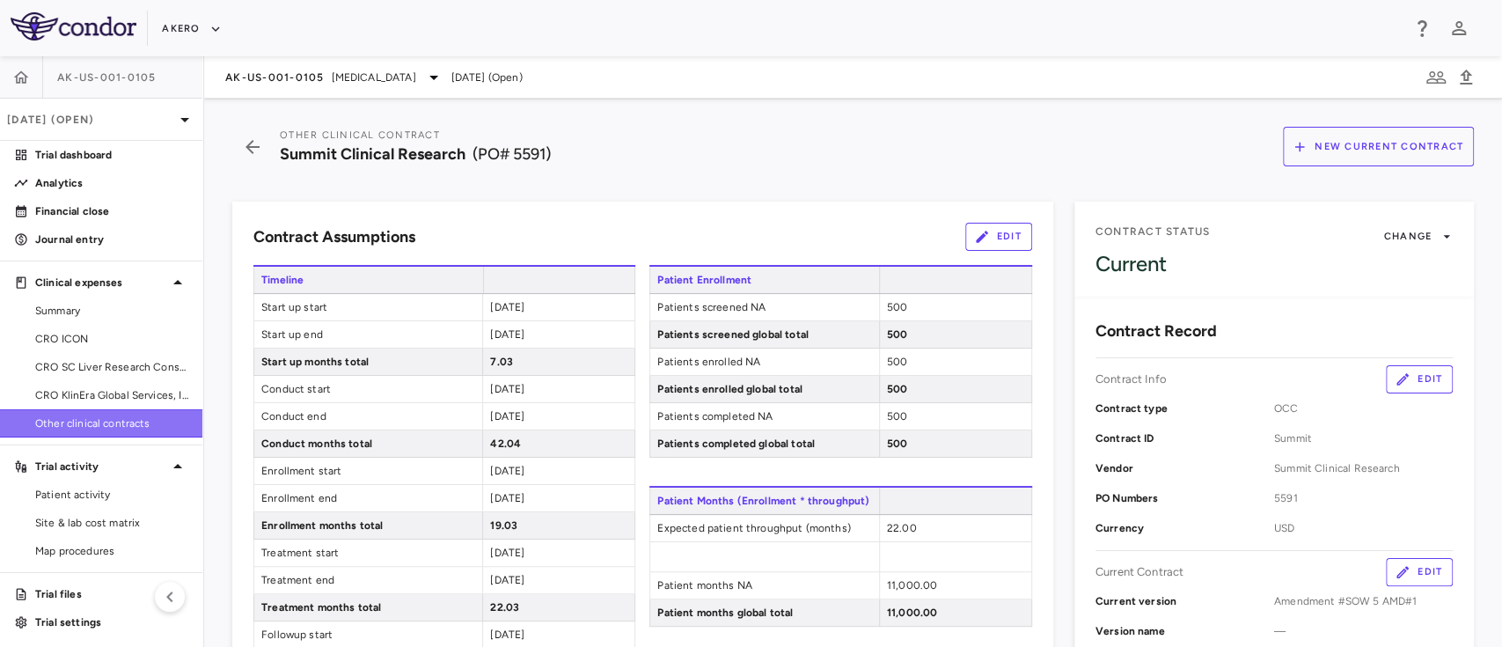
click at [136, 422] on span "Other clinical contracts" at bounding box center [111, 423] width 153 height 16
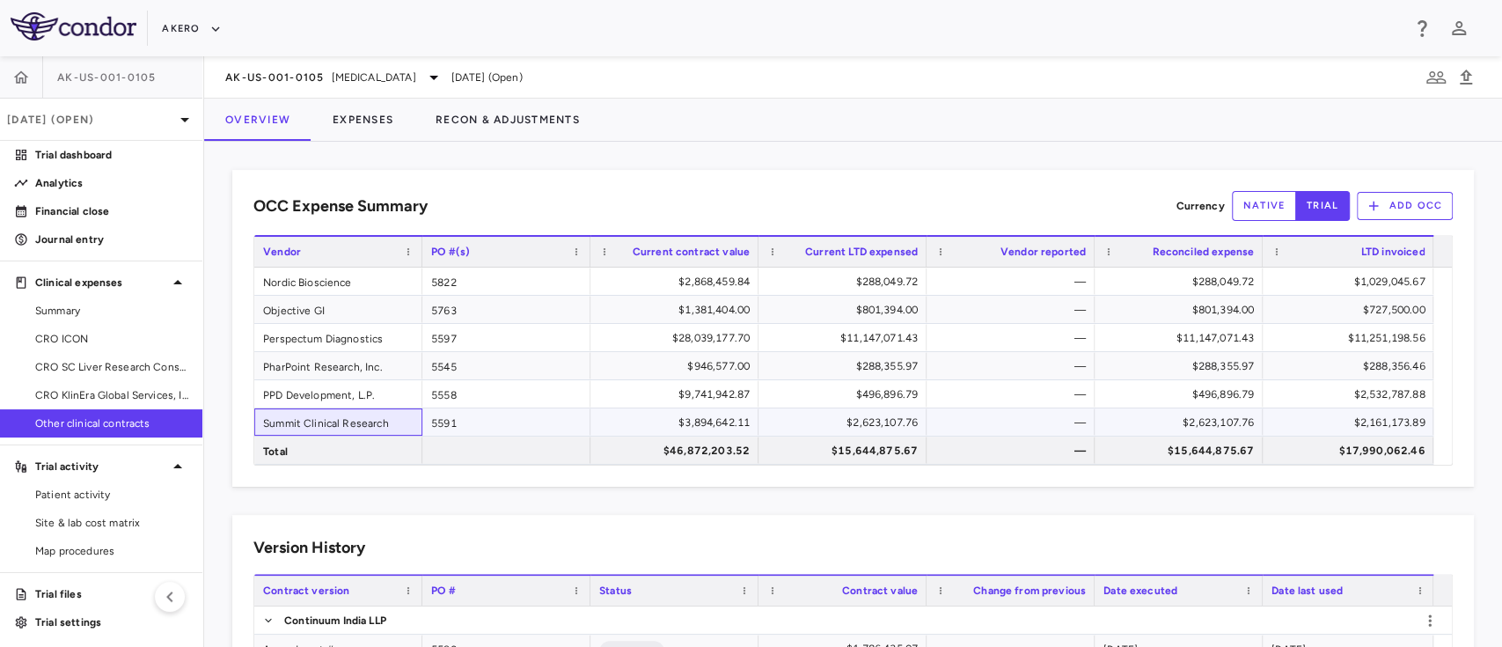
drag, startPoint x: 267, startPoint y: 423, endPoint x: 376, endPoint y: 419, distance: 109.2
click at [376, 419] on div "Summit Clinical Research" at bounding box center [338, 421] width 168 height 27
click at [728, 325] on div "$28,039,177.70" at bounding box center [677, 338] width 143 height 28
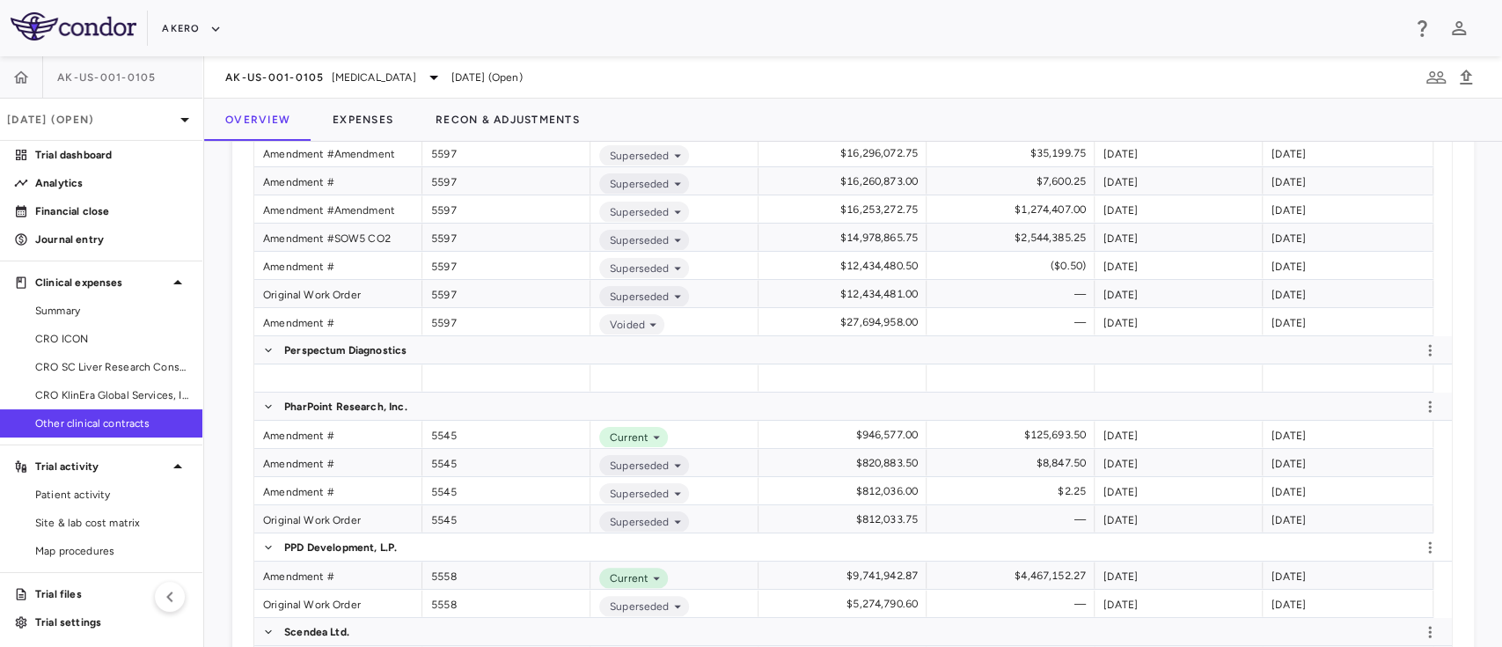
scroll to position [994, 0]
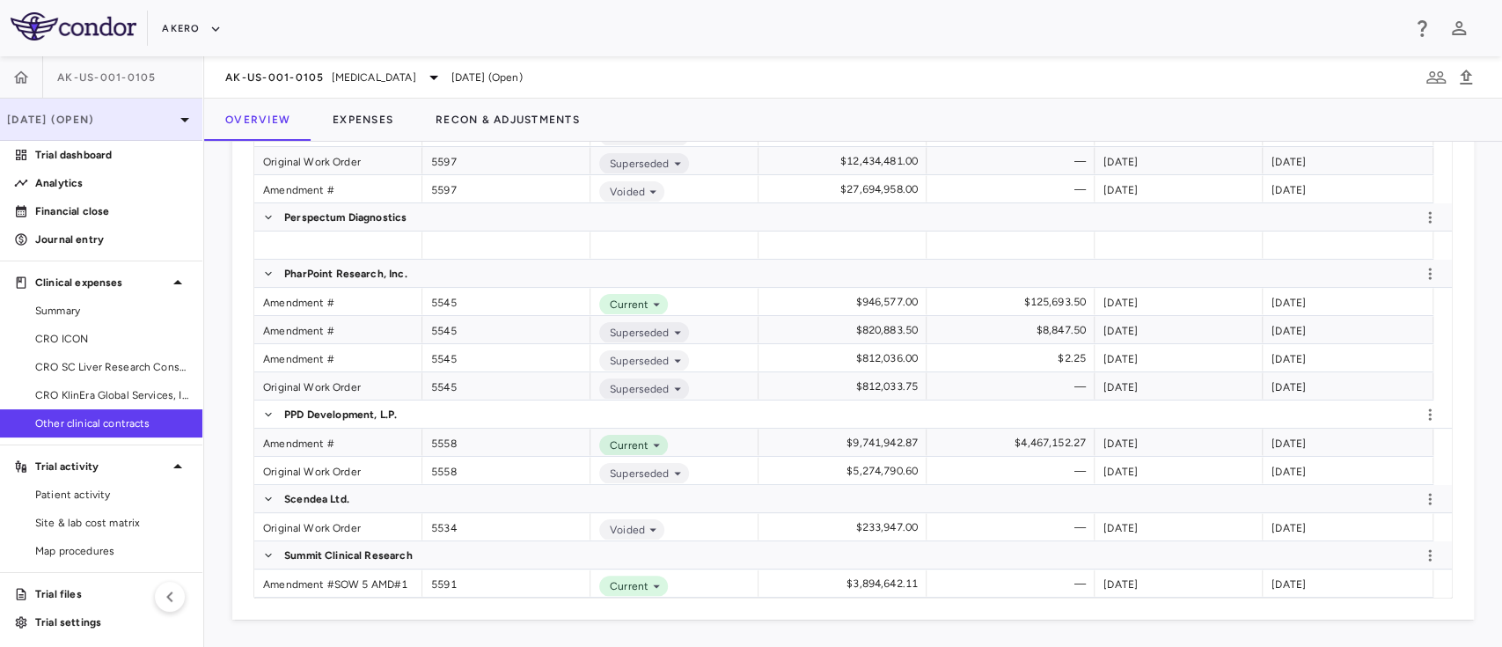
click at [134, 130] on div "[DATE] (Open)" at bounding box center [101, 120] width 202 height 42
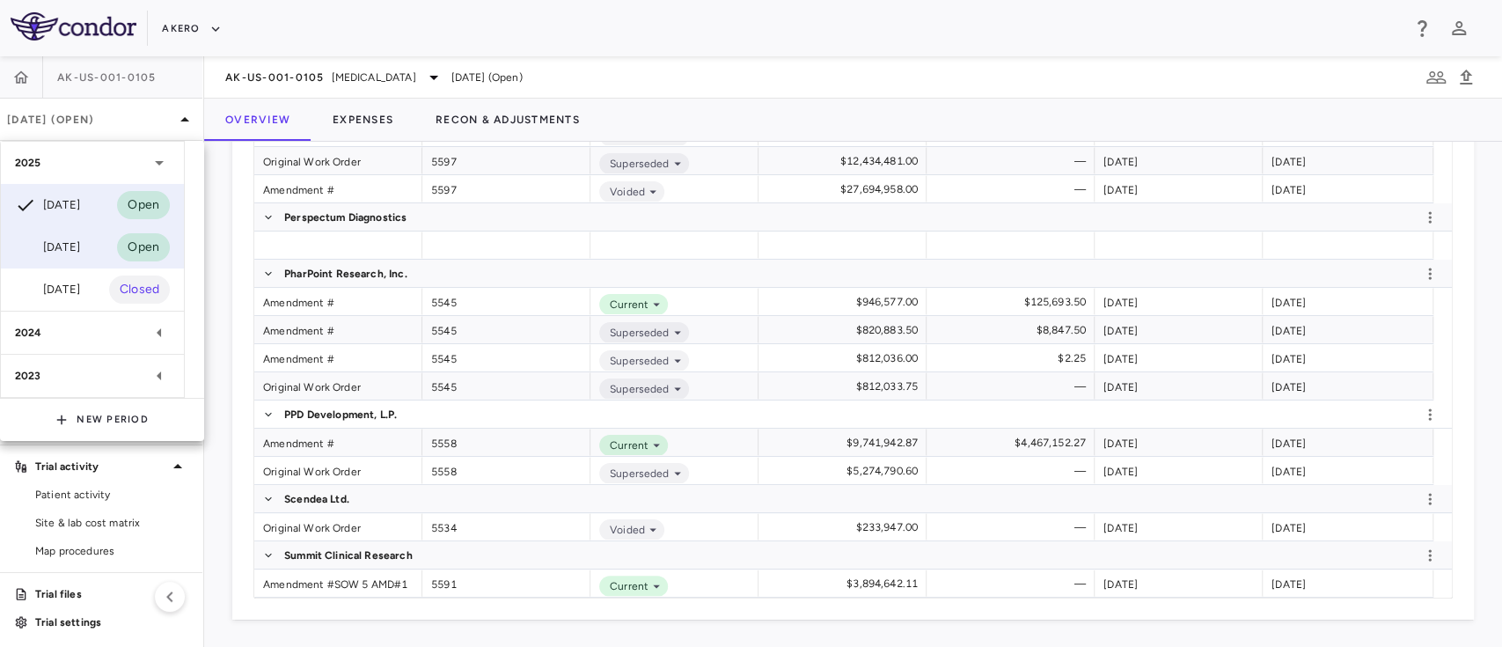
click at [70, 243] on div "[DATE]" at bounding box center [47, 247] width 65 height 21
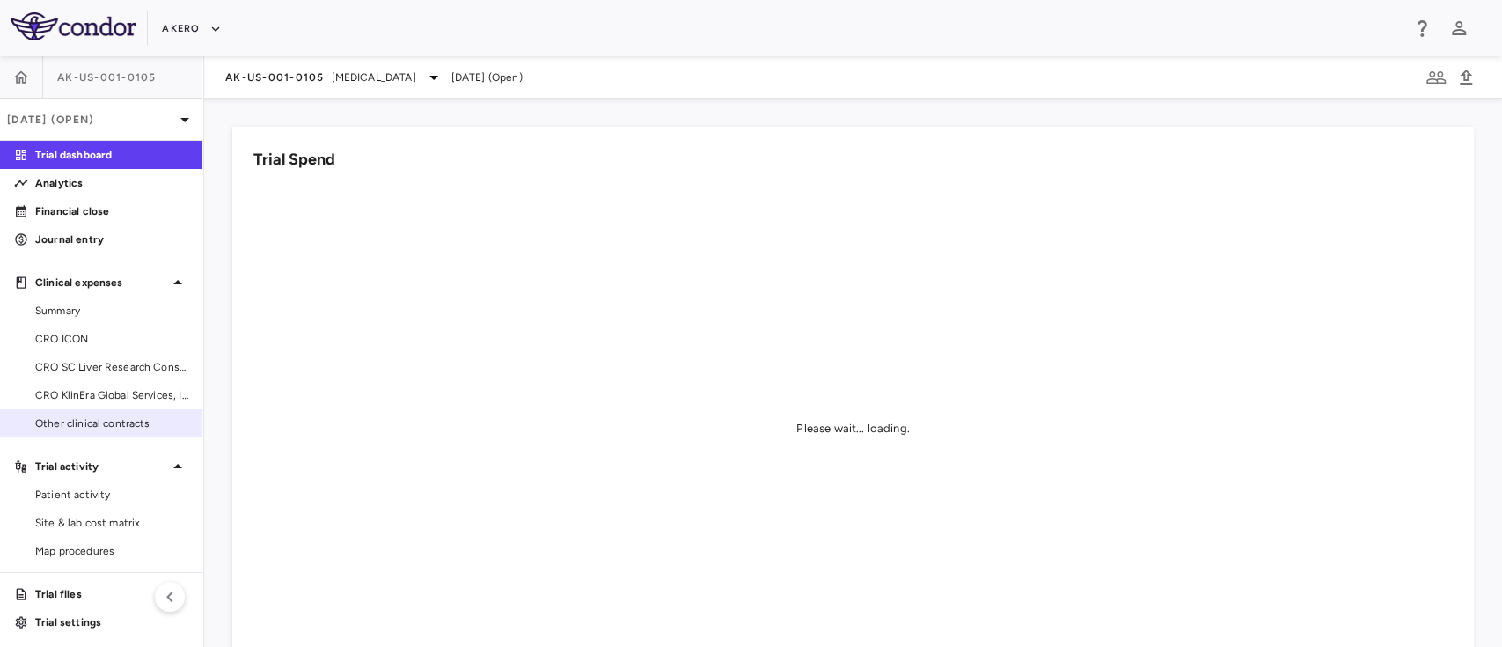
click at [87, 415] on span "Other clinical contracts" at bounding box center [111, 423] width 153 height 16
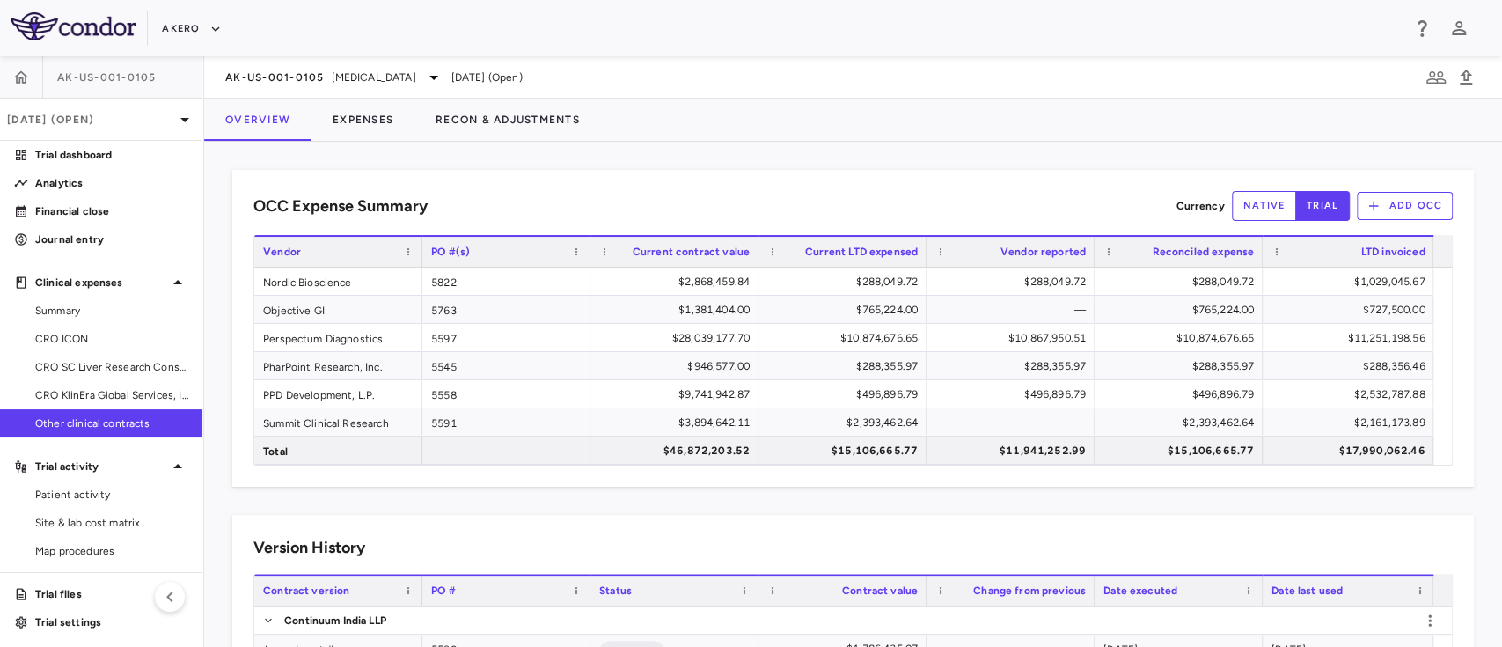
scroll to position [994, 0]
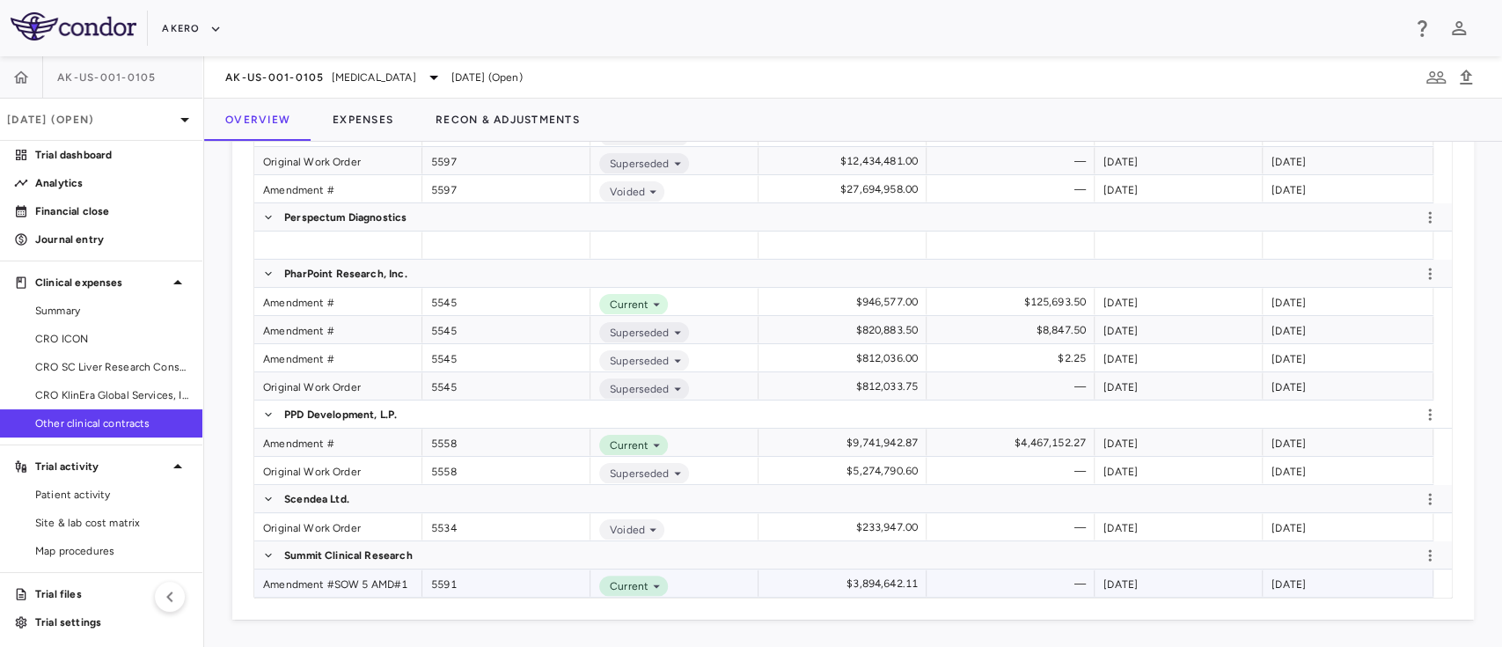
click at [318, 581] on div "Amendment #SOW 5 AMD#1" at bounding box center [338, 582] width 168 height 27
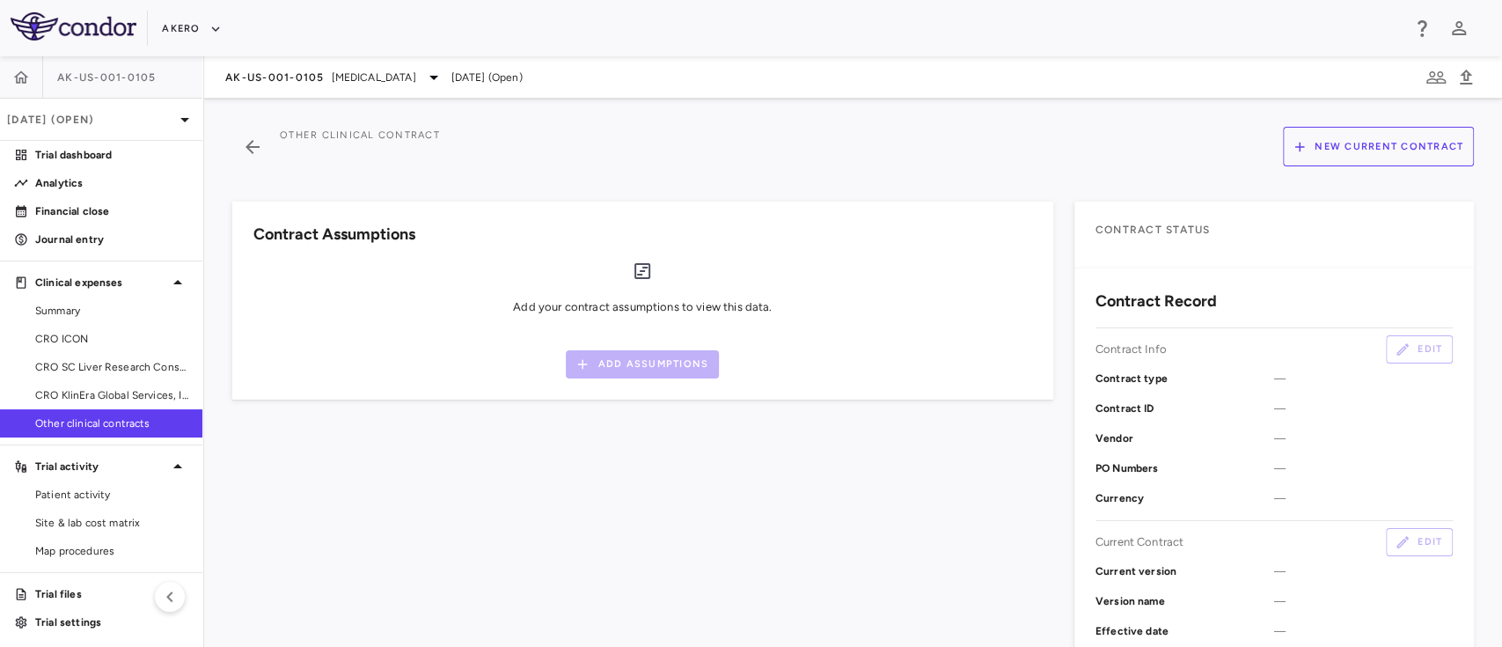
click at [348, 582] on div "Contract Assumptions Add your contract assumptions to view this data. Add Assum…" at bounding box center [632, 583] width 842 height 806
drag, startPoint x: 318, startPoint y: 581, endPoint x: 1437, endPoint y: 253, distance: 1166.4
click at [348, 582] on div "Contract Assumptions Add your contract assumptions to view this data. Add Assum…" at bounding box center [632, 583] width 842 height 806
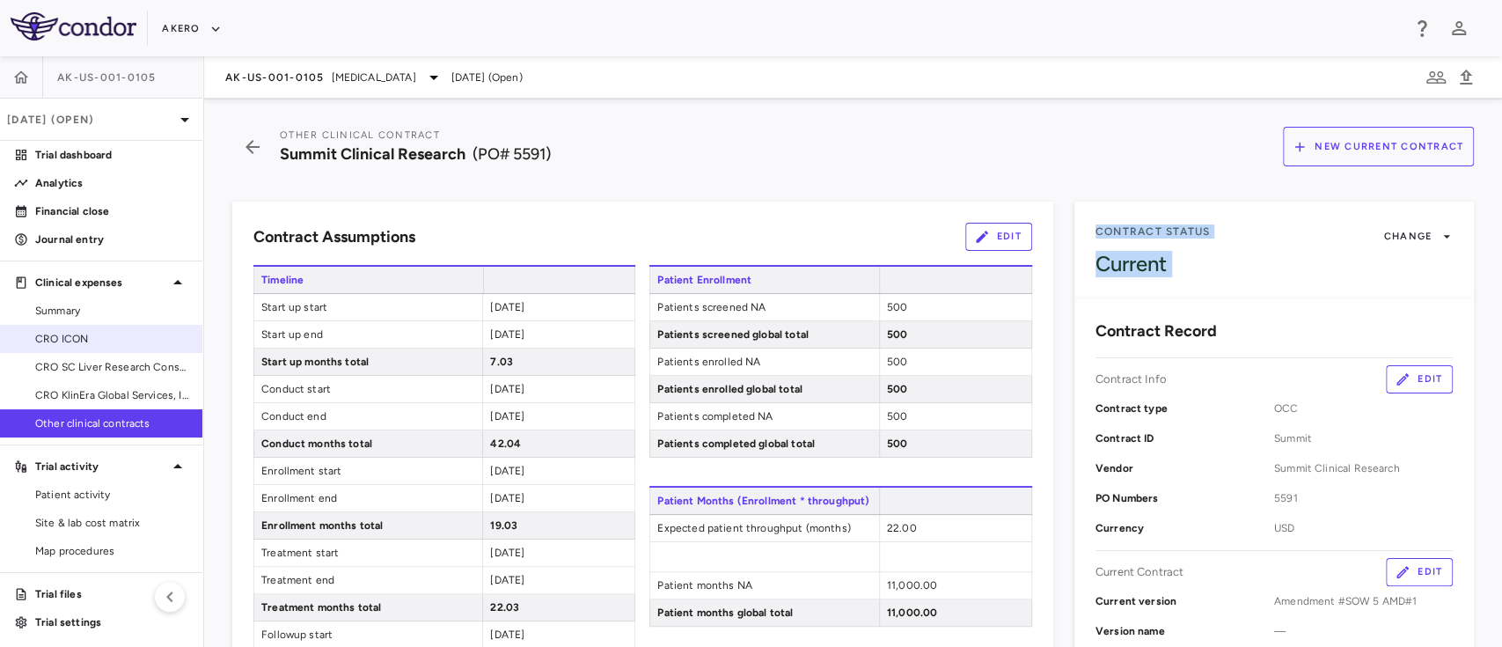
click at [95, 334] on span "CRO ICON" at bounding box center [111, 339] width 153 height 16
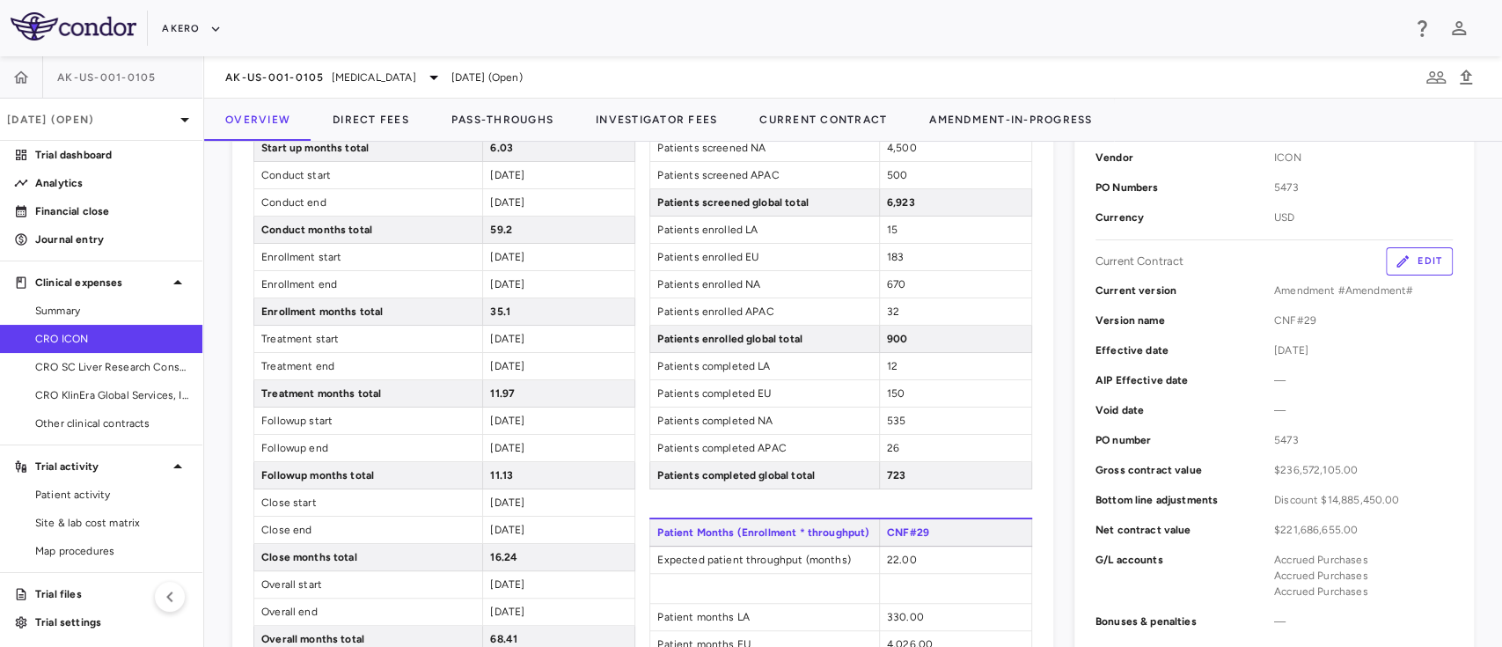
scroll to position [458, 0]
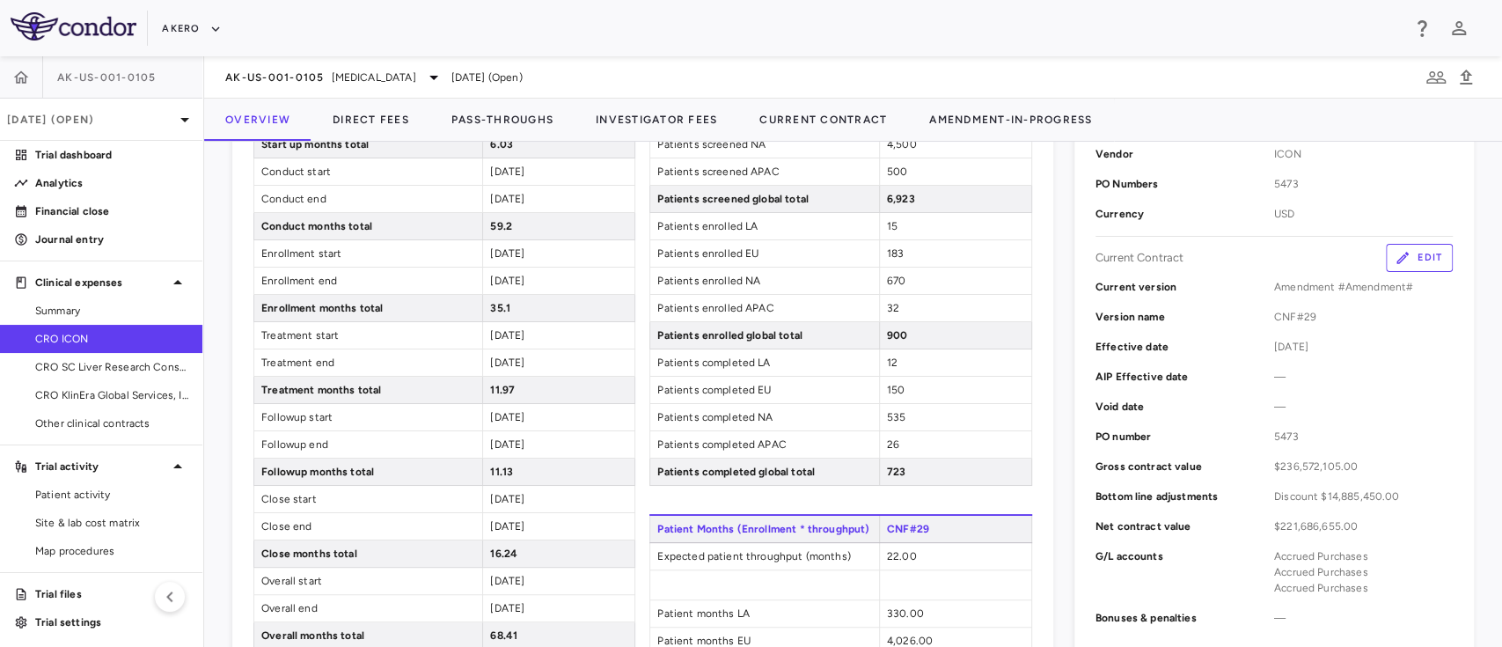
click at [753, 361] on span "Patients completed LA" at bounding box center [764, 362] width 228 height 26
click at [748, 388] on span "Patients completed EU" at bounding box center [764, 390] width 228 height 26
click at [754, 415] on span "Patients completed NA" at bounding box center [764, 417] width 228 height 26
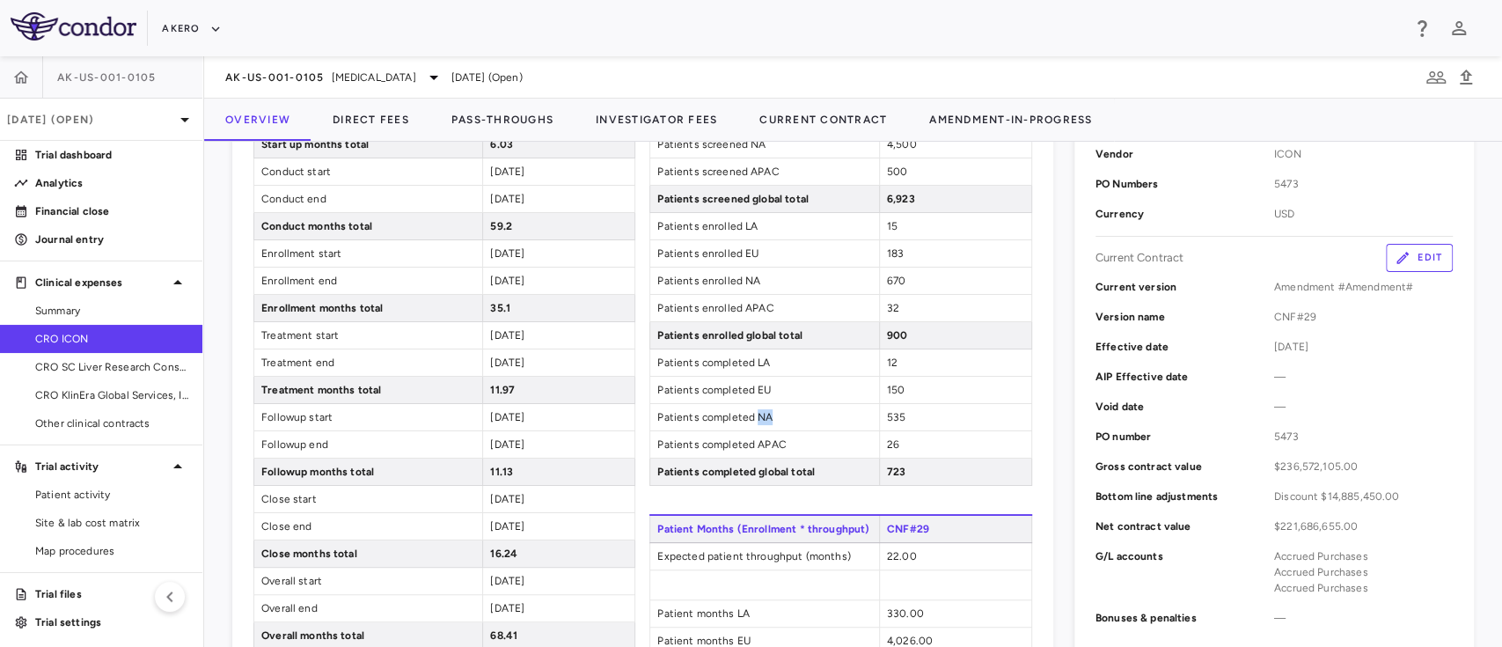
click at [754, 415] on span "Patients completed NA" at bounding box center [764, 417] width 228 height 26
click at [761, 445] on span "Patients completed APAC" at bounding box center [764, 444] width 228 height 26
click at [94, 422] on span "Other clinical contracts" at bounding box center [111, 423] width 153 height 16
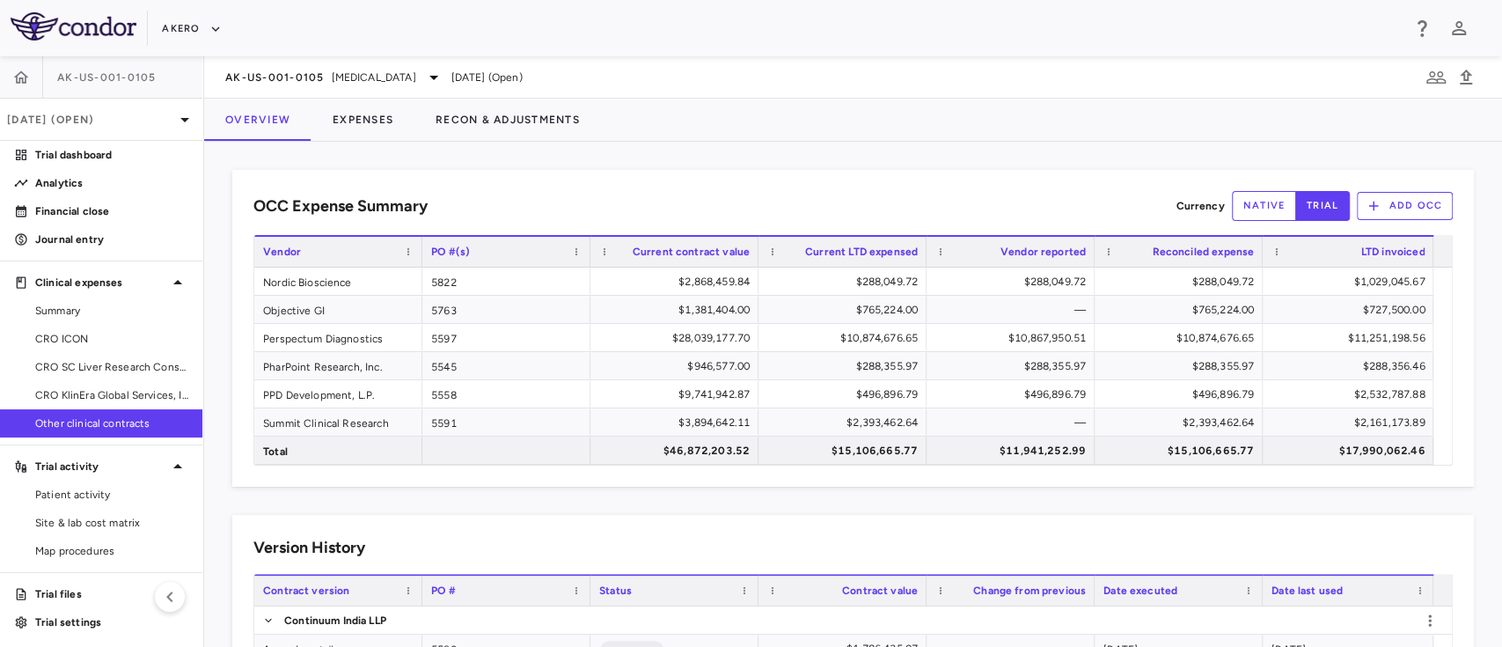
drag, startPoint x: 1481, startPoint y: 298, endPoint x: 1501, endPoint y: 396, distance: 99.6
click at [1501, 396] on div "OCC Expense Summary Currency native trial Add OCC Drag here to set row groups D…" at bounding box center [853, 394] width 1298 height 505
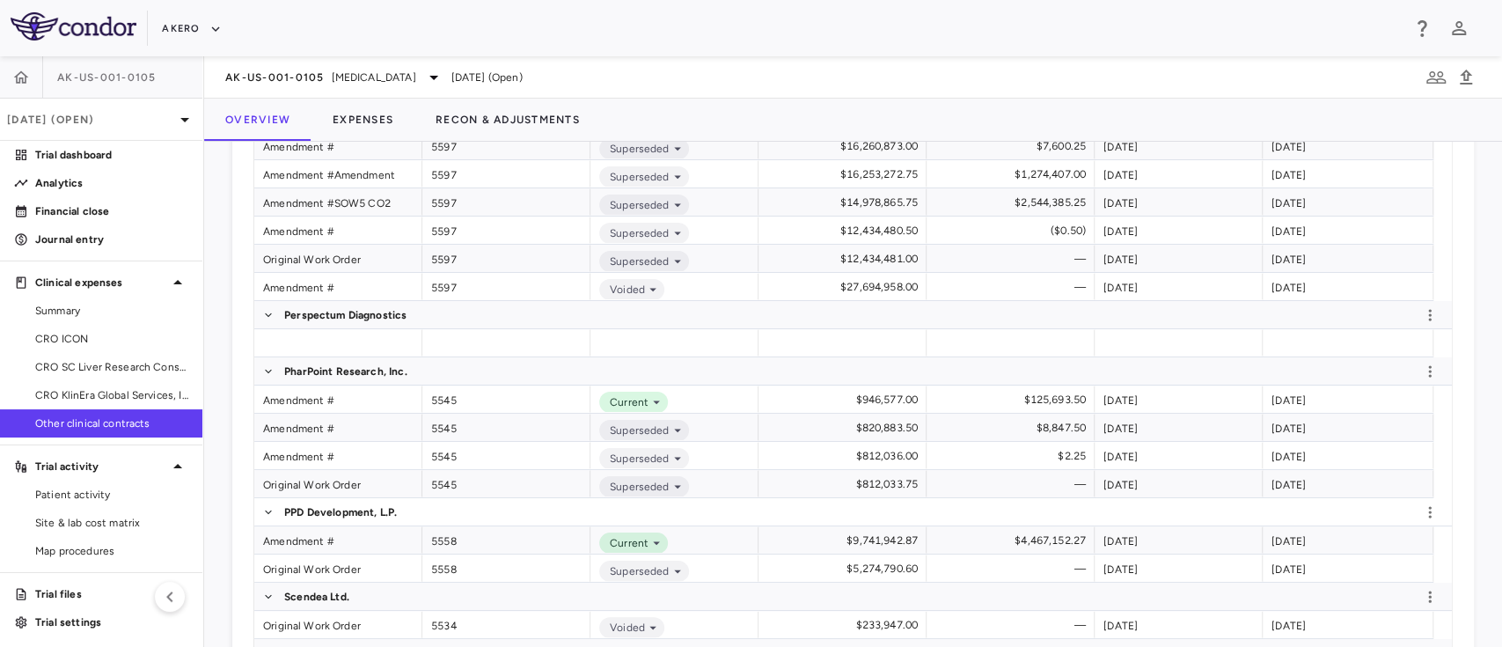
scroll to position [994, 0]
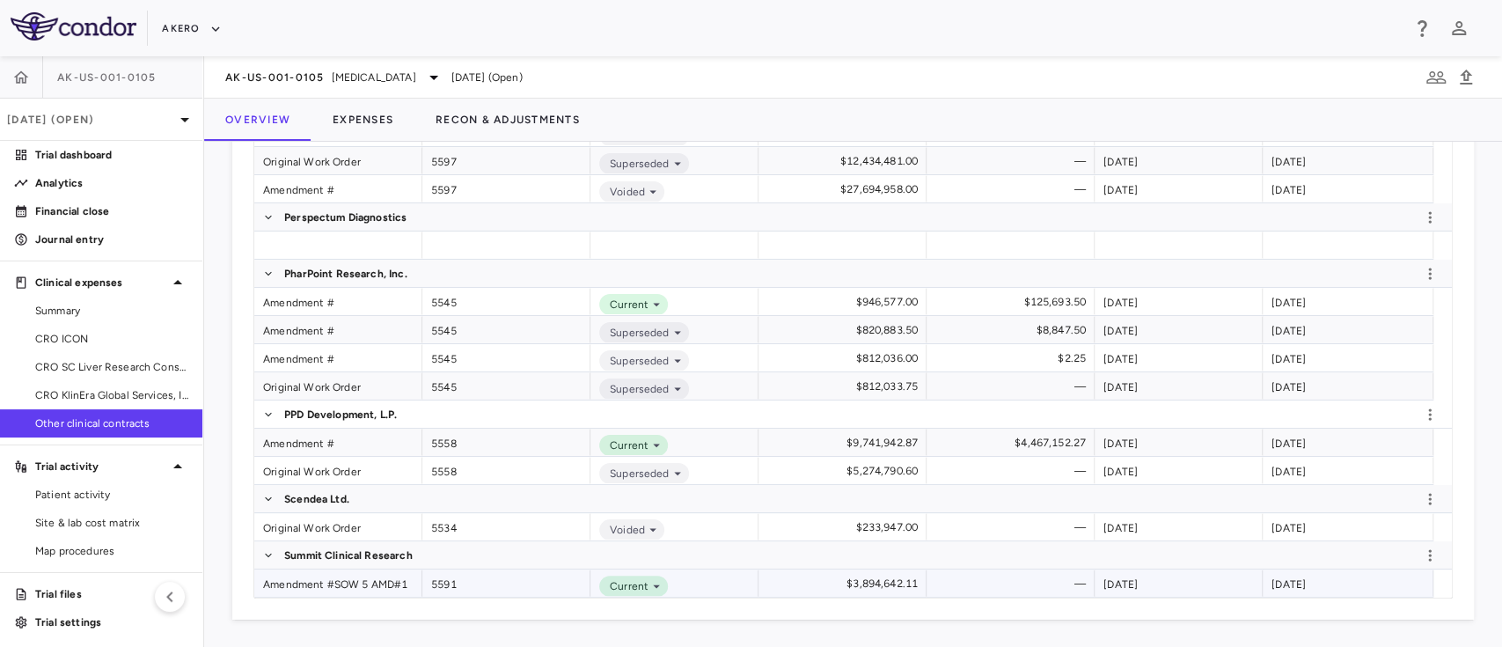
click at [352, 582] on div "Amendment #SOW 5 AMD#1" at bounding box center [338, 582] width 168 height 27
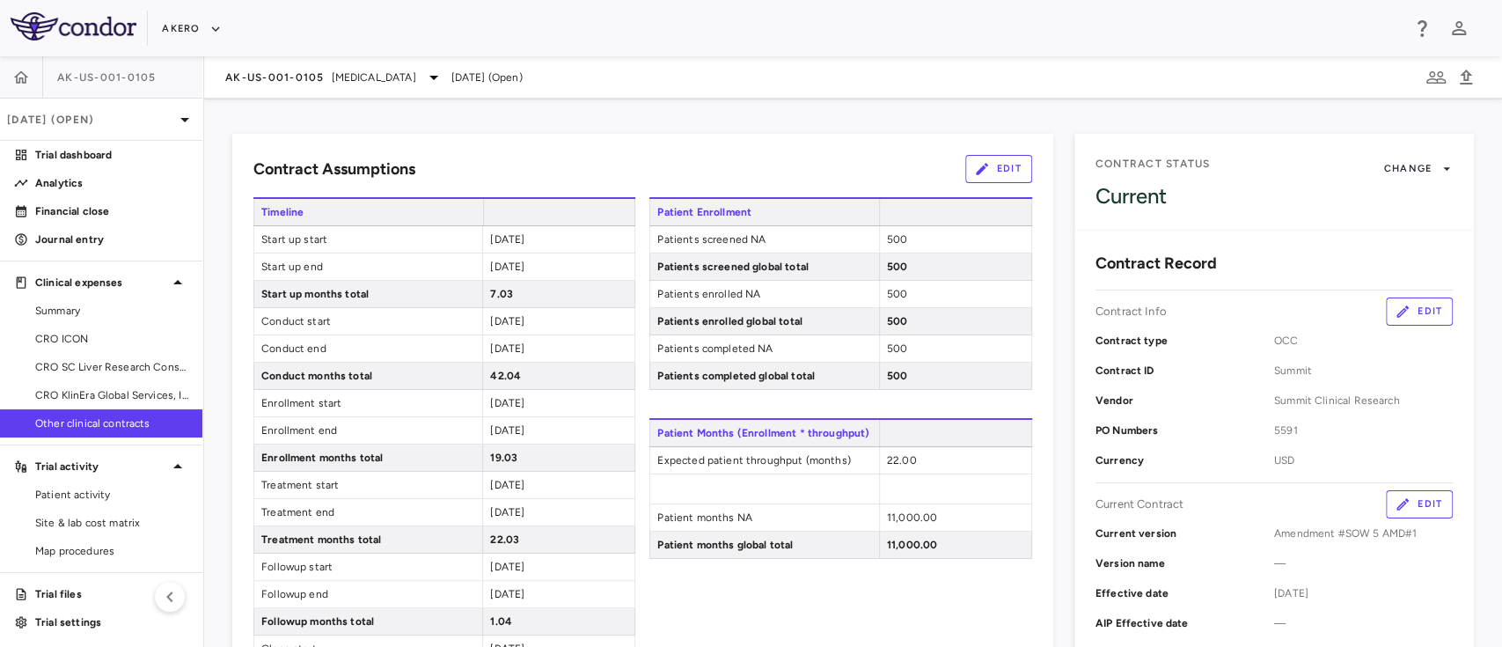
scroll to position [70, 0]
click at [756, 346] on span "Patients completed NA" at bounding box center [764, 346] width 228 height 26
click at [747, 292] on span "Patients enrolled NA" at bounding box center [764, 291] width 228 height 26
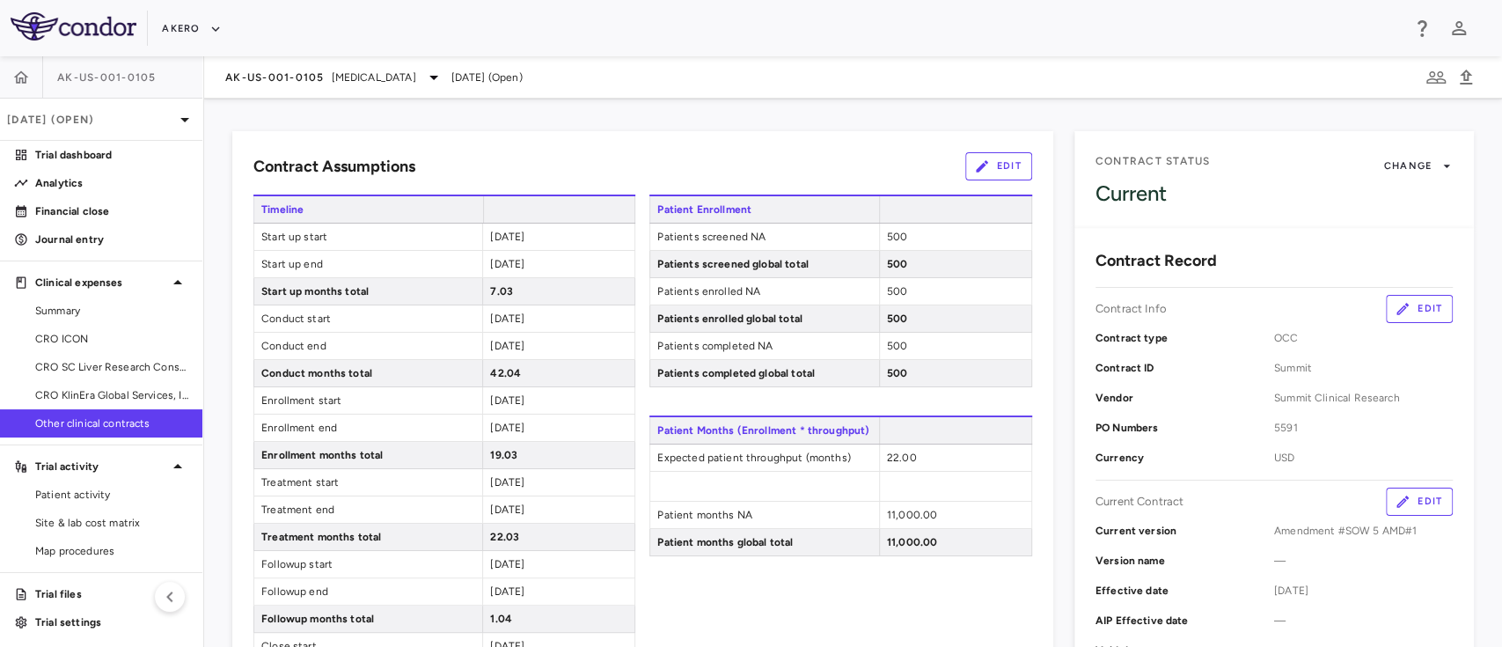
click at [743, 233] on span "Patients screened NA" at bounding box center [764, 237] width 228 height 26
